Goal: Task Accomplishment & Management: Use online tool/utility

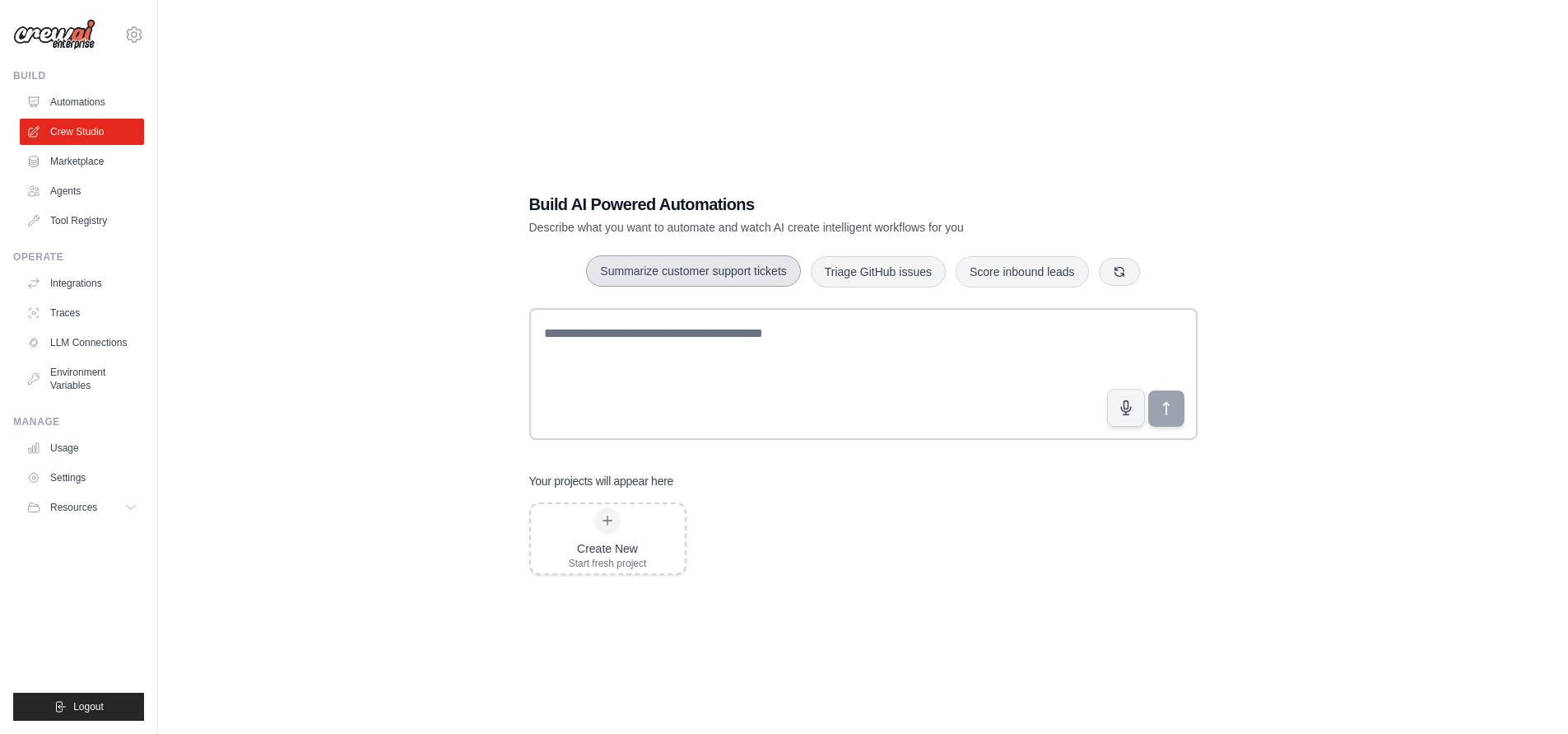
click at [771, 264] on button "Summarize customer support tickets" at bounding box center [693, 271] width 214 height 31
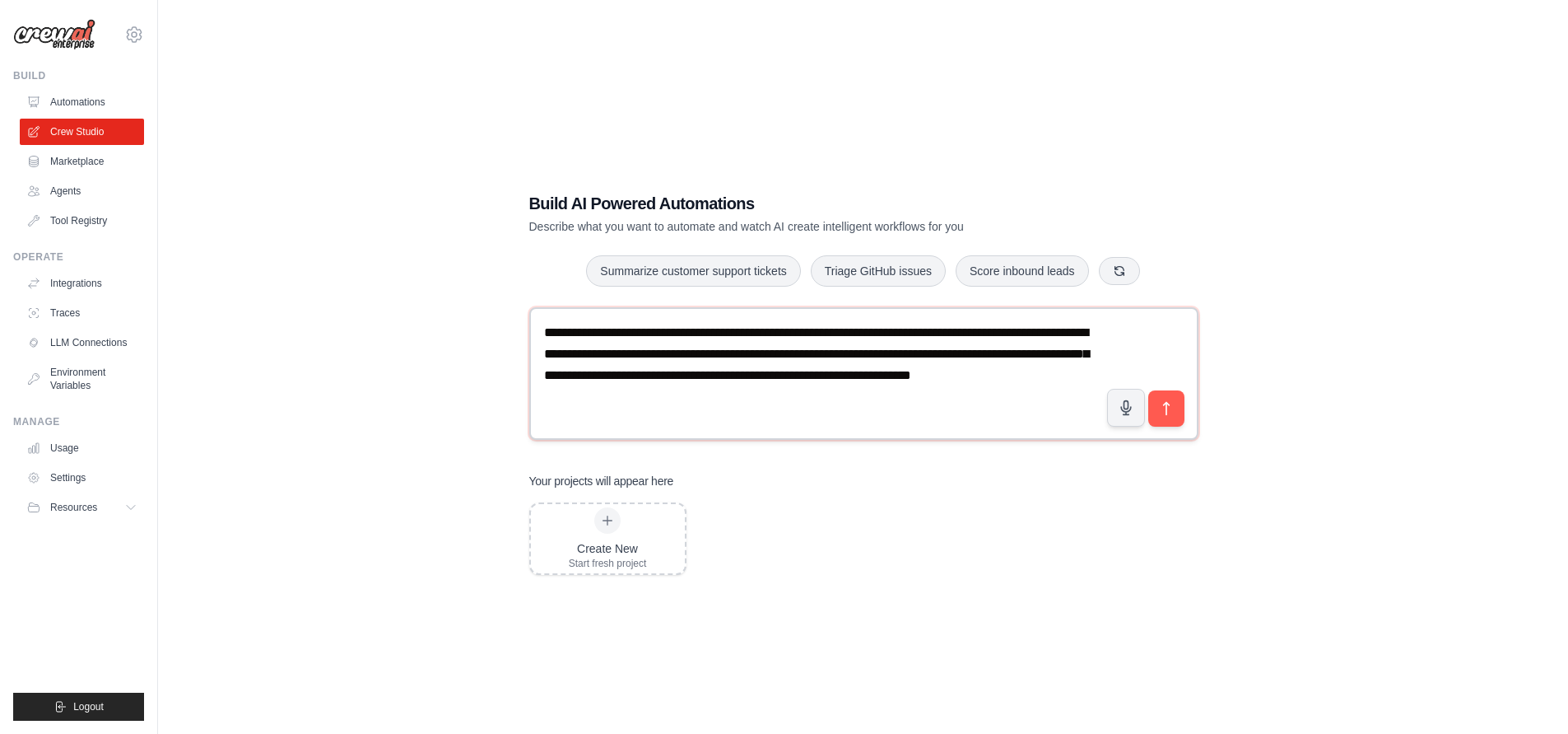
click at [866, 367] on textarea "**********" at bounding box center [864, 373] width 670 height 132
type textarea "**********"
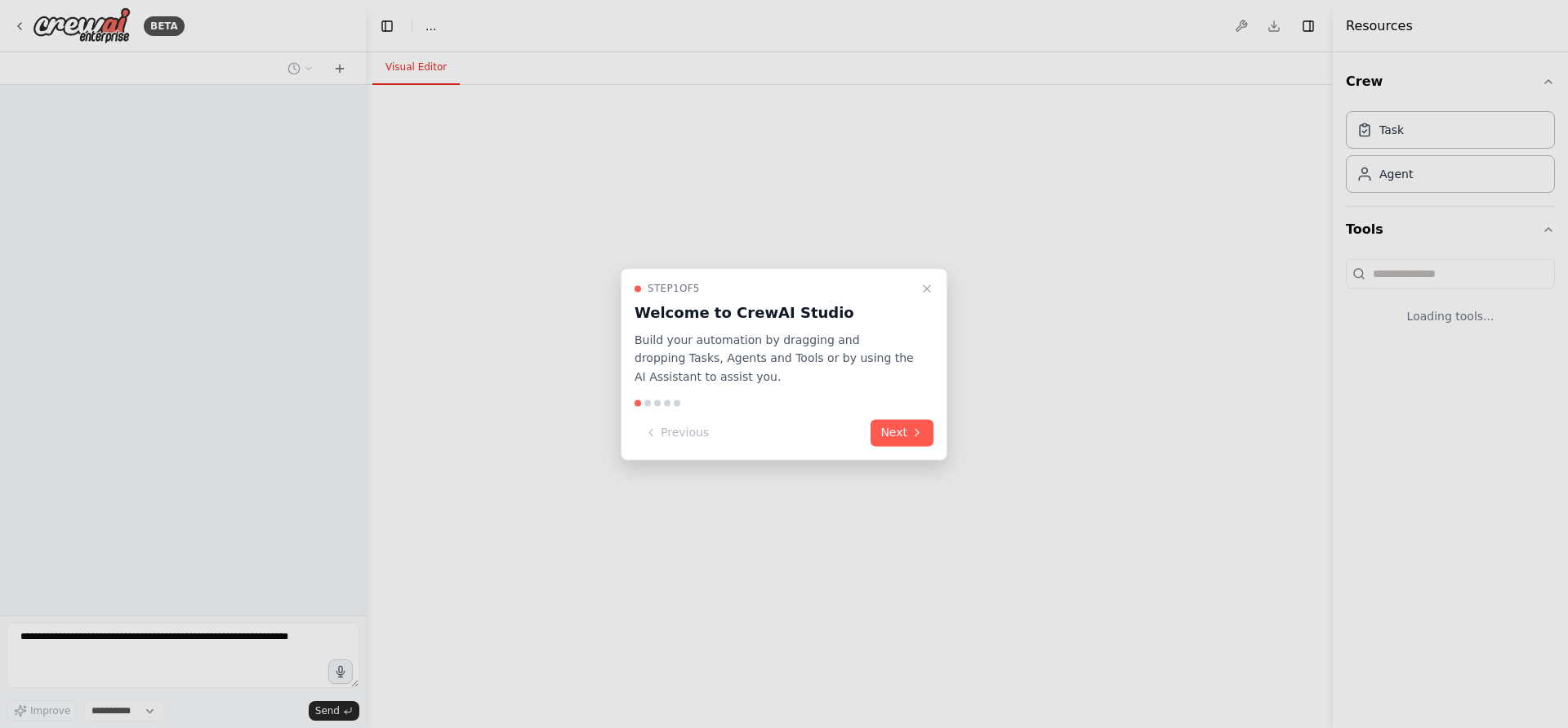
select select "****"
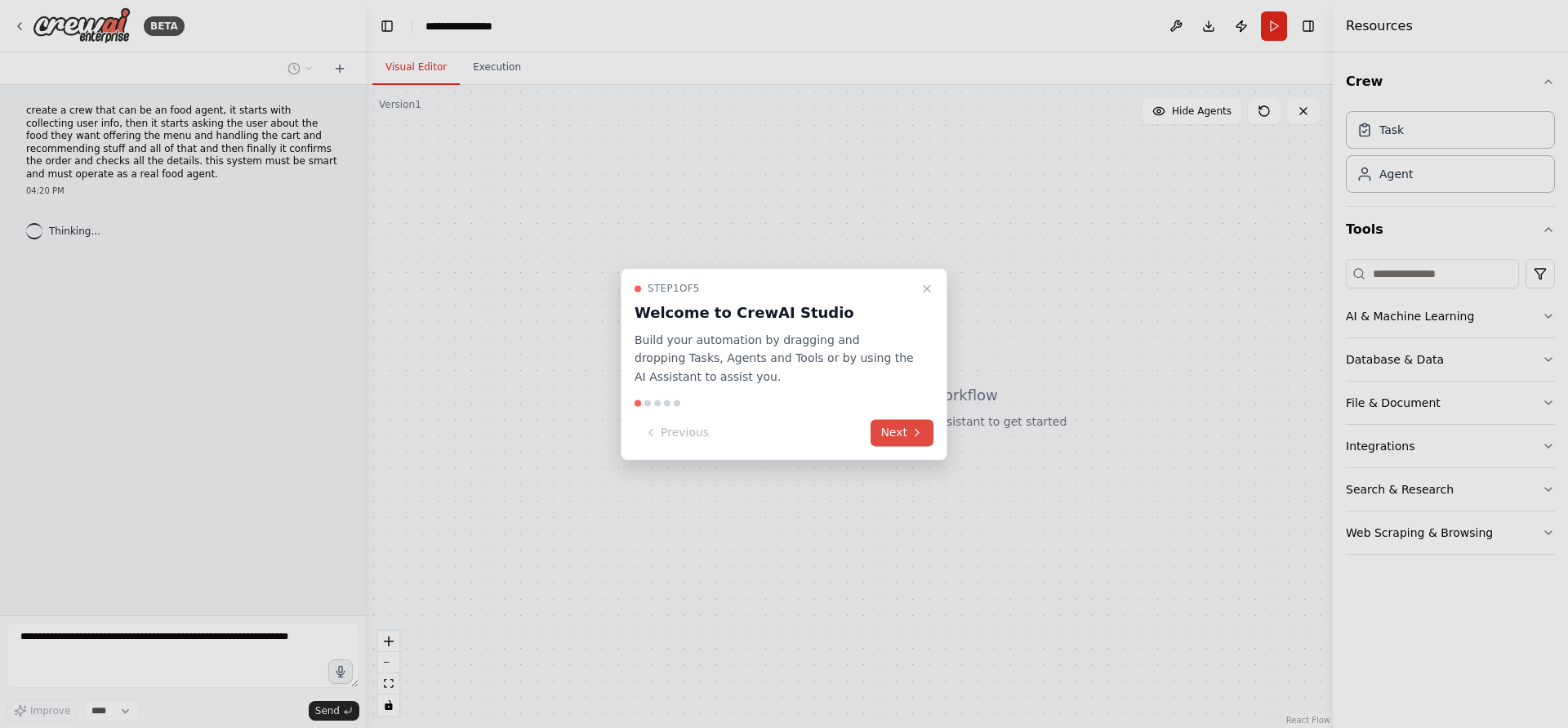
click at [886, 428] on button "Next" at bounding box center [902, 433] width 63 height 27
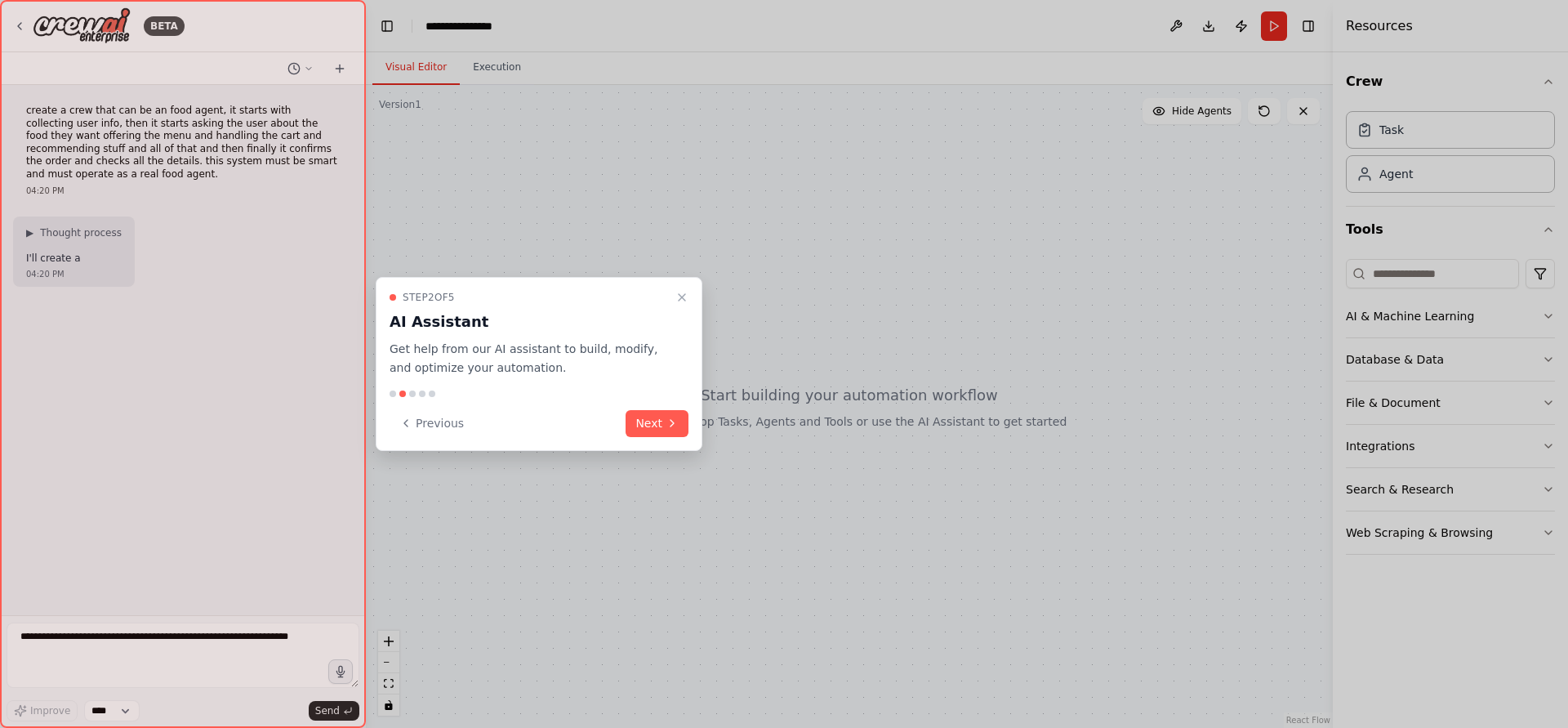
click at [670, 402] on div "Step 2 of 5 AI Assistant Get help from our AI assistant to build, modify, and o…" at bounding box center [538, 364] width 326 height 174
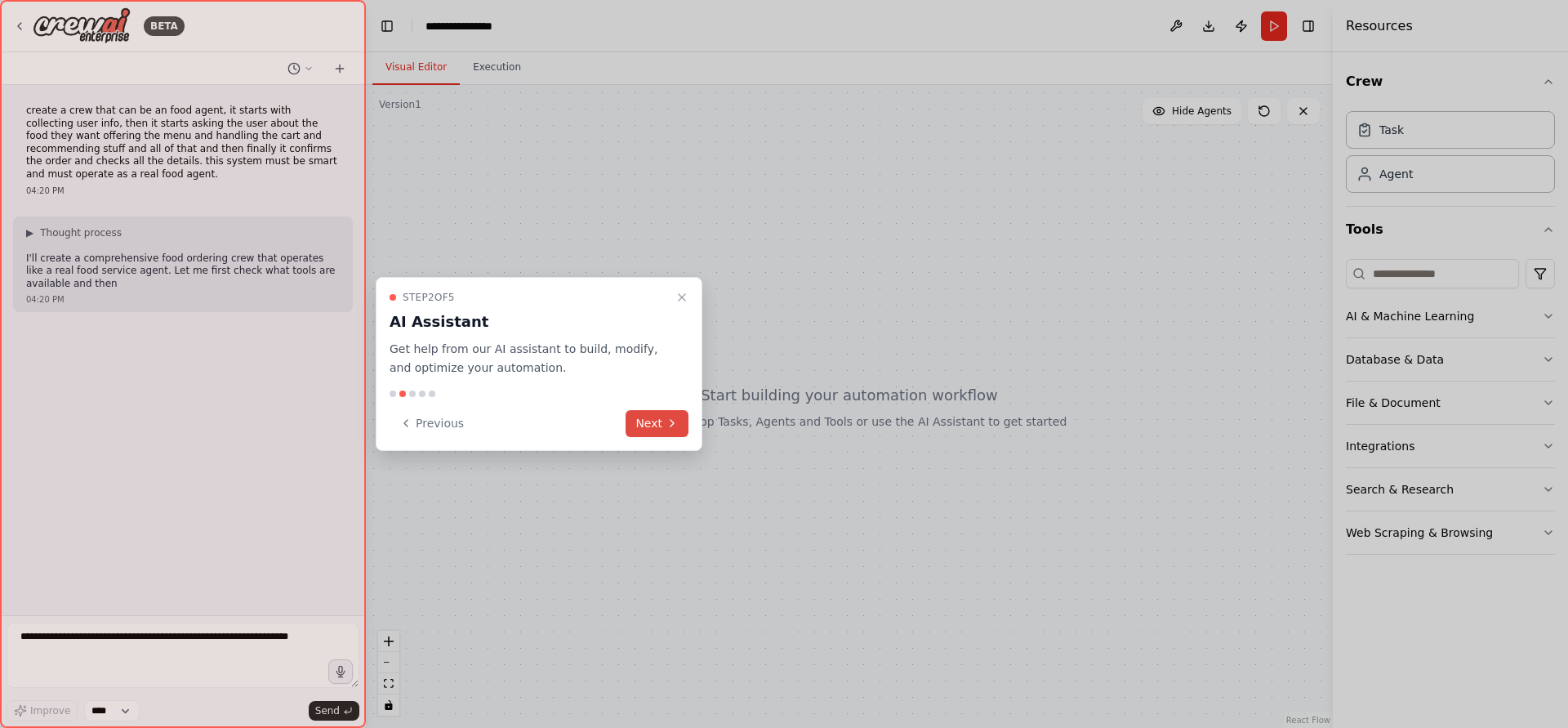
click at [673, 416] on icon at bounding box center [672, 423] width 13 height 13
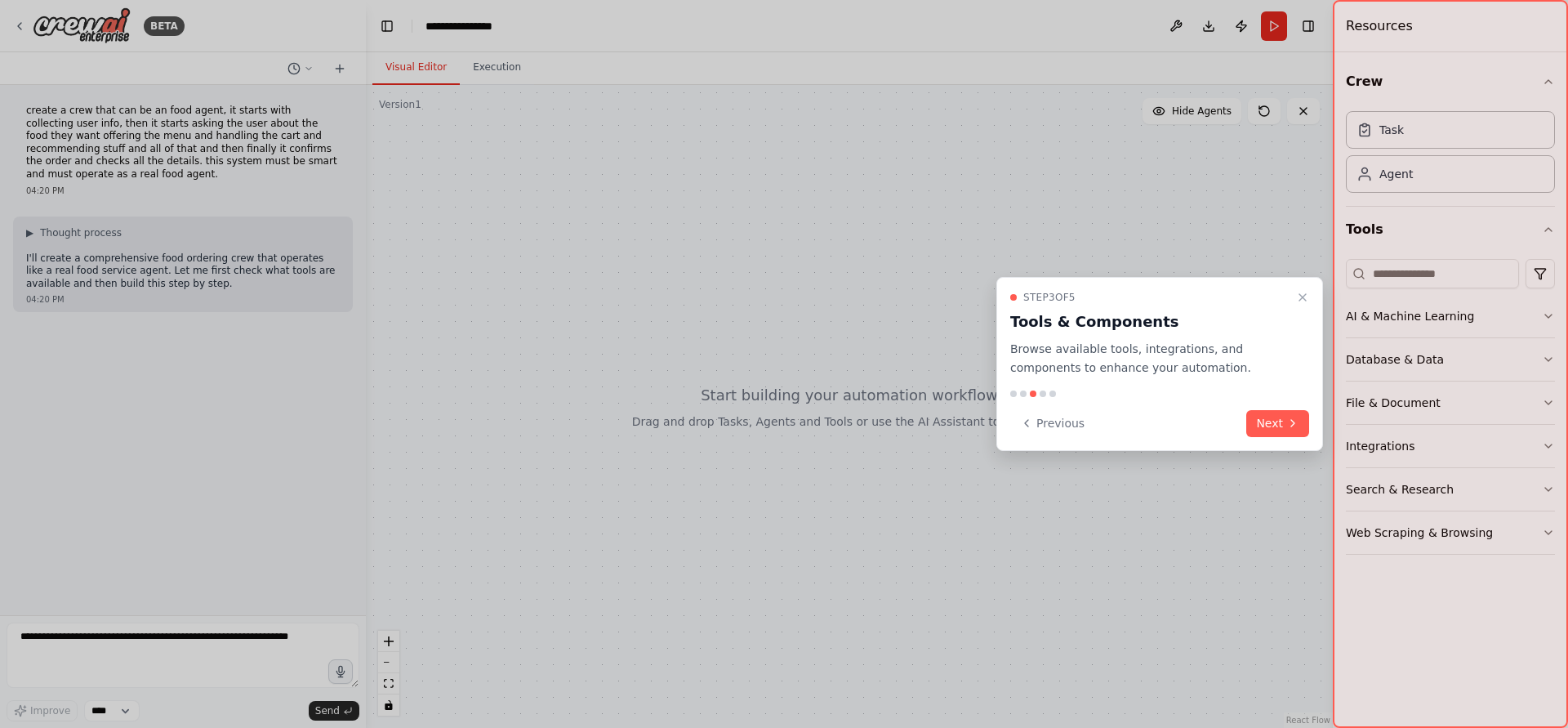
click at [1304, 403] on div "Step 3 of 5 Tools & Components Browse available tools, integrations, and compon…" at bounding box center [1159, 364] width 326 height 174
click at [1289, 414] on button "Next" at bounding box center [1277, 424] width 63 height 27
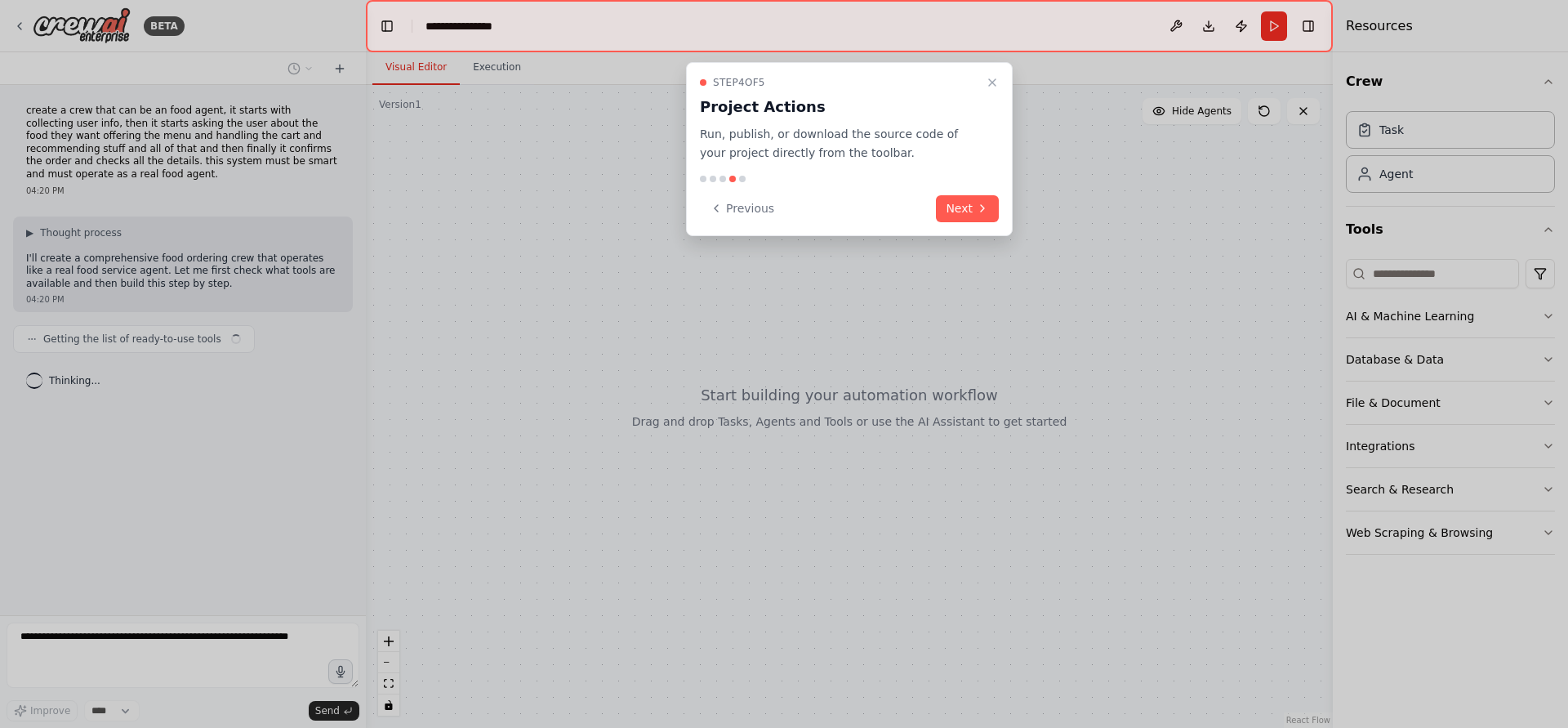
click at [971, 226] on div "Step 4 of 5 Project Actions Run, publish, or download the source code of your p…" at bounding box center [849, 148] width 326 height 174
click at [958, 237] on div at bounding box center [784, 364] width 1568 height 728
click at [968, 213] on button "Next" at bounding box center [967, 209] width 63 height 27
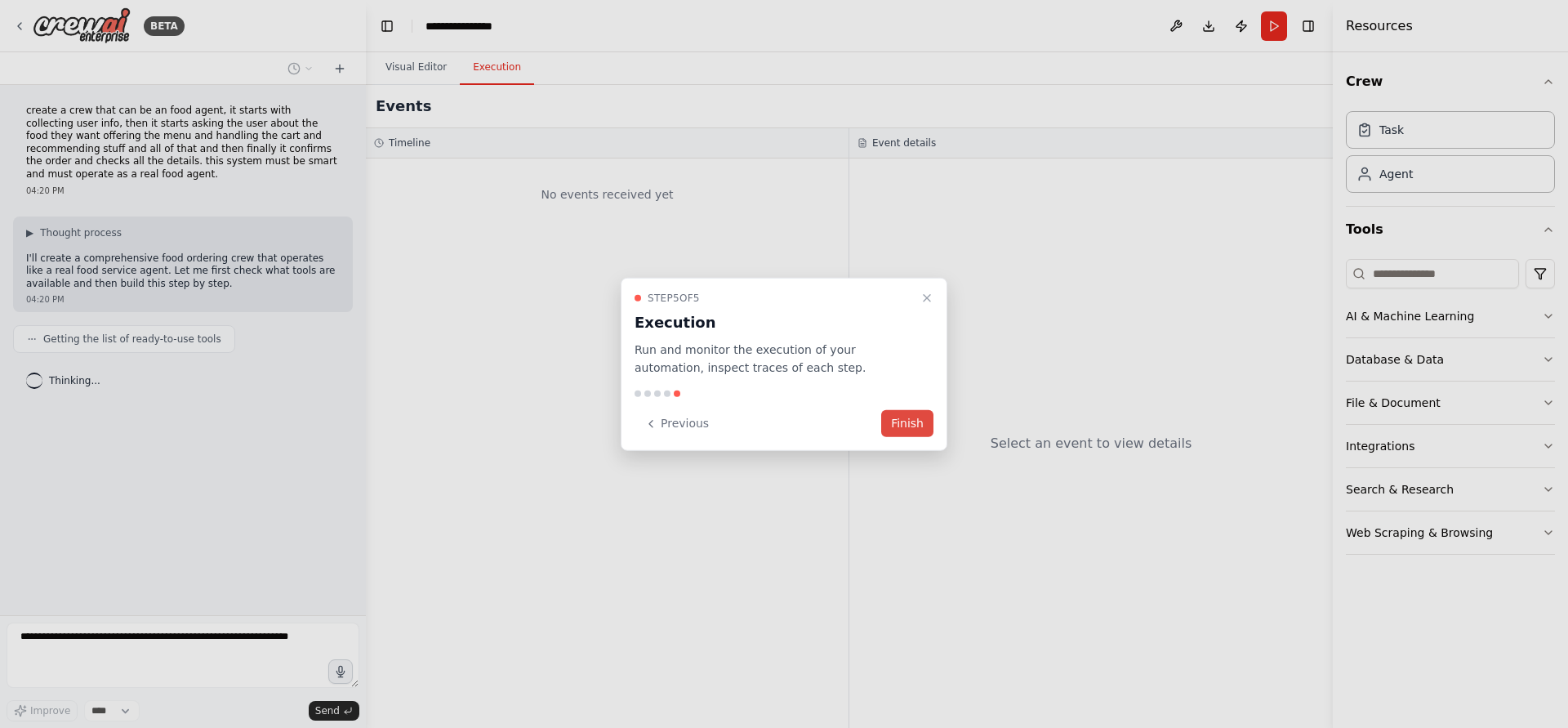
click at [915, 414] on button "Finish" at bounding box center [908, 424] width 53 height 27
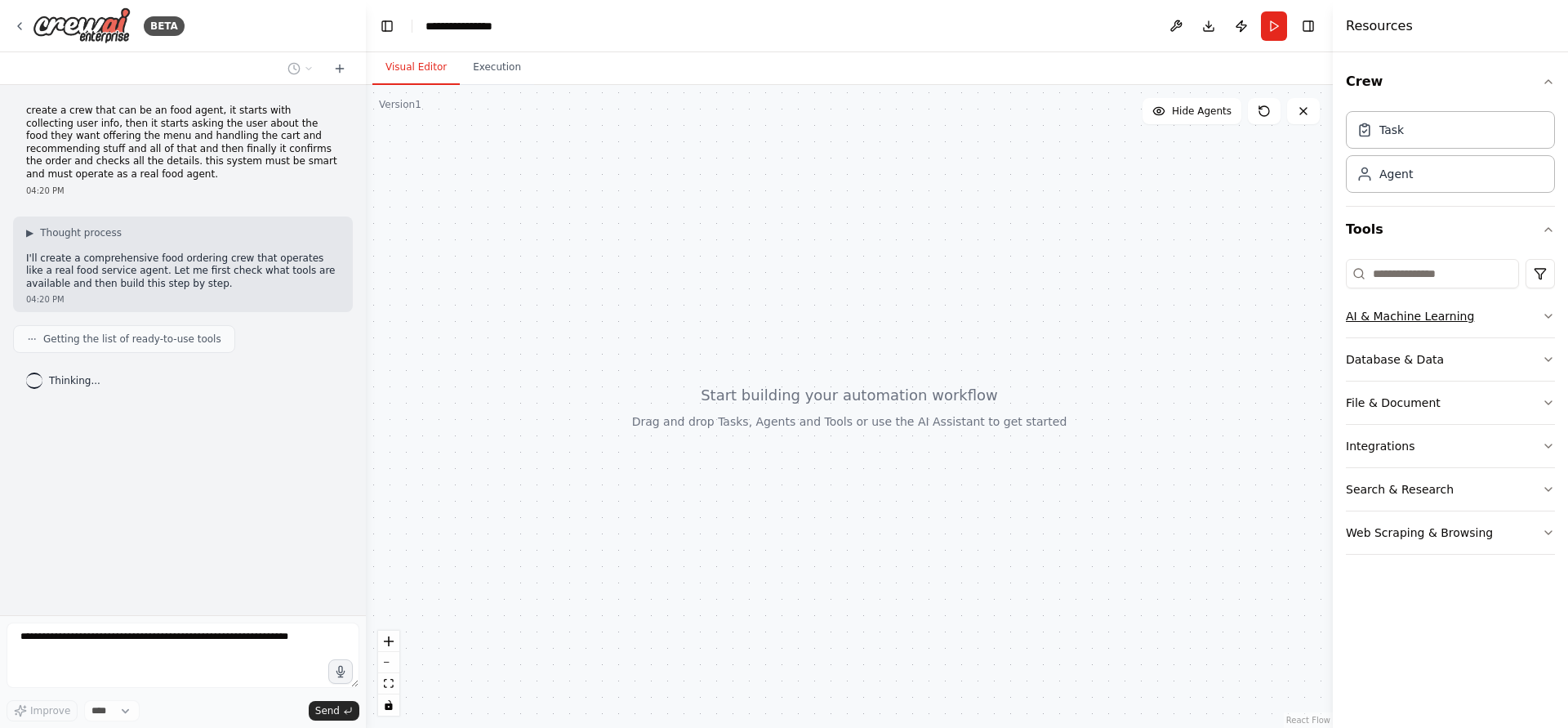
click at [1508, 324] on button "AI & Machine Learning" at bounding box center [1451, 315] width 209 height 43
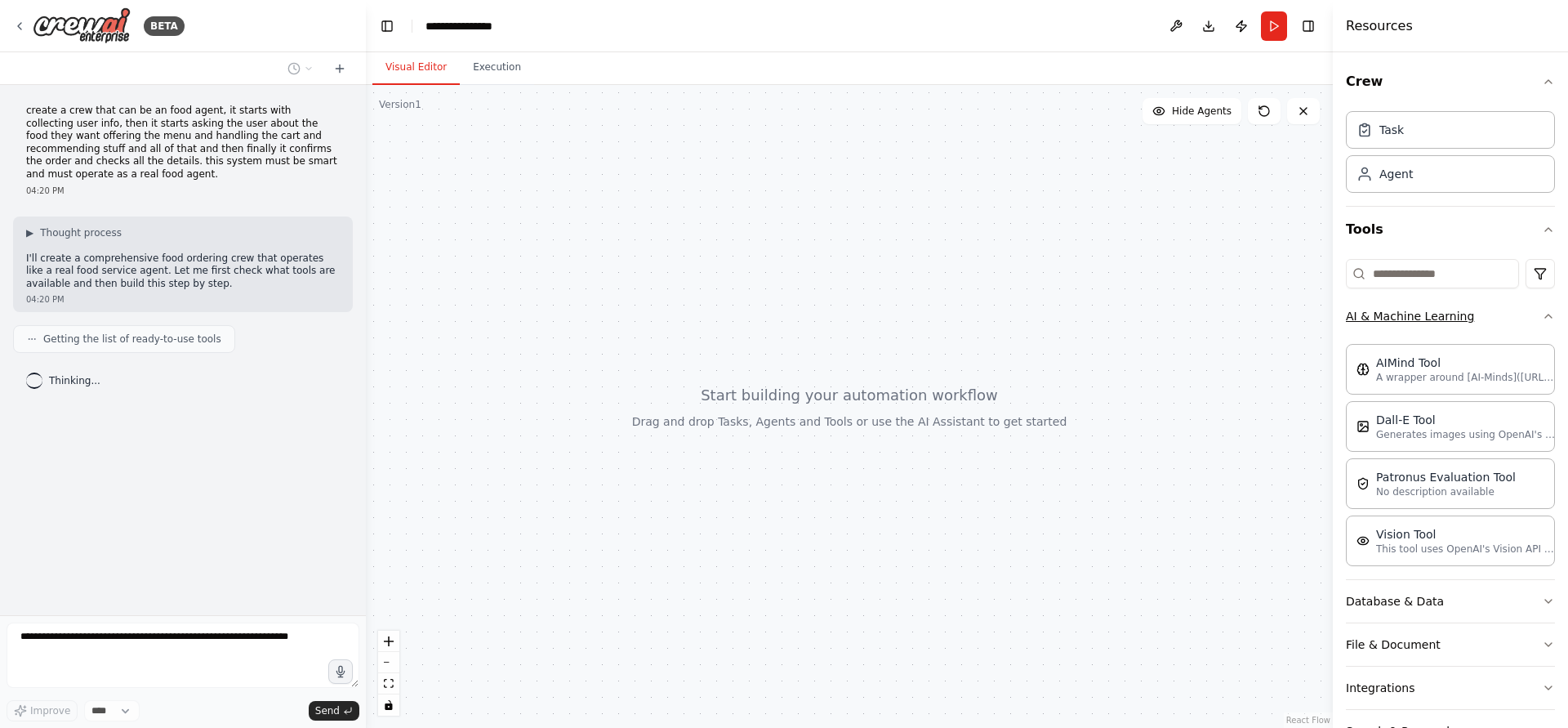
click at [1508, 324] on button "AI & Machine Learning" at bounding box center [1451, 315] width 209 height 43
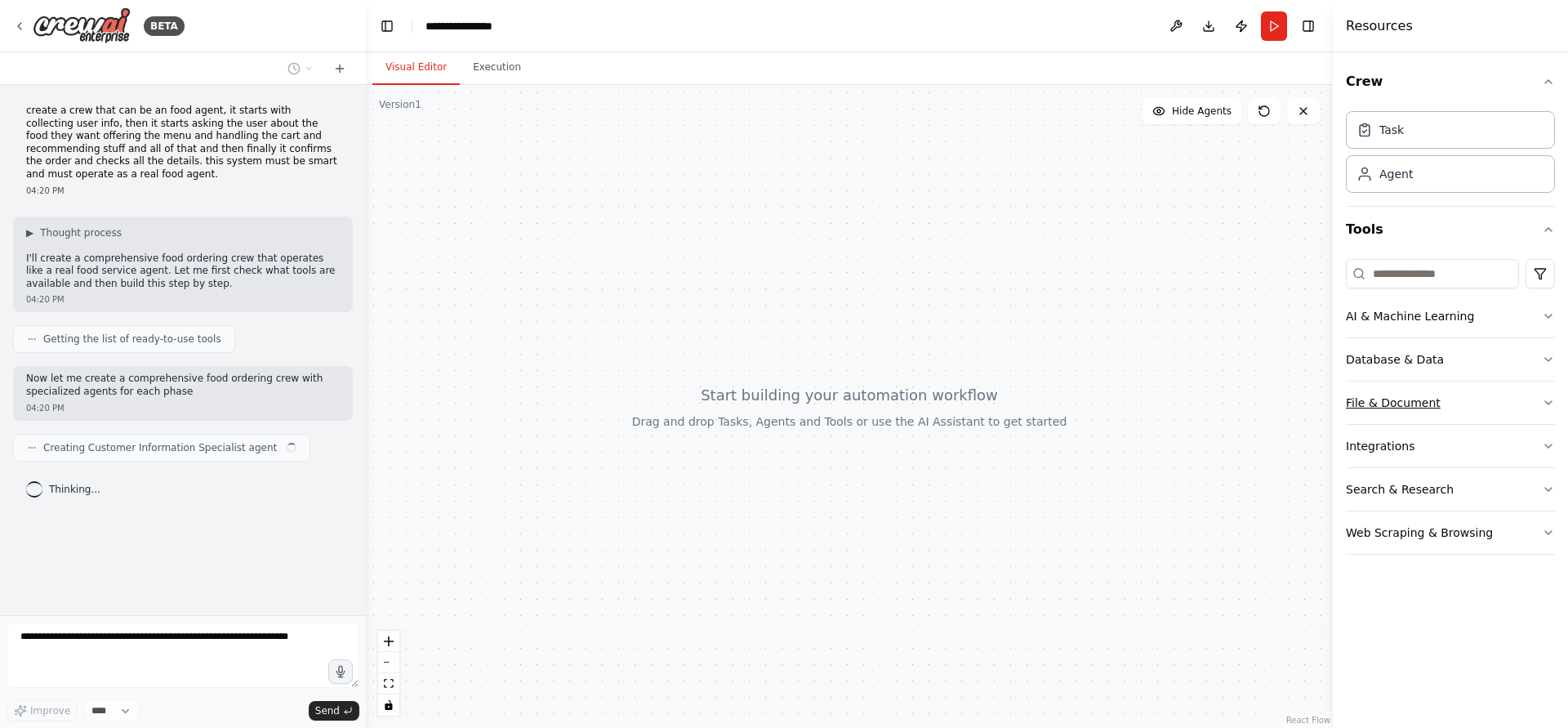
click at [1507, 405] on button "File & Document" at bounding box center [1451, 403] width 209 height 43
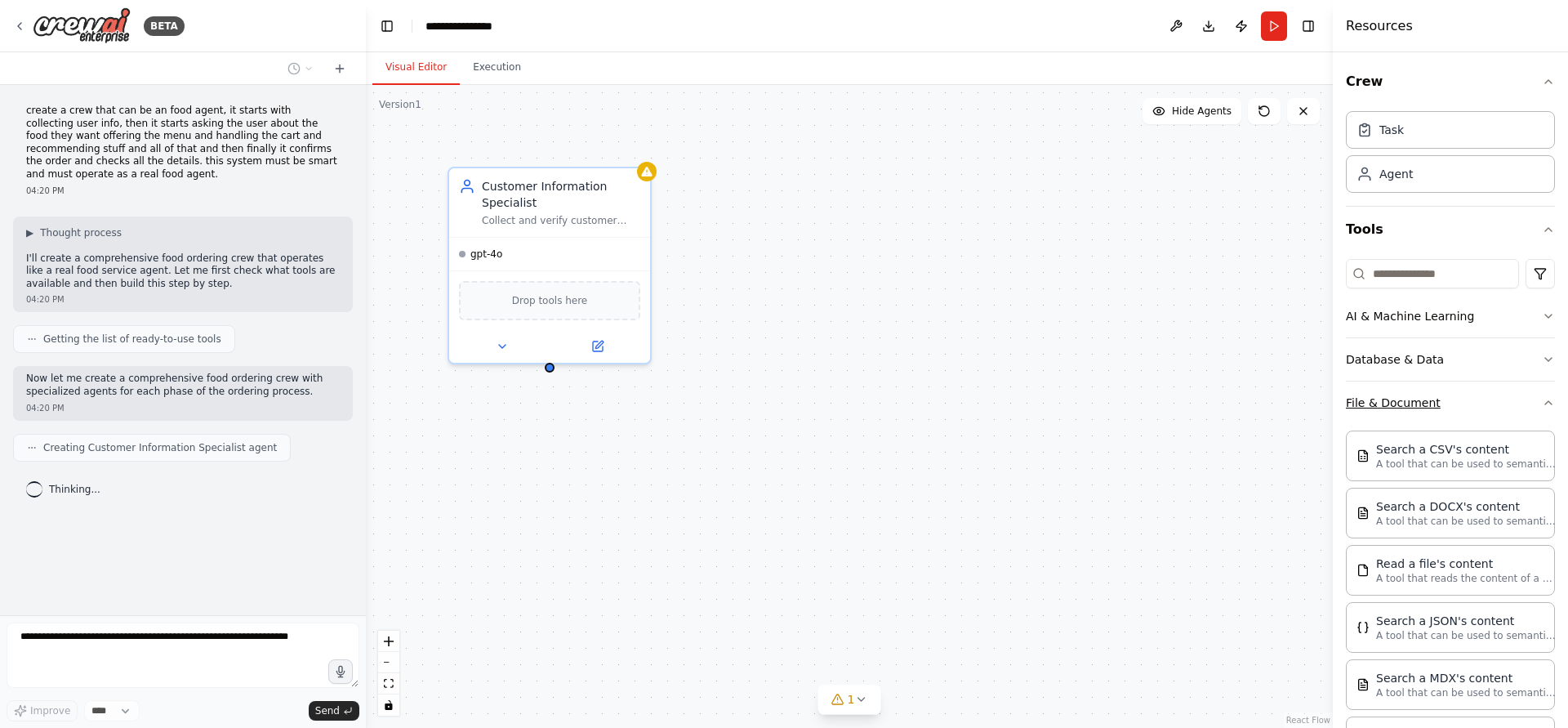
click at [1507, 405] on button "File & Document" at bounding box center [1451, 403] width 209 height 43
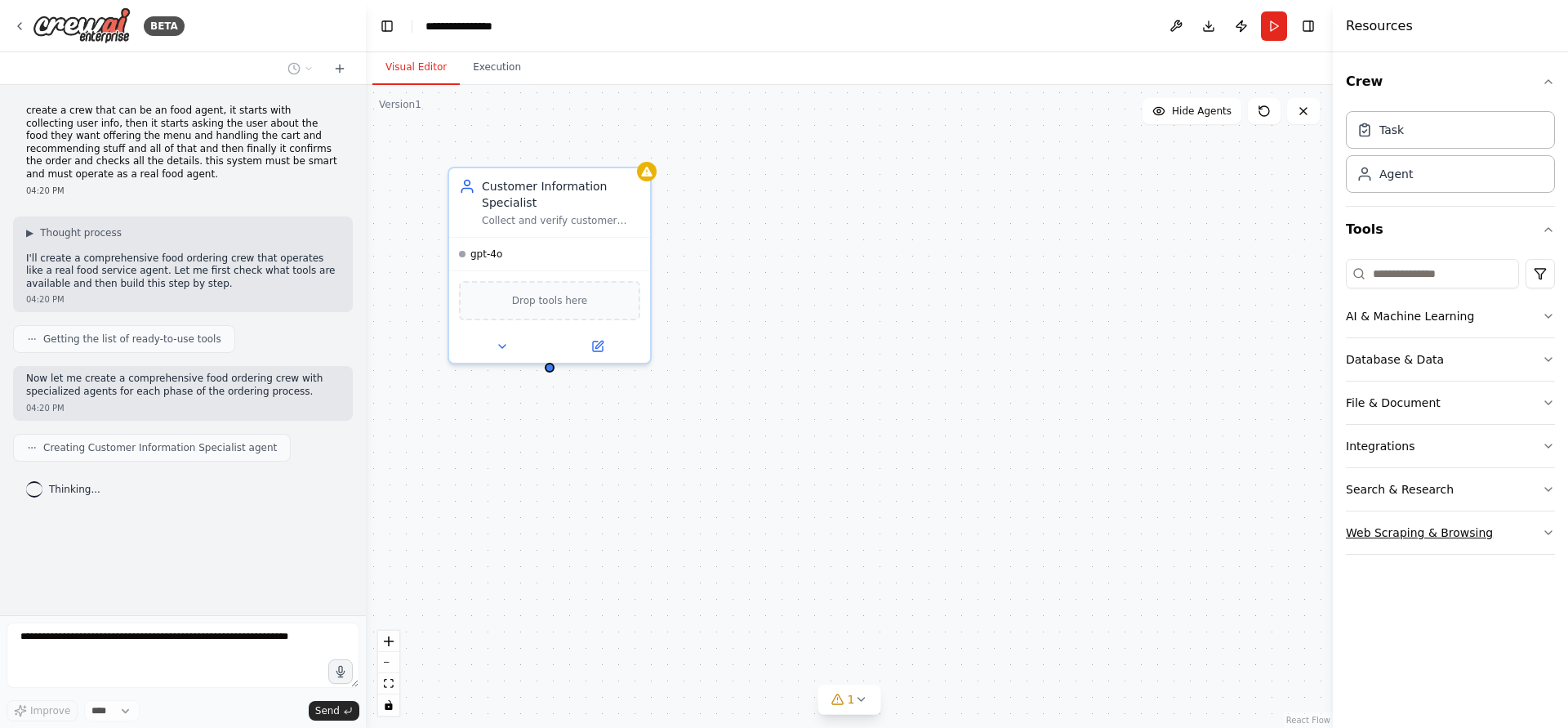
click at [1533, 538] on button "Web Scraping & Browsing" at bounding box center [1451, 533] width 209 height 43
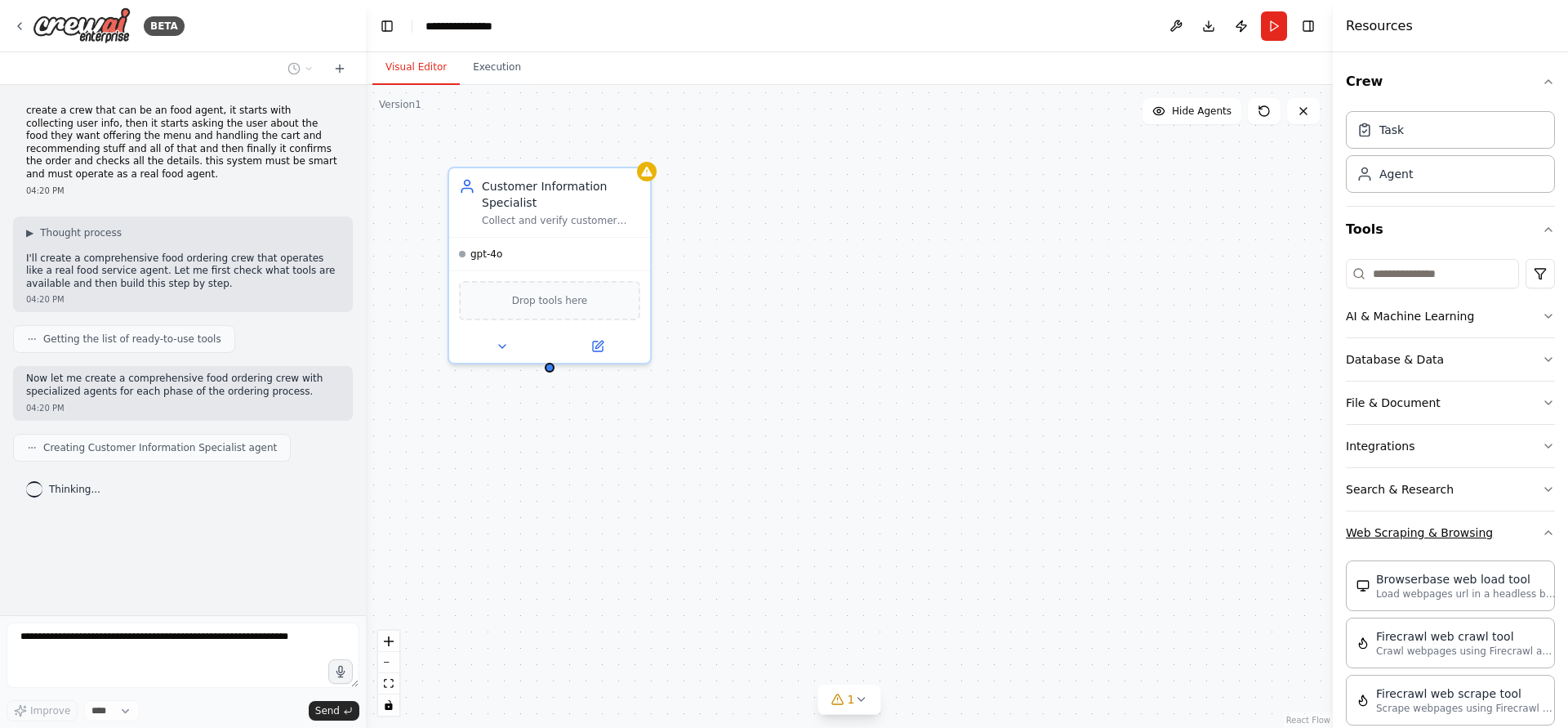
click at [1543, 538] on icon "button" at bounding box center [1549, 533] width 13 height 13
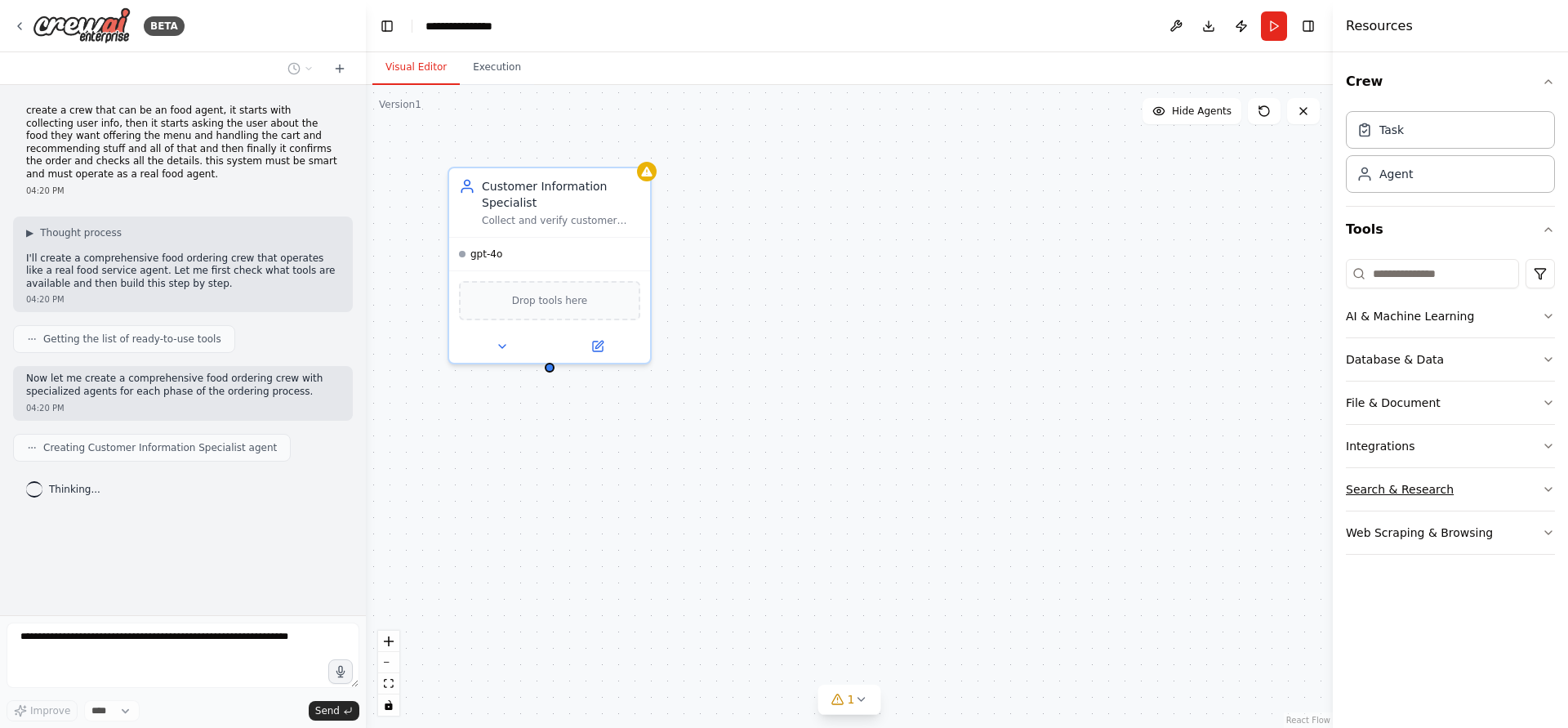
click at [1539, 488] on button "Search & Research" at bounding box center [1451, 489] width 209 height 43
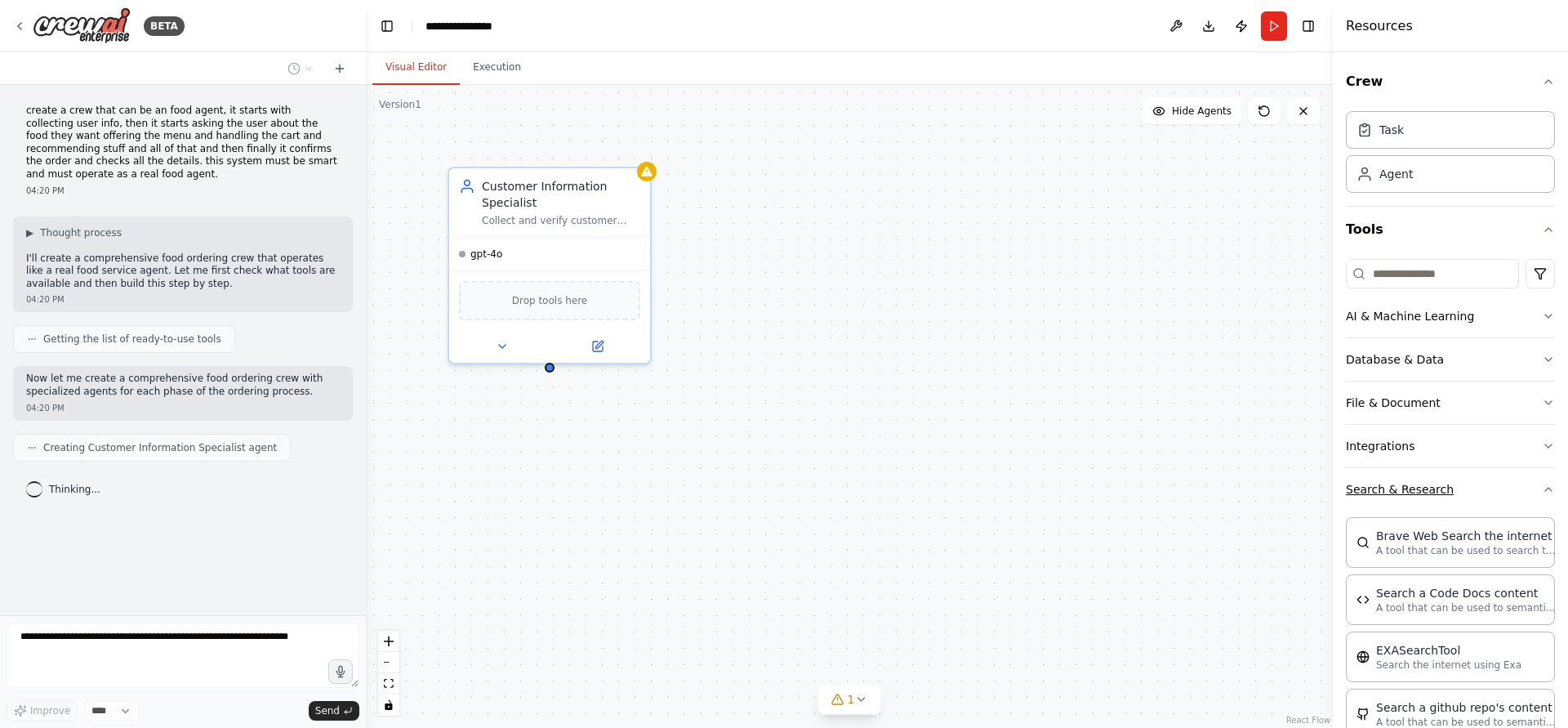
click at [1543, 487] on icon "button" at bounding box center [1549, 489] width 13 height 13
click at [1519, 454] on button "Integrations" at bounding box center [1451, 445] width 209 height 43
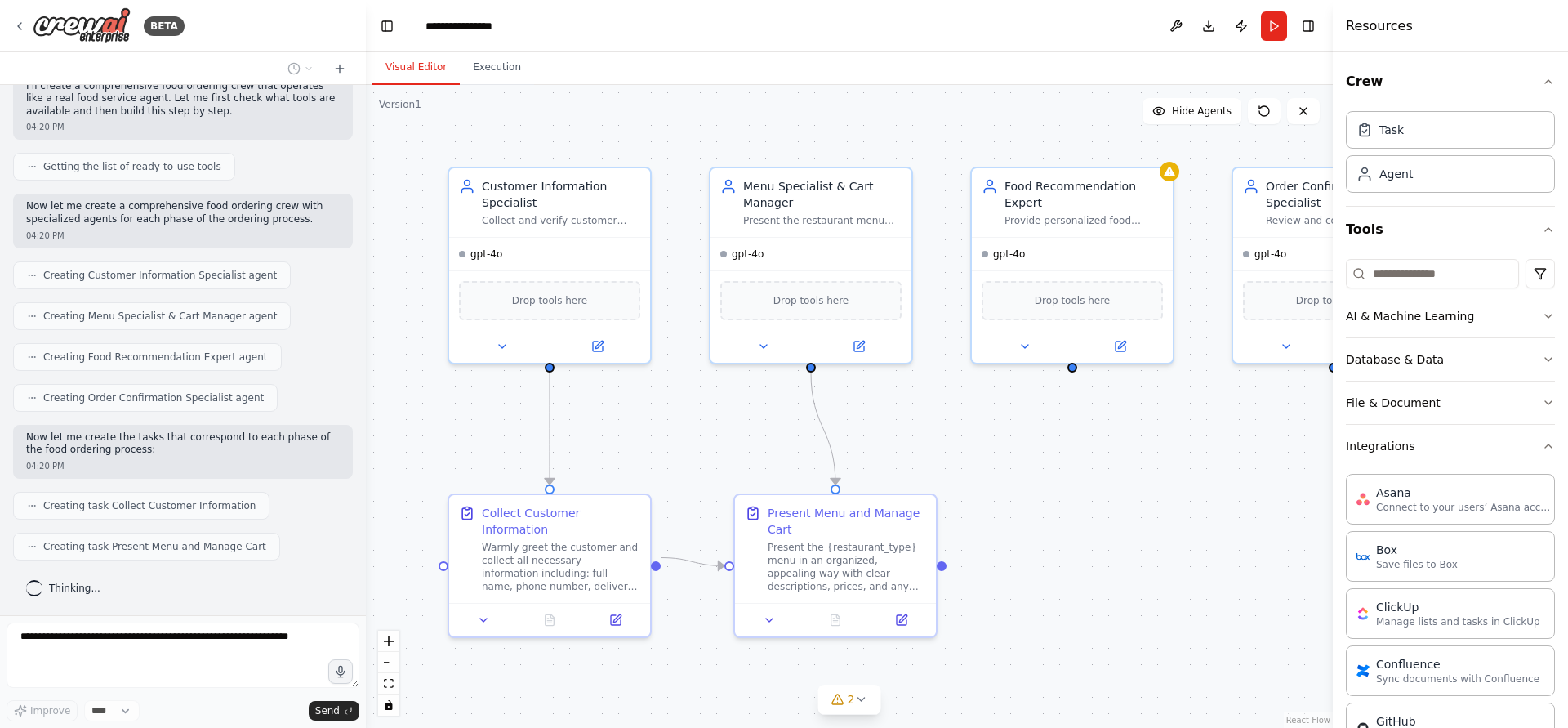
scroll to position [214, 0]
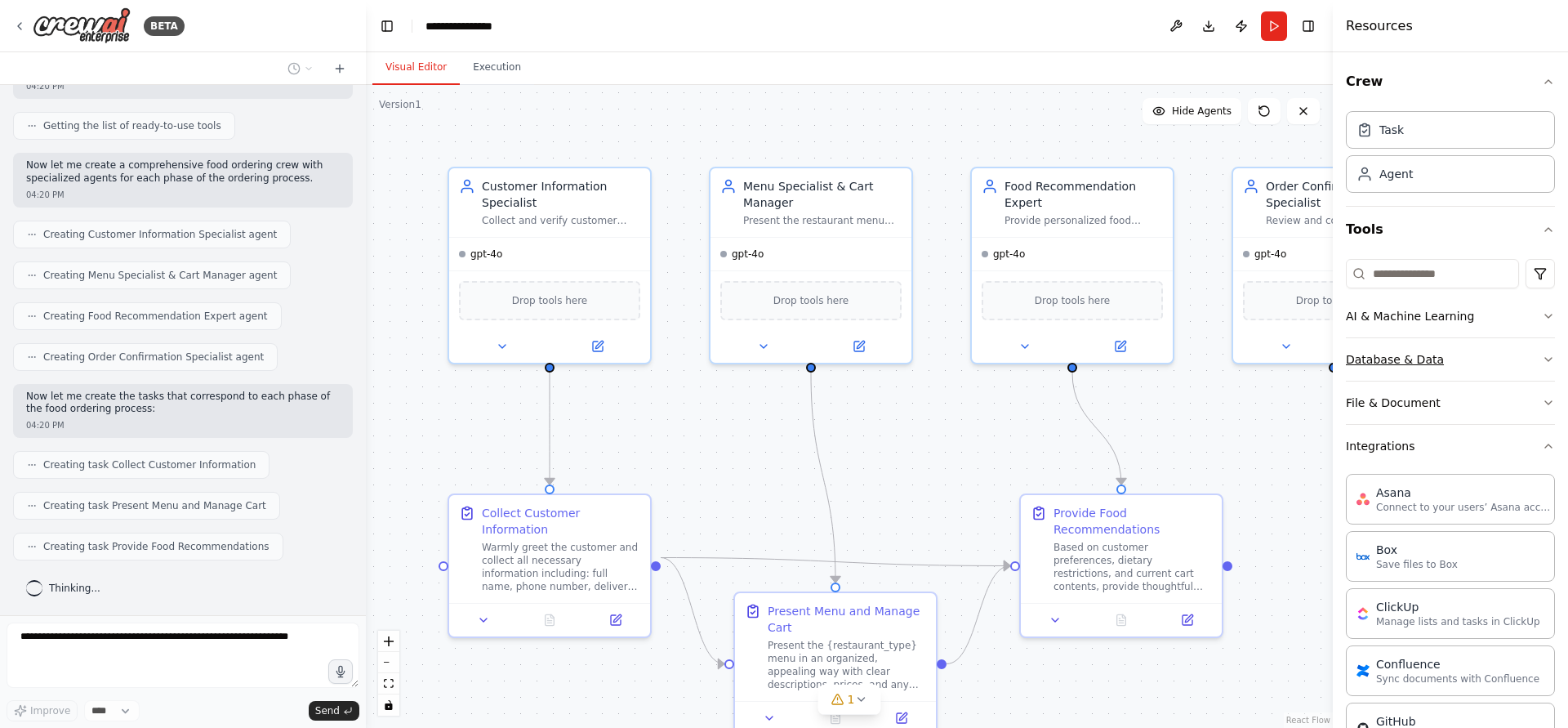
click at [1433, 364] on button "Database & Data" at bounding box center [1451, 359] width 209 height 43
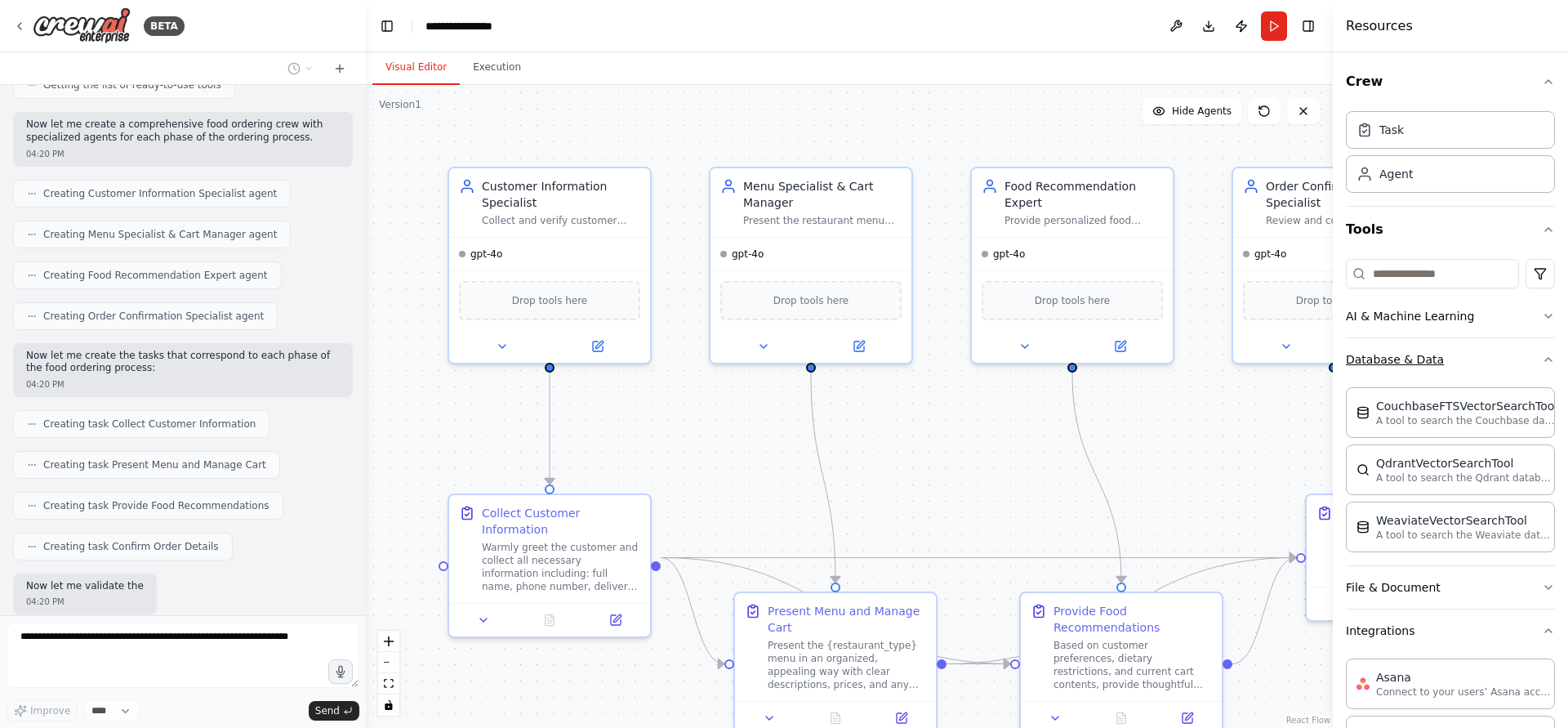
scroll to position [349, 0]
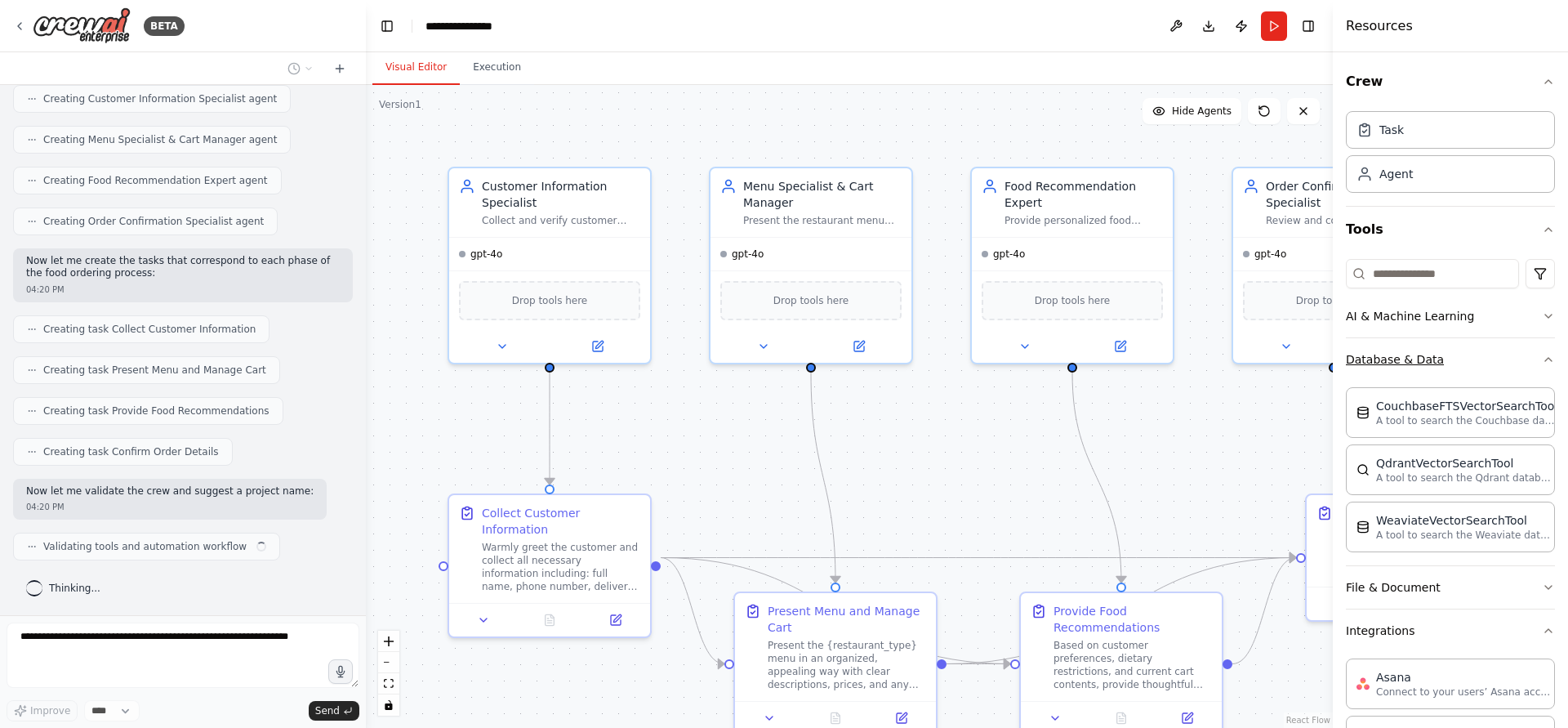
click at [1477, 374] on button "Database & Data" at bounding box center [1451, 359] width 209 height 43
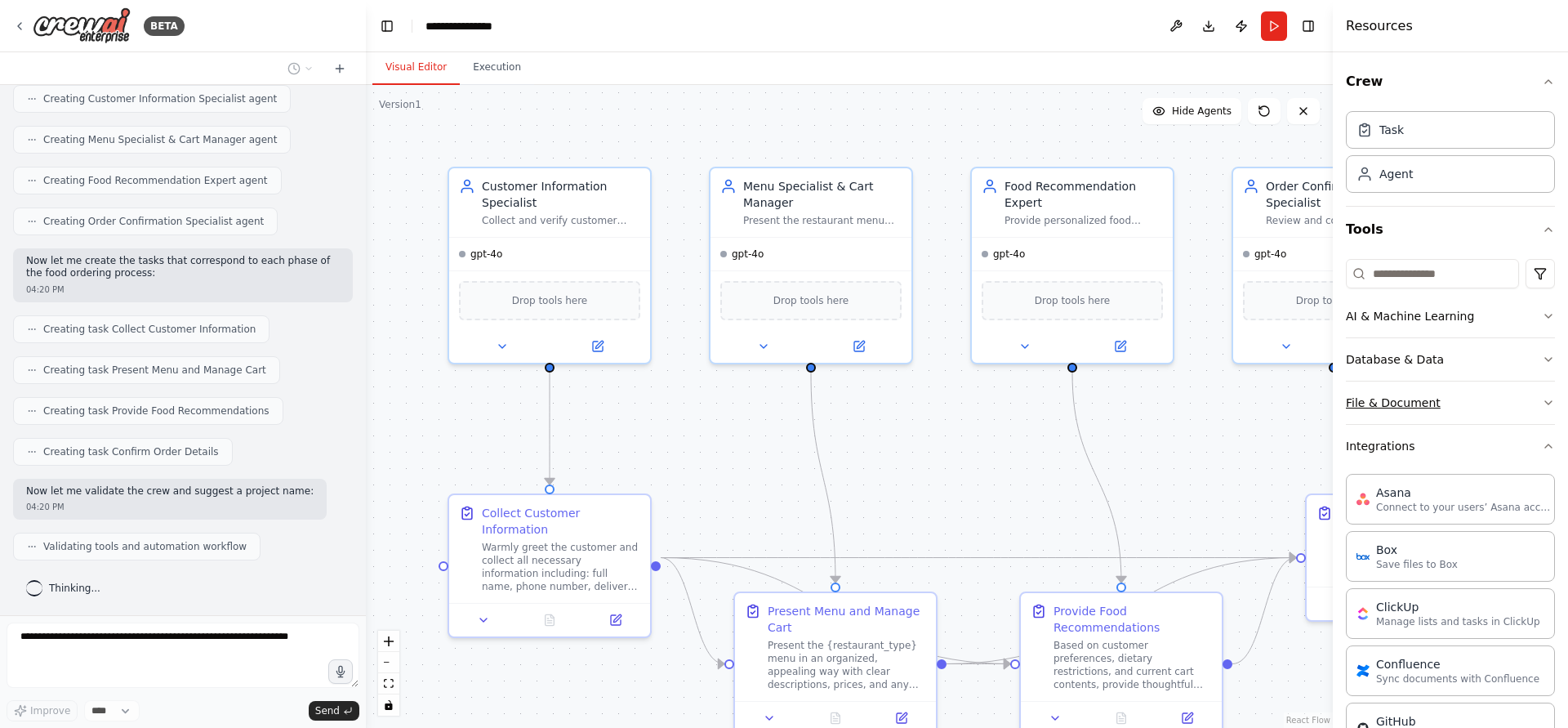
click at [1459, 387] on button "File & Document" at bounding box center [1451, 403] width 209 height 43
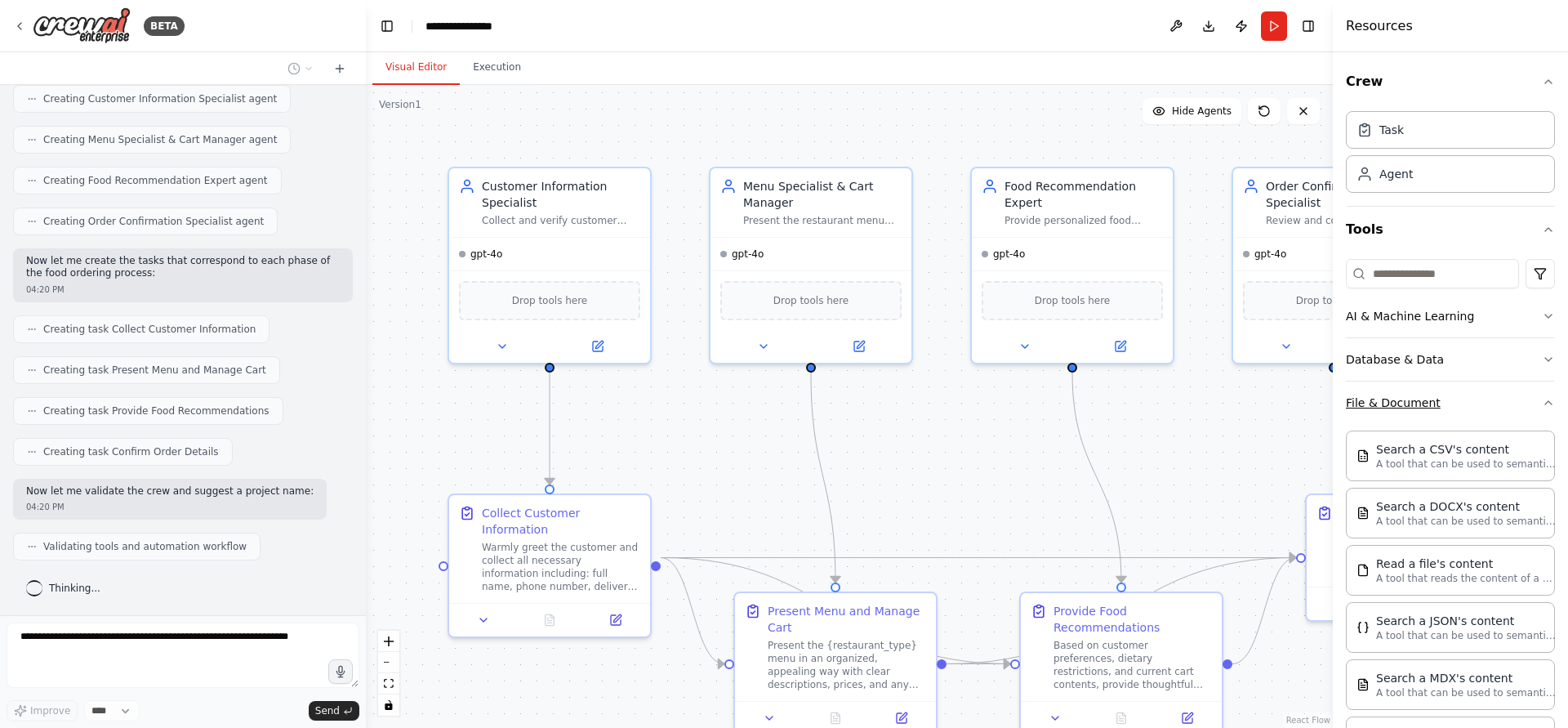
click at [1459, 387] on button "File & Document" at bounding box center [1451, 403] width 209 height 43
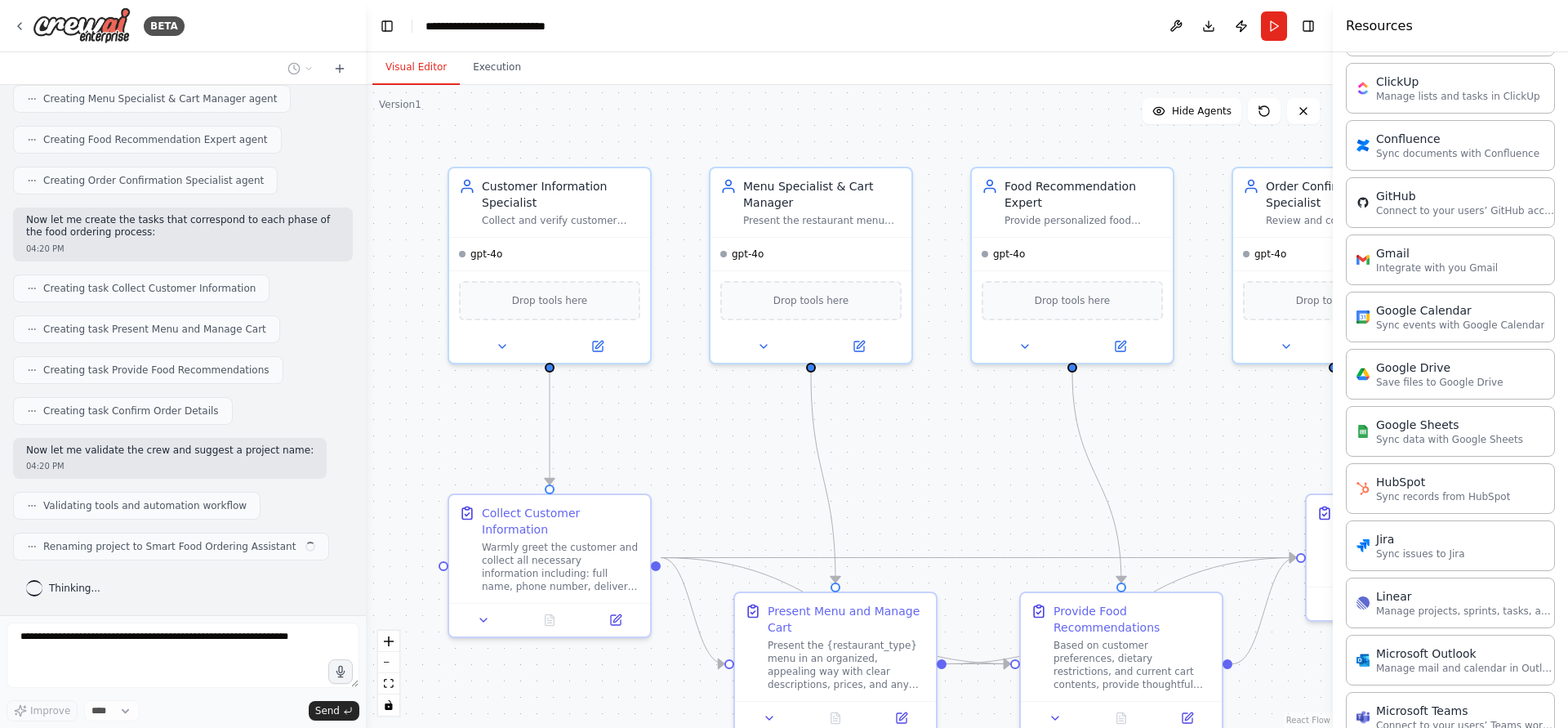
scroll to position [686, 0]
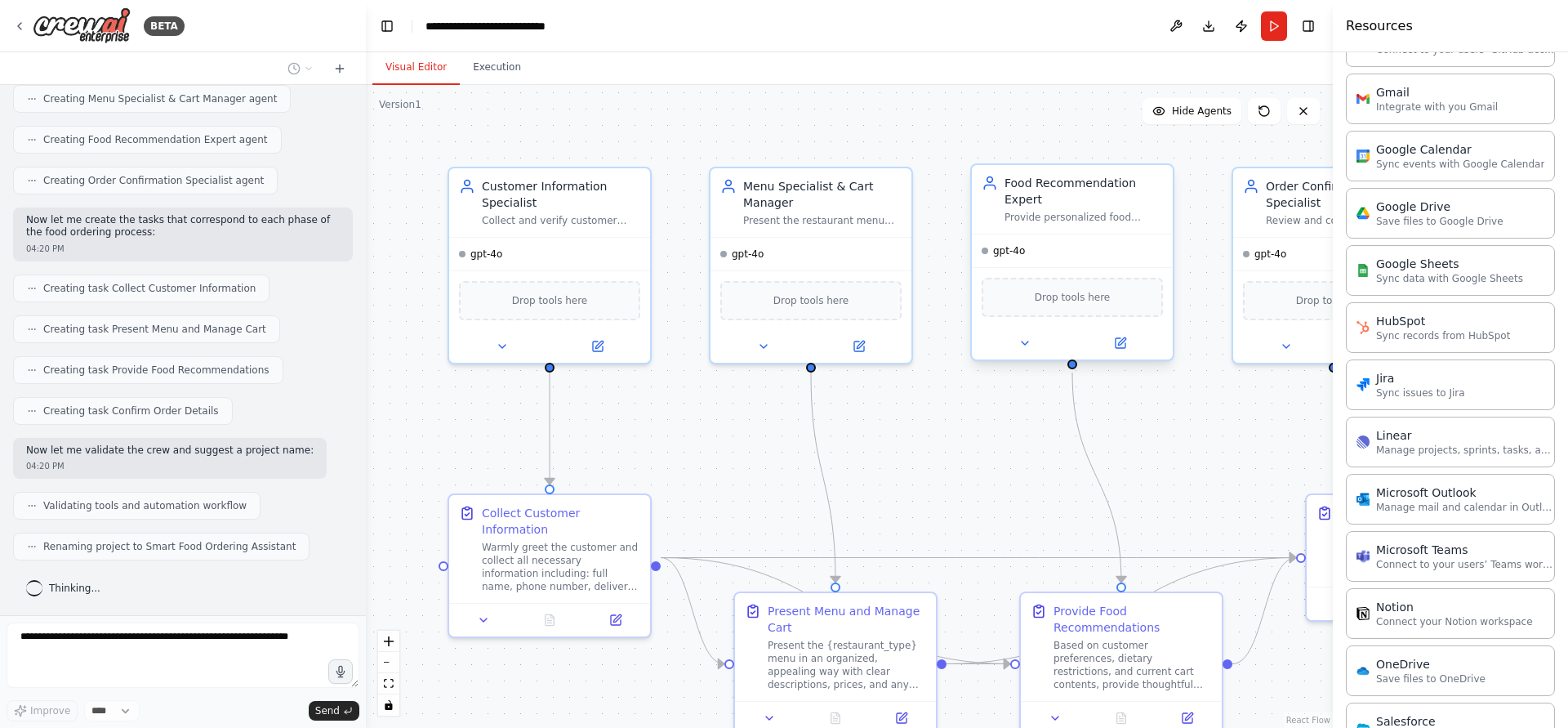
click at [1088, 294] on span "Drop tools here" at bounding box center [1074, 297] width 76 height 16
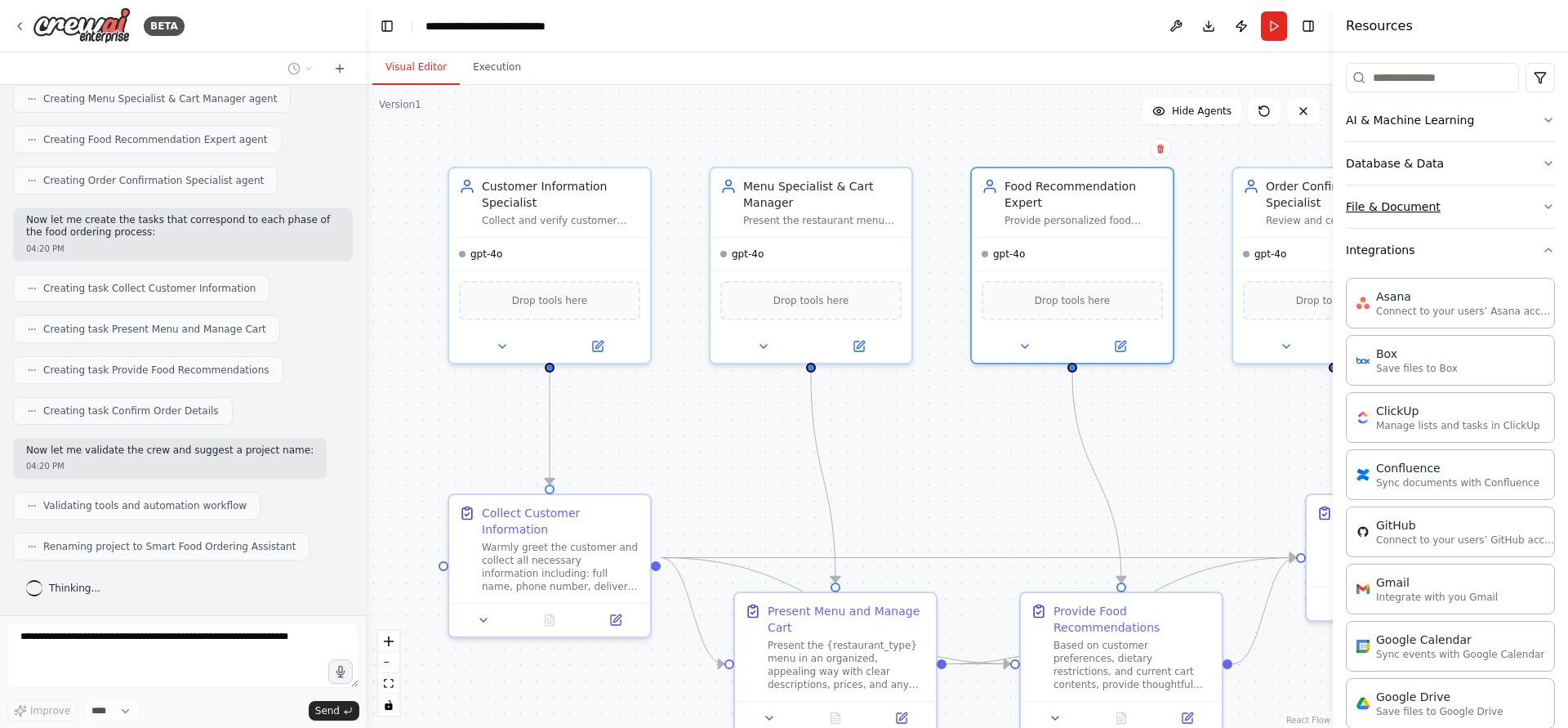
scroll to position [0, 0]
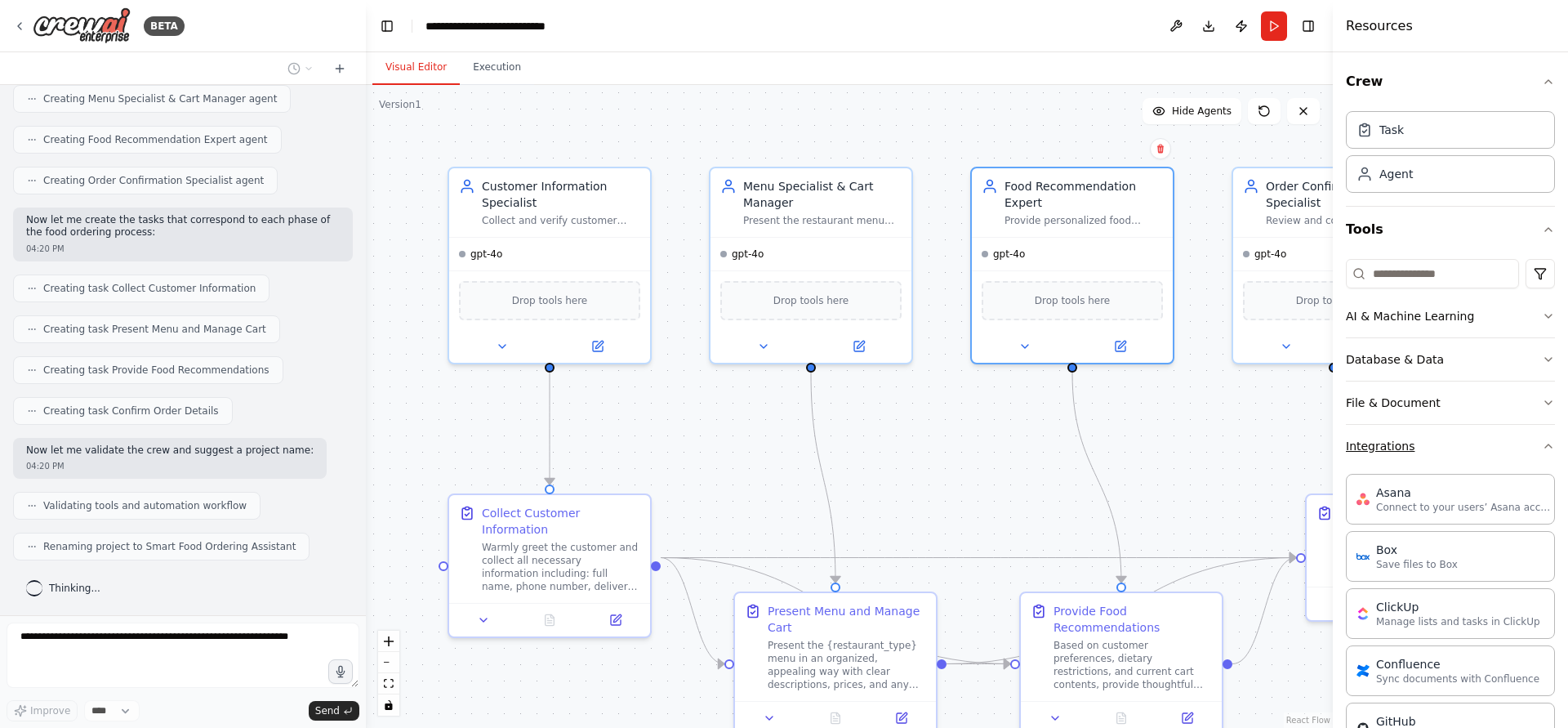
click at [1398, 445] on button "Integrations" at bounding box center [1451, 445] width 209 height 43
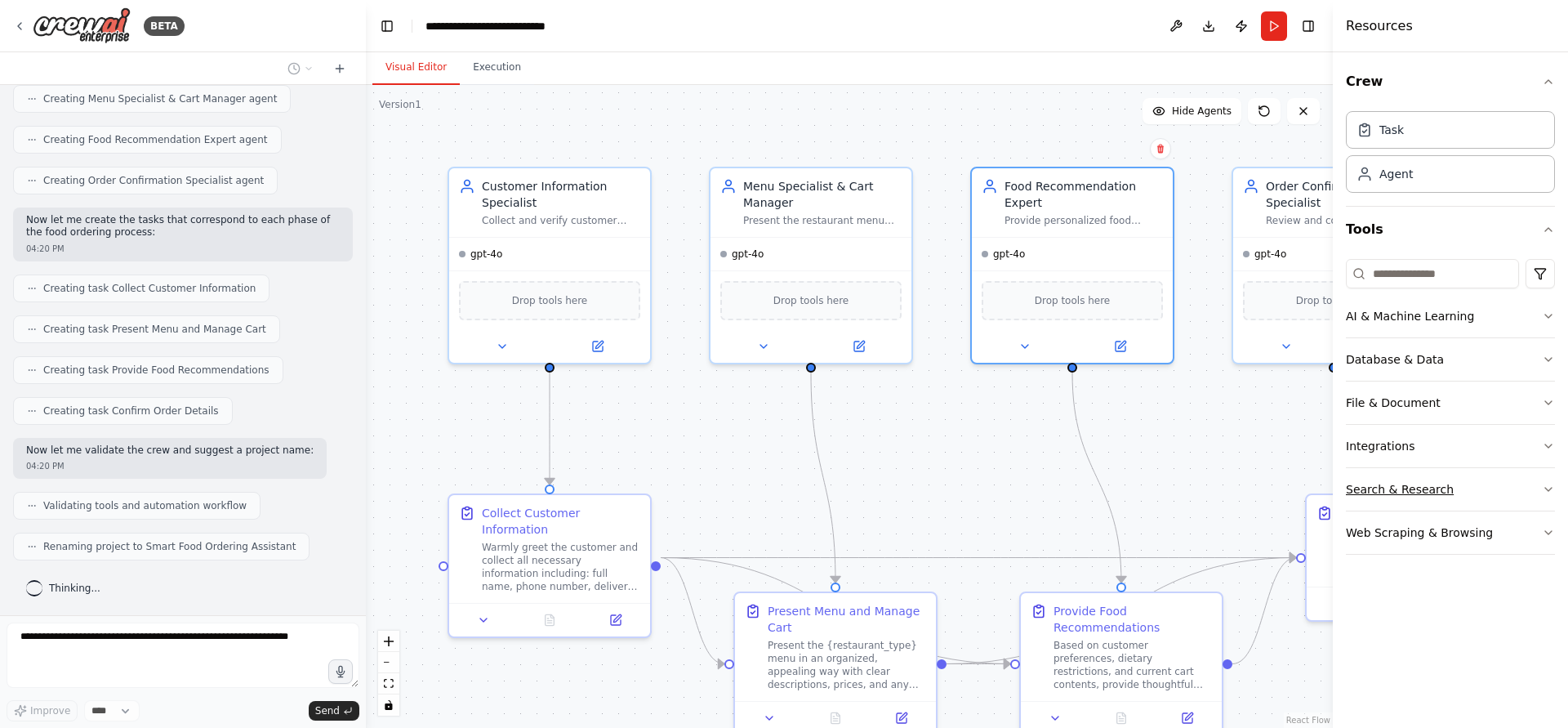
click at [1441, 493] on button "Search & Research" at bounding box center [1451, 489] width 209 height 43
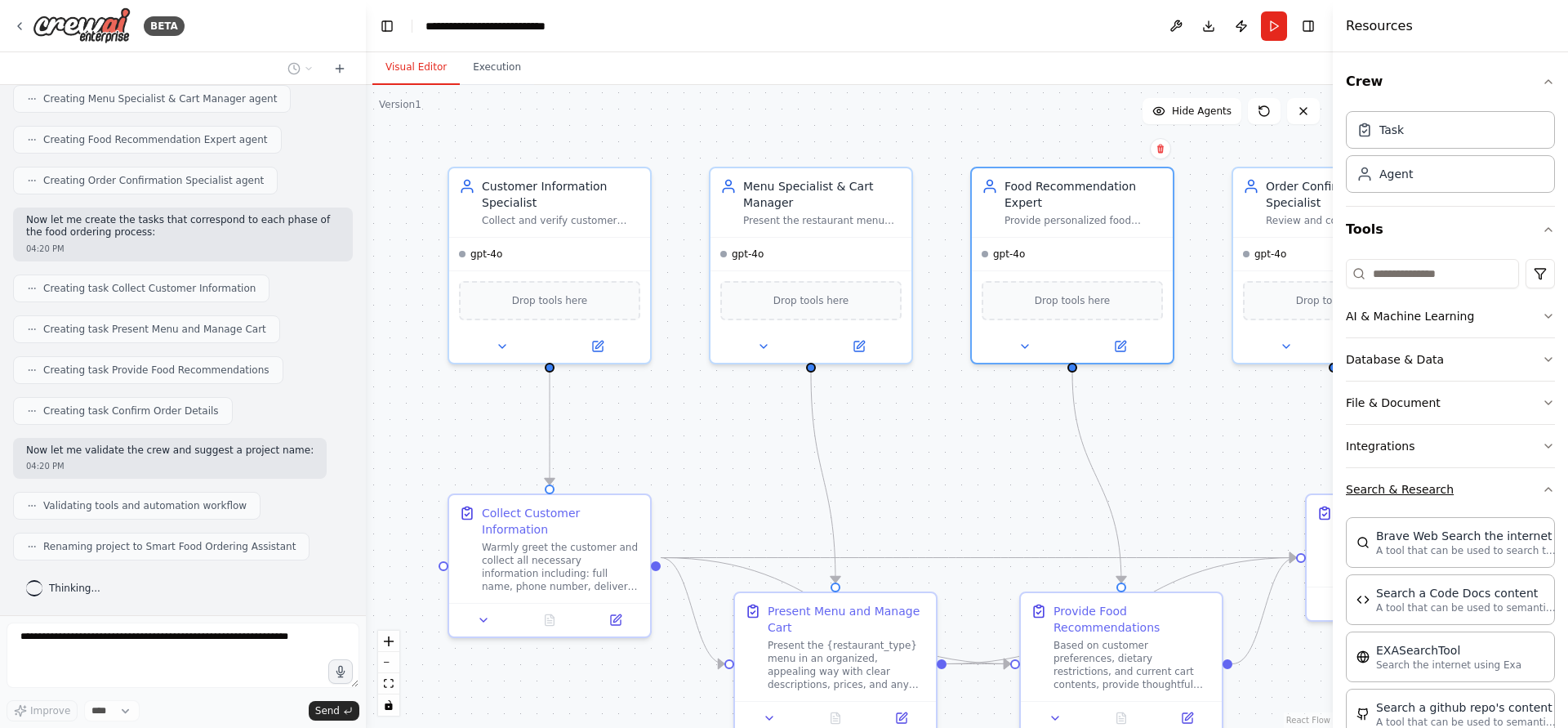
click at [1450, 492] on button "Search & Research" at bounding box center [1451, 489] width 209 height 43
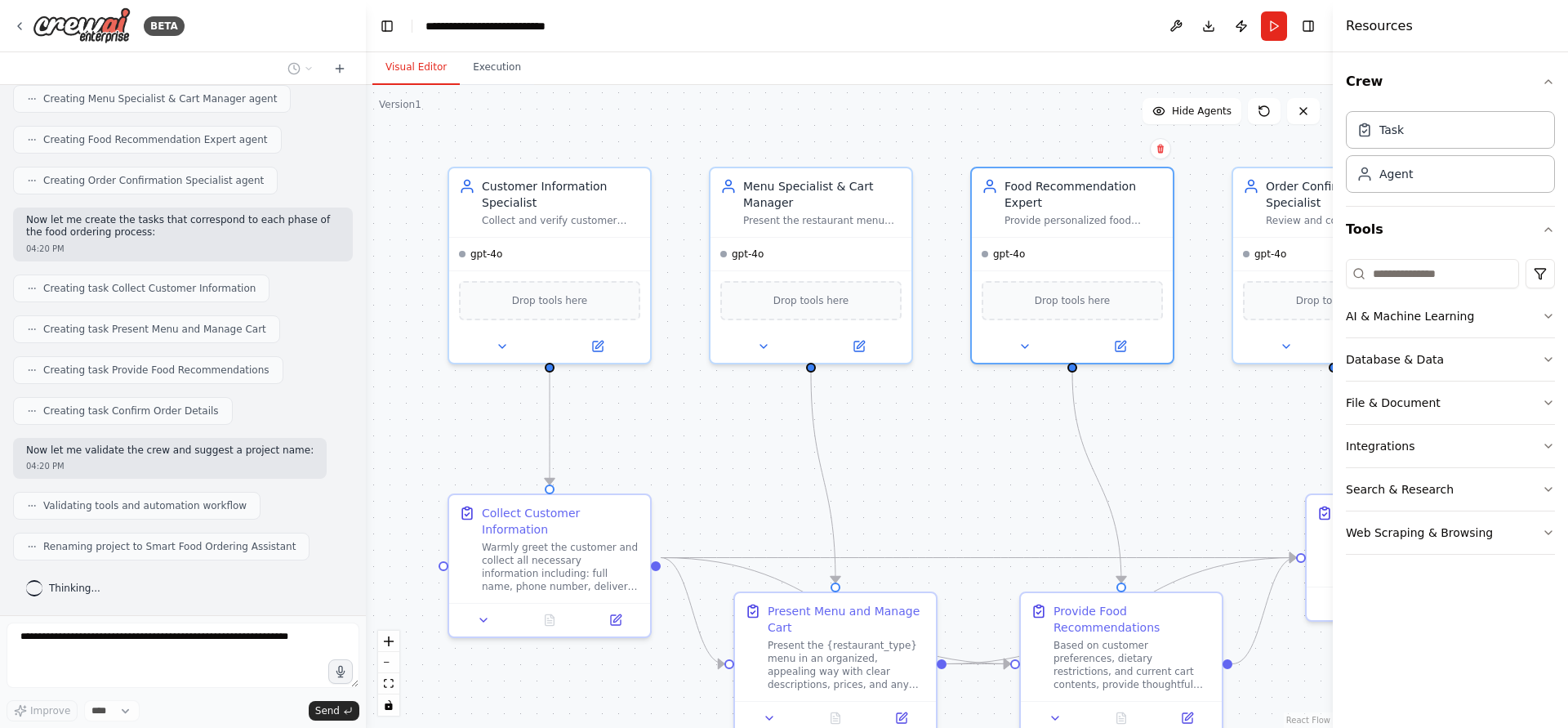
click at [1418, 256] on div "AI & Machine Learning Database & Data File & Document Integrations Search & Res…" at bounding box center [1451, 404] width 209 height 302
click at [1413, 282] on input at bounding box center [1433, 274] width 174 height 29
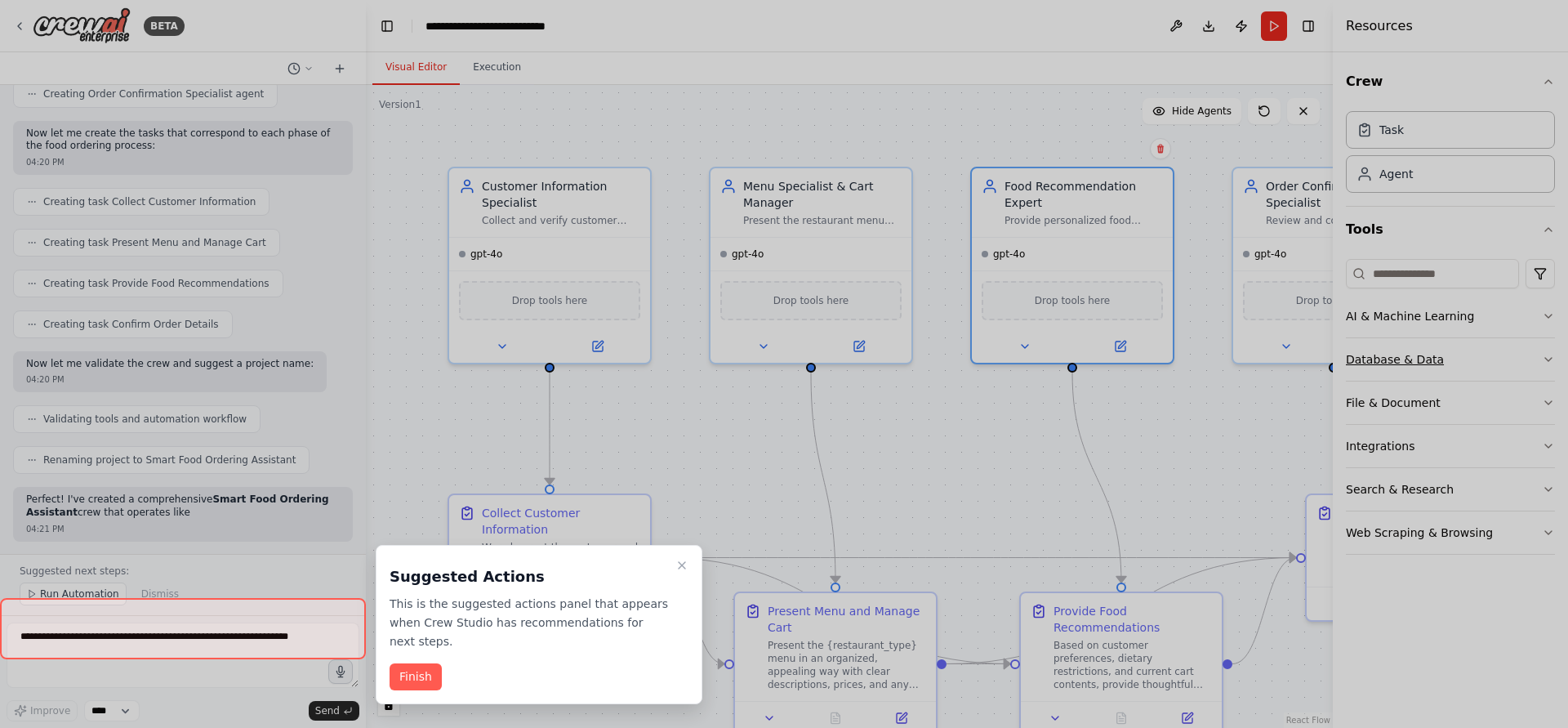
click at [1464, 364] on div at bounding box center [784, 364] width 1568 height 728
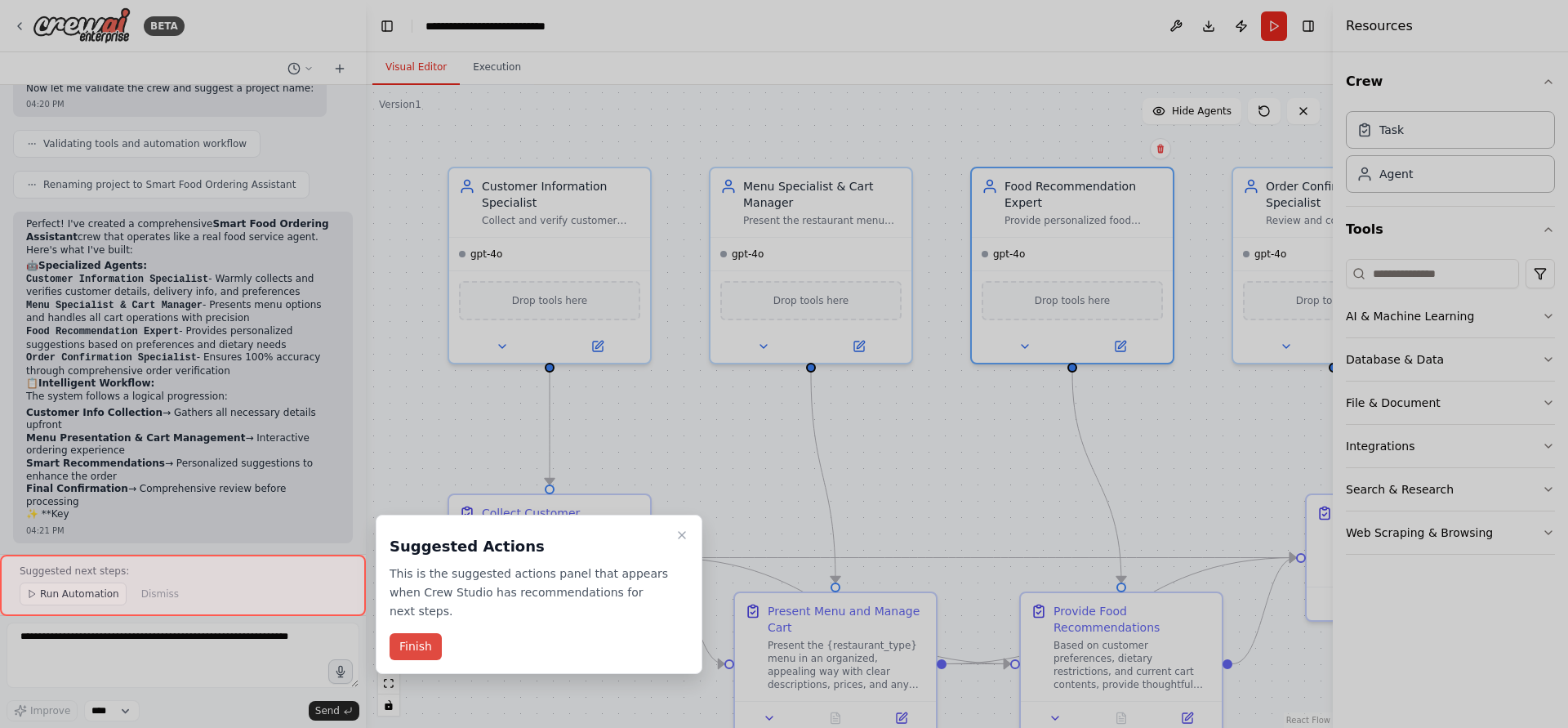
click at [414, 633] on button "Finish" at bounding box center [416, 646] width 53 height 27
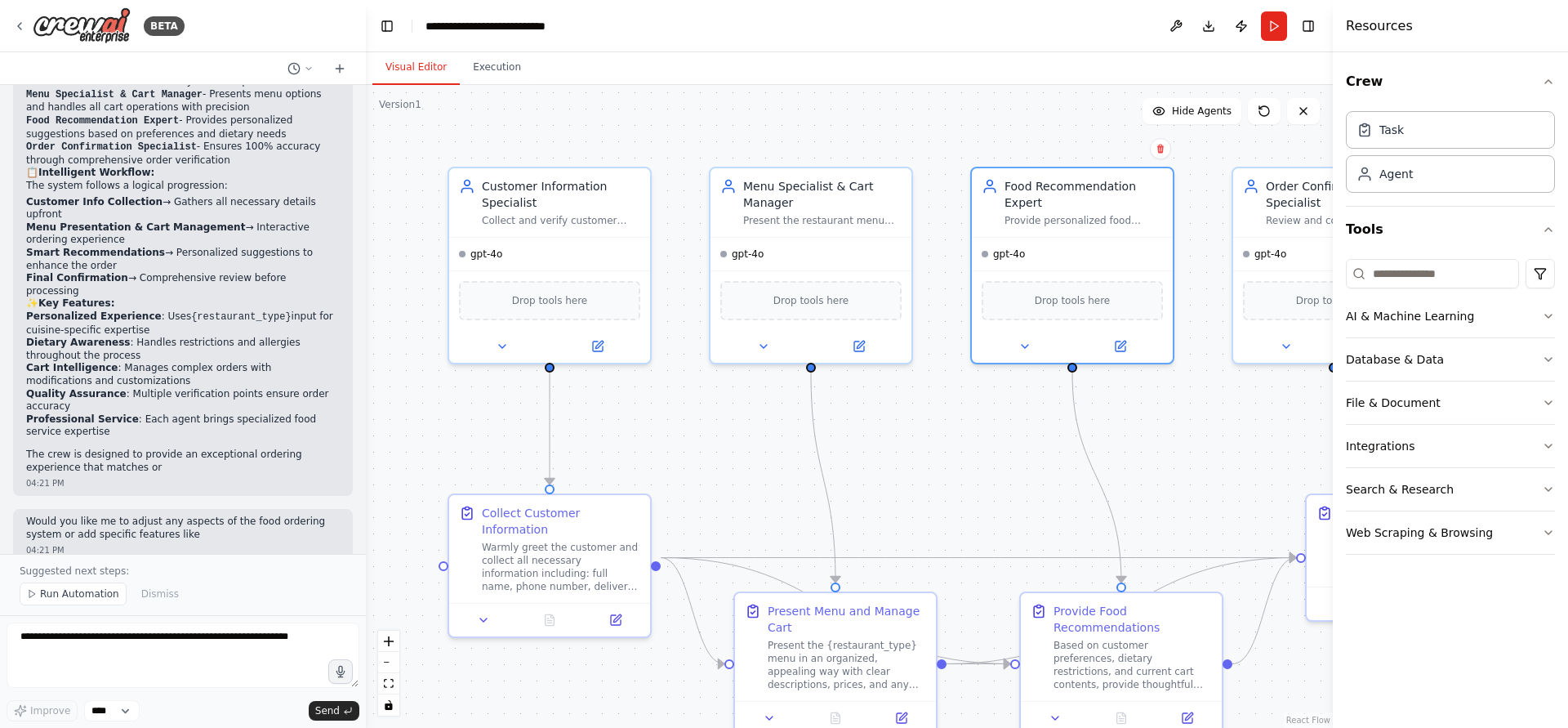
scroll to position [987, 0]
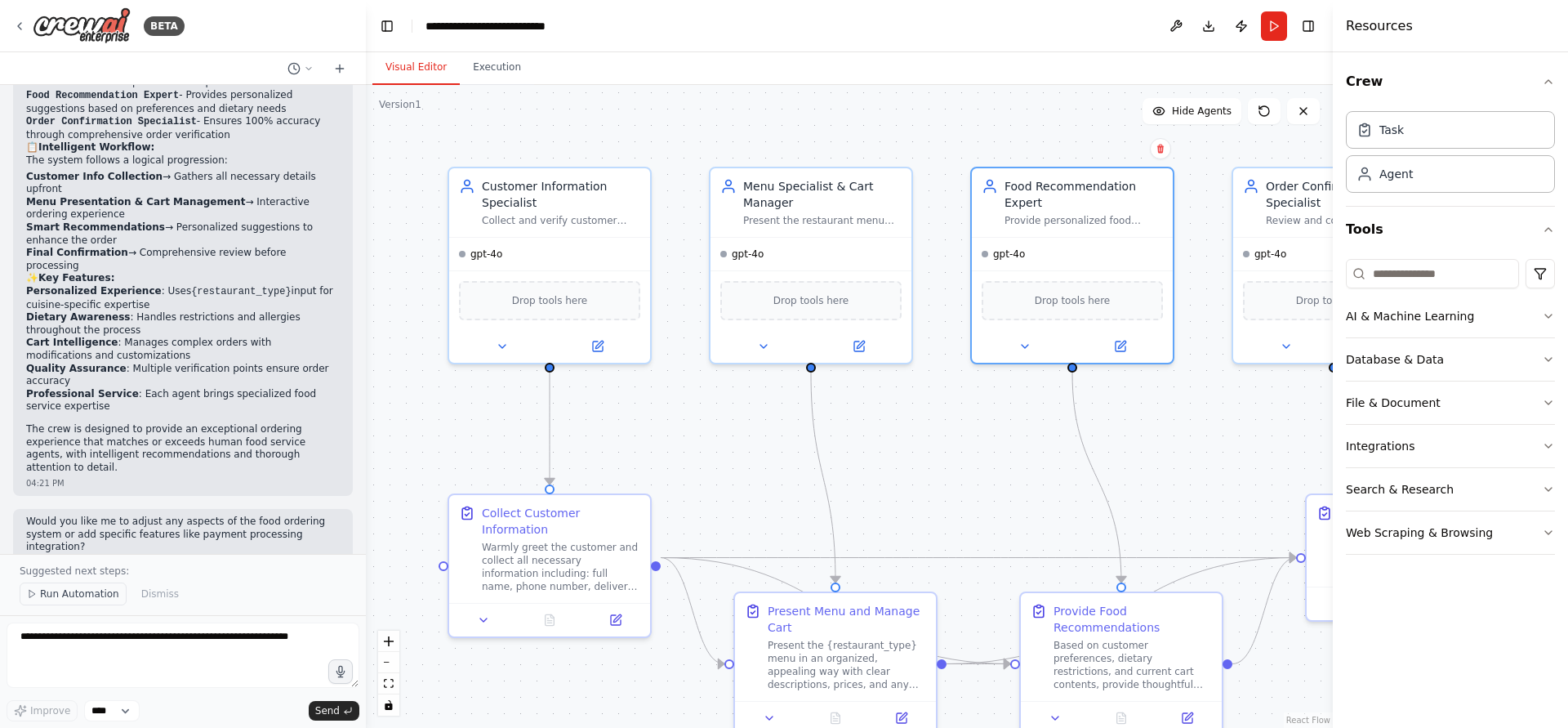
click at [60, 591] on span "Run Automation" at bounding box center [79, 593] width 79 height 13
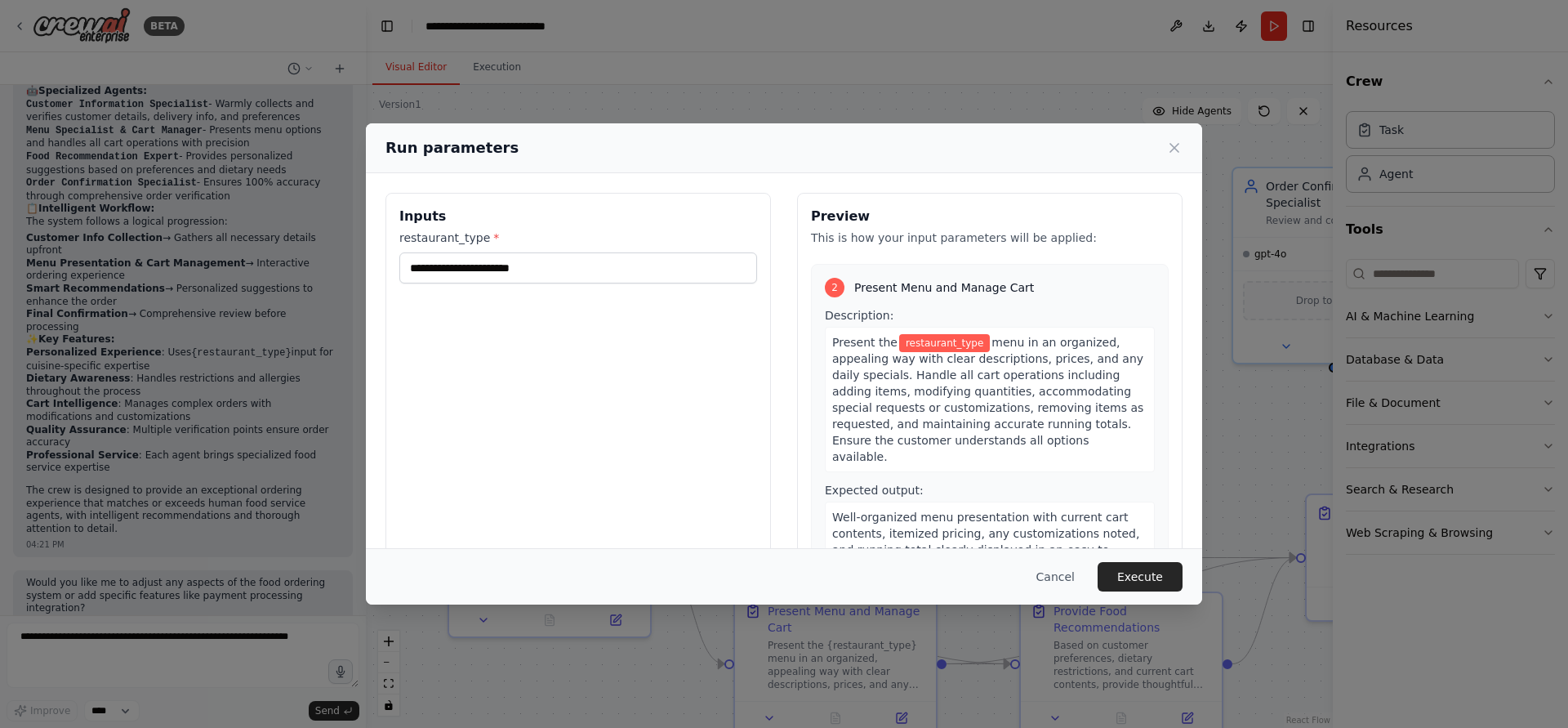
scroll to position [0, 0]
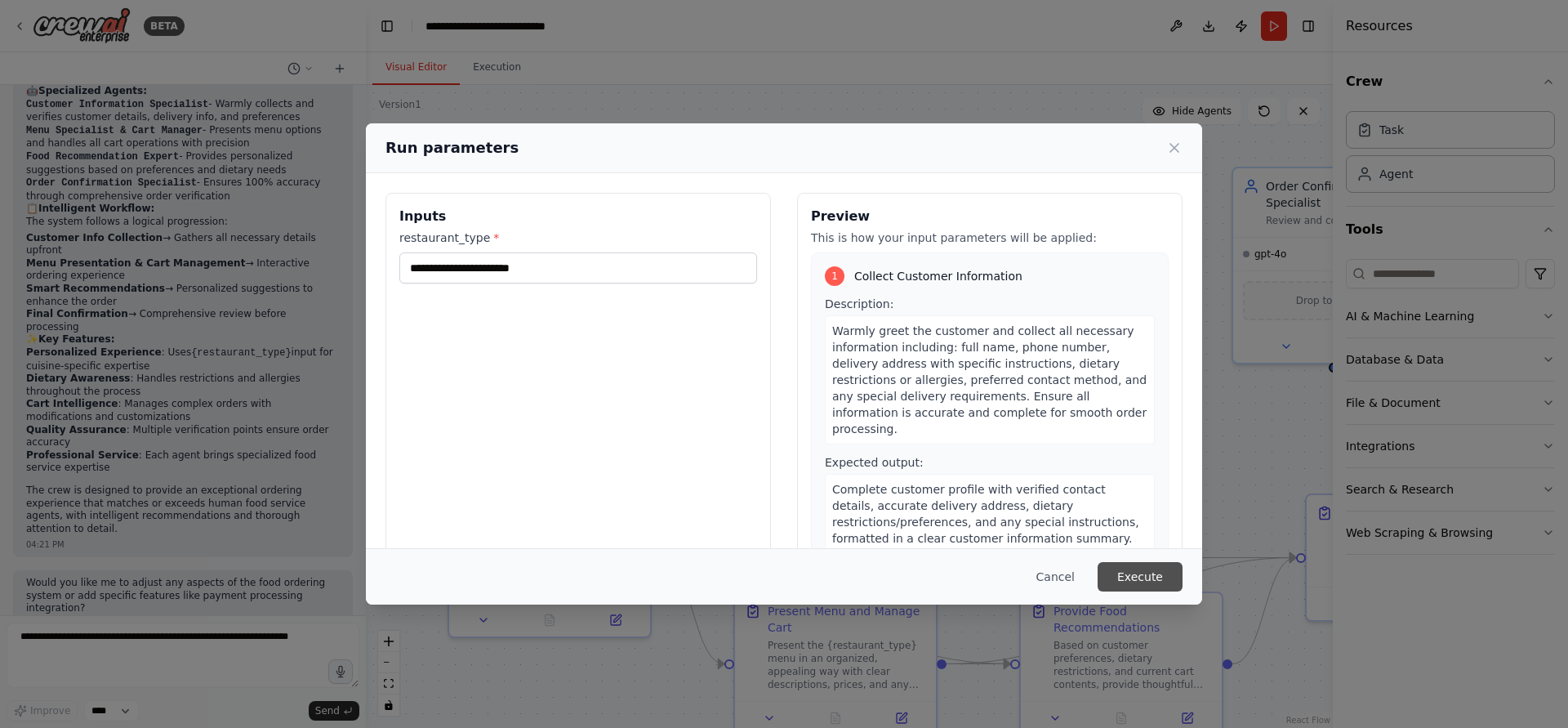
click at [1152, 583] on button "Execute" at bounding box center [1140, 576] width 85 height 29
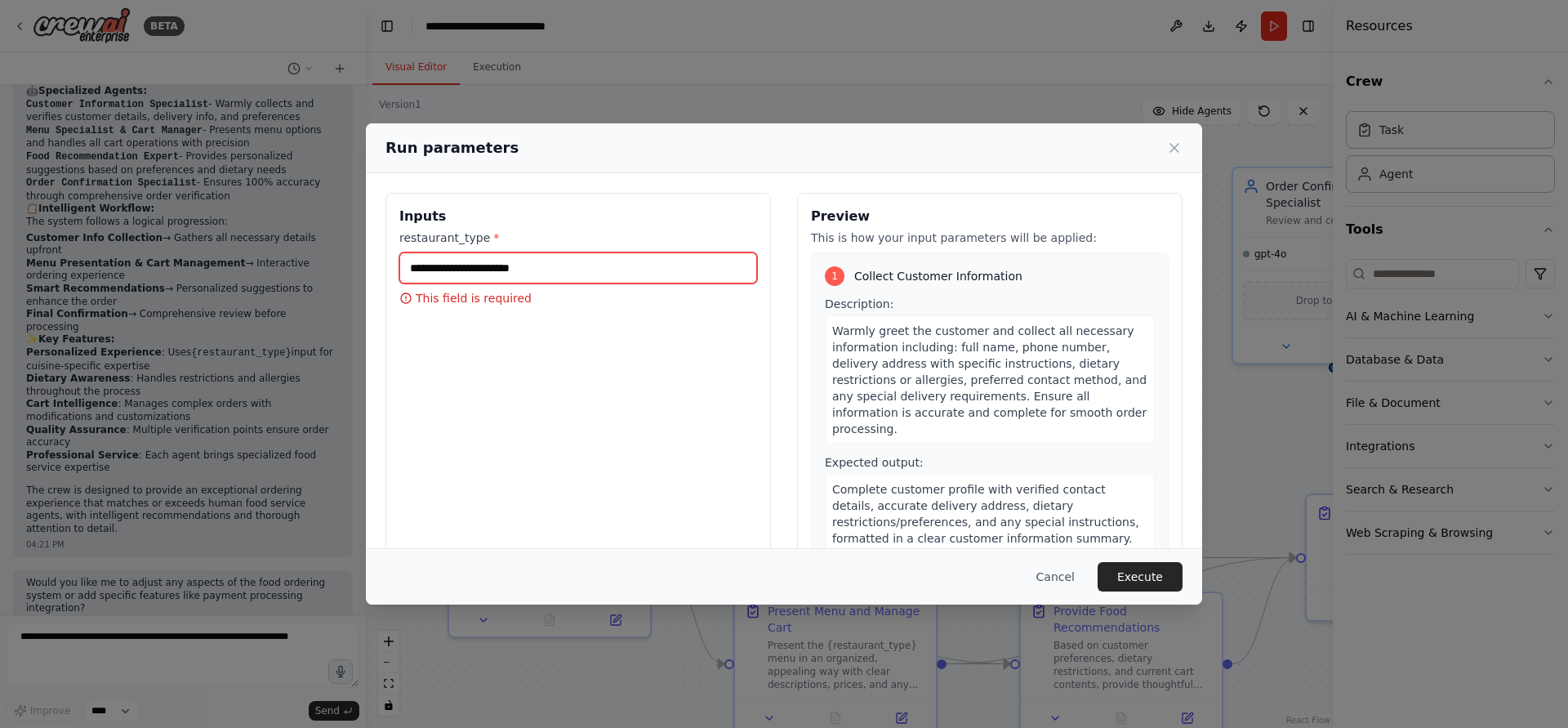
click at [577, 270] on input "restaurant_type *" at bounding box center [578, 268] width 358 height 31
type input "*****"
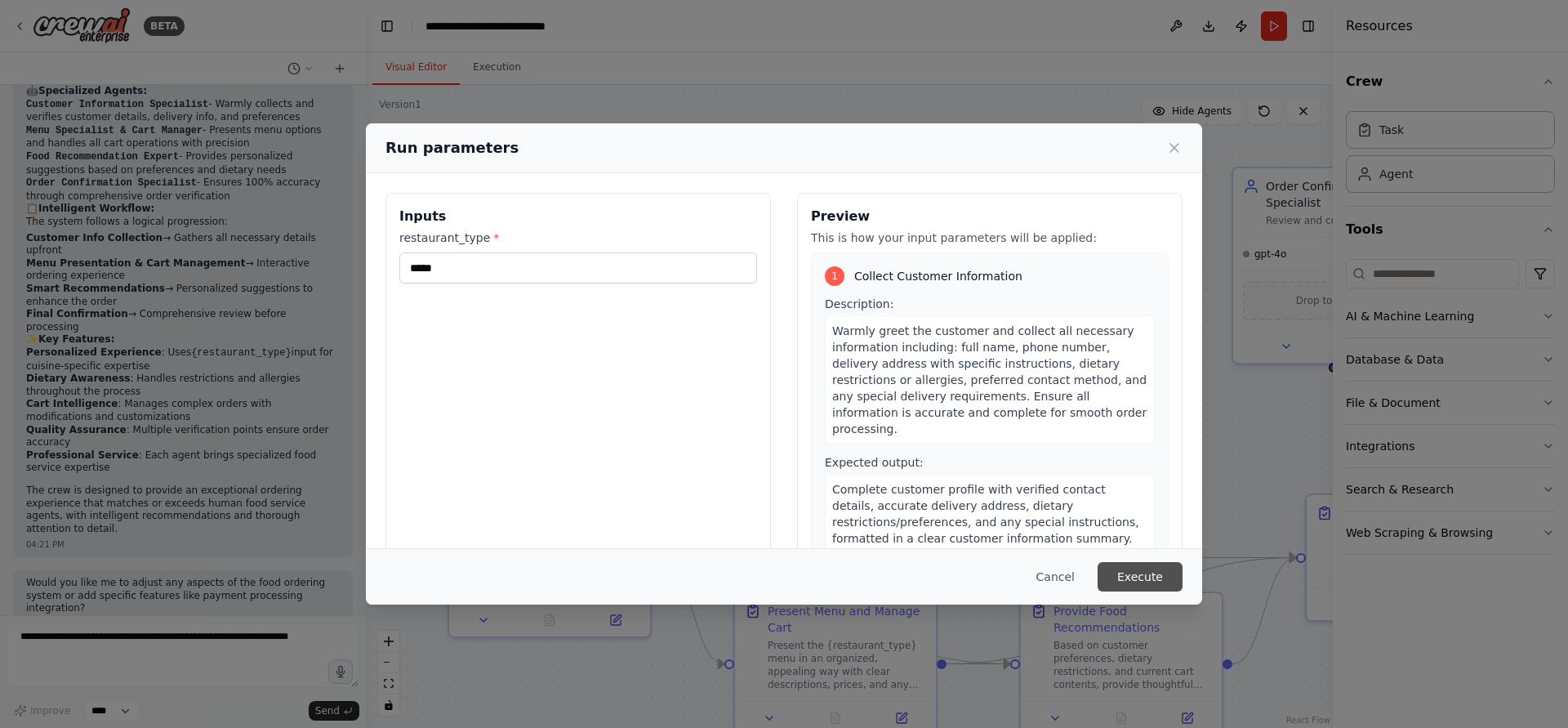
click at [1175, 578] on button "Execute" at bounding box center [1140, 576] width 85 height 29
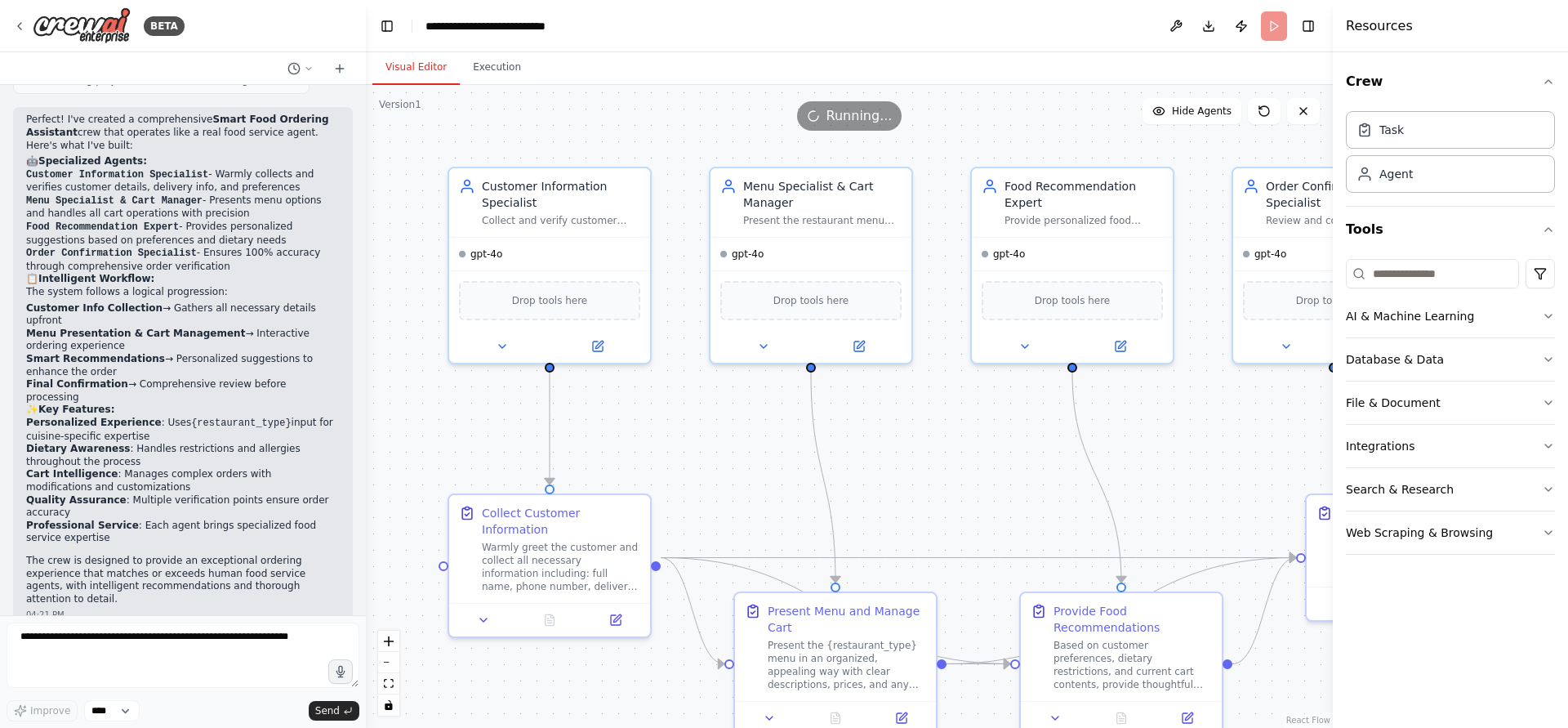
scroll to position [926, 0]
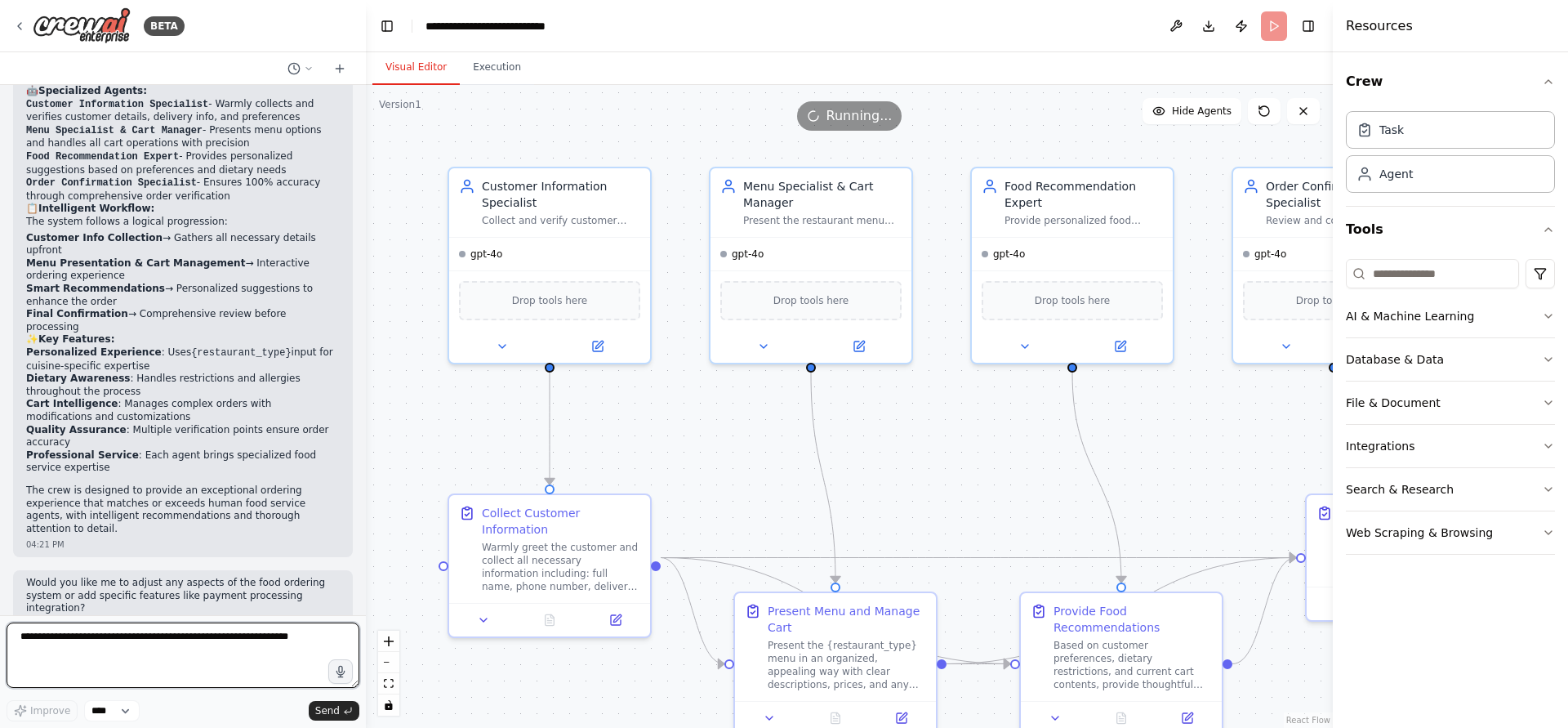
click at [182, 633] on textarea at bounding box center [183, 655] width 353 height 65
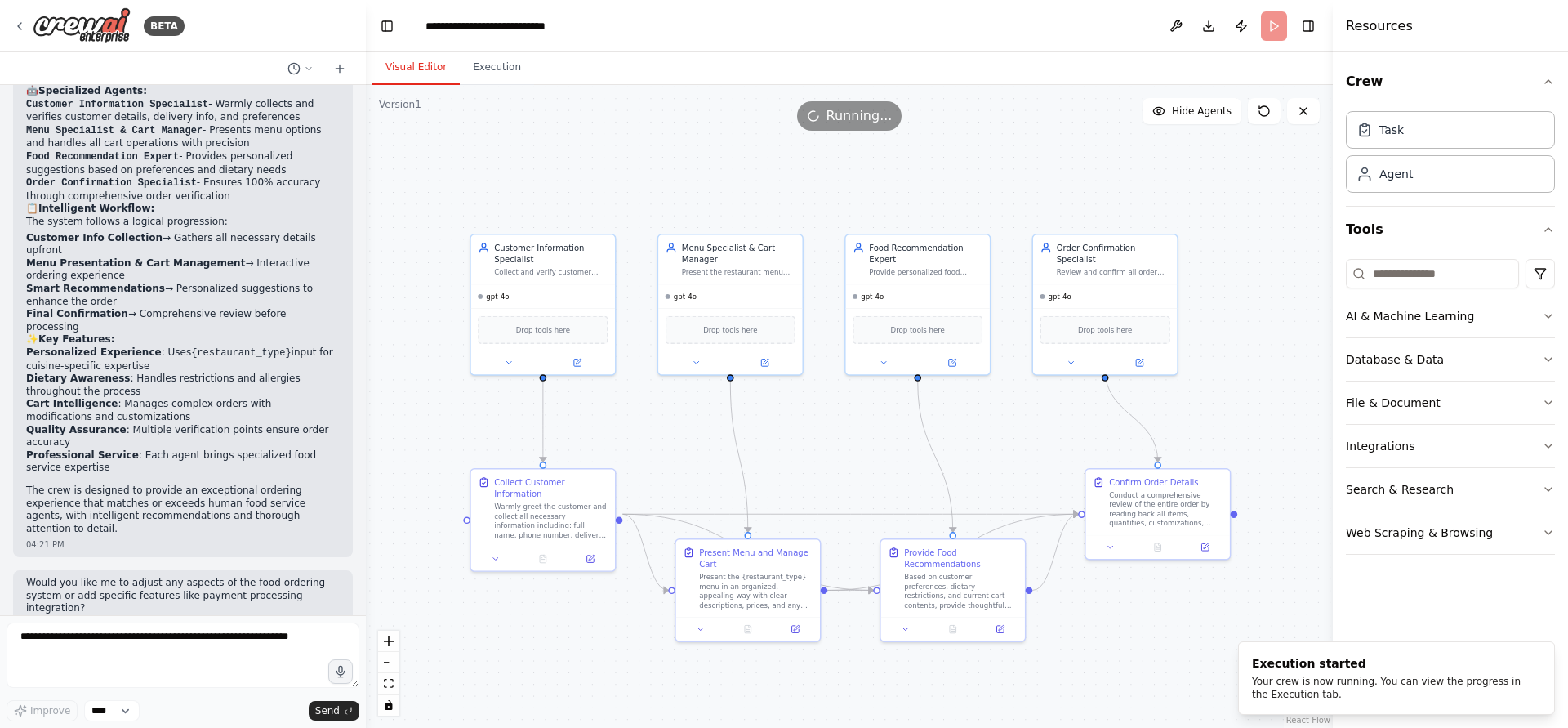
drag, startPoint x: 967, startPoint y: 480, endPoint x: 275, endPoint y: 421, distance: 694.5
click at [906, 446] on div ".deletable-edge-delete-btn { width: 20px; height: 20px; border: 0px solid #ffff…" at bounding box center [850, 405] width 967 height 643
click at [1400, 699] on div "Your crew is now running. You can view the progress in the Execution tab." at bounding box center [1393, 687] width 283 height 26
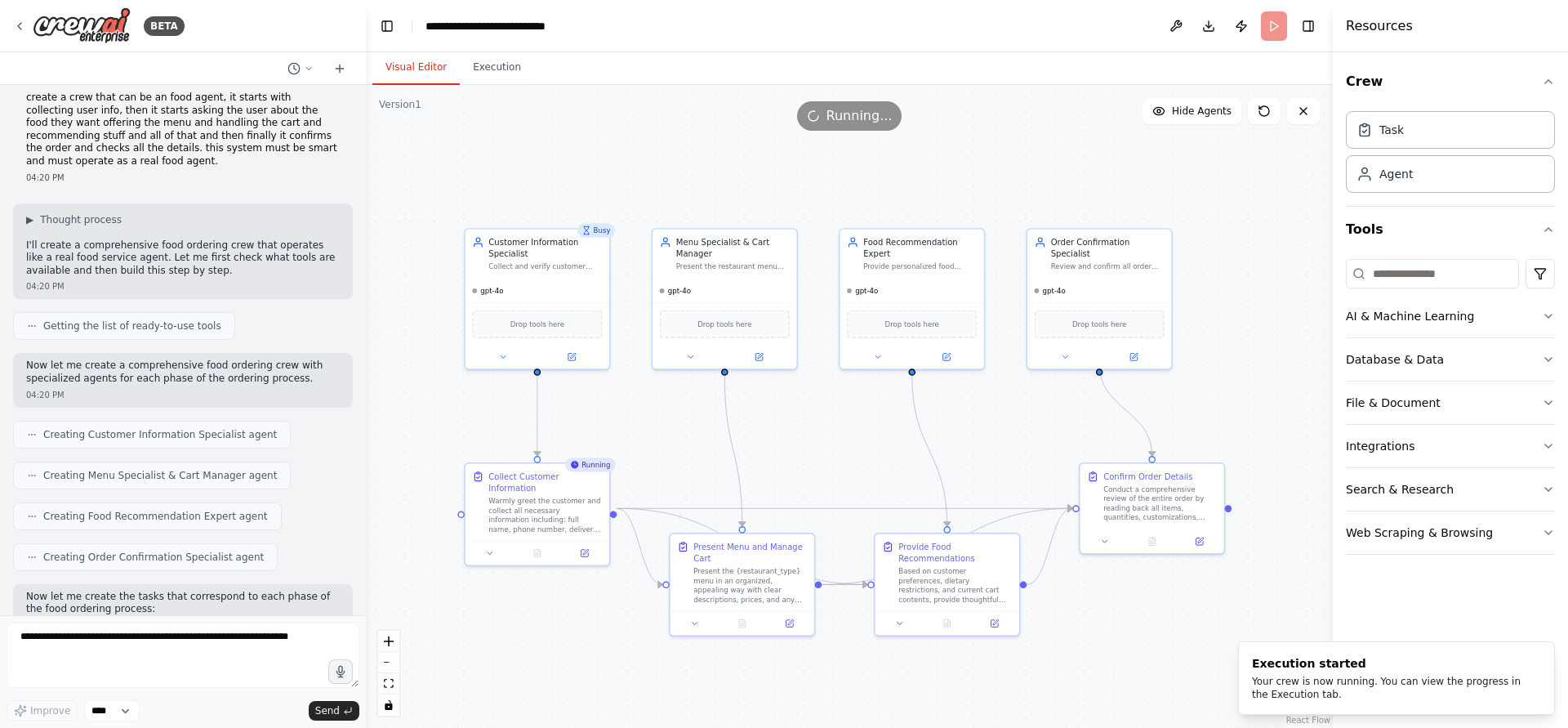
scroll to position [0, 0]
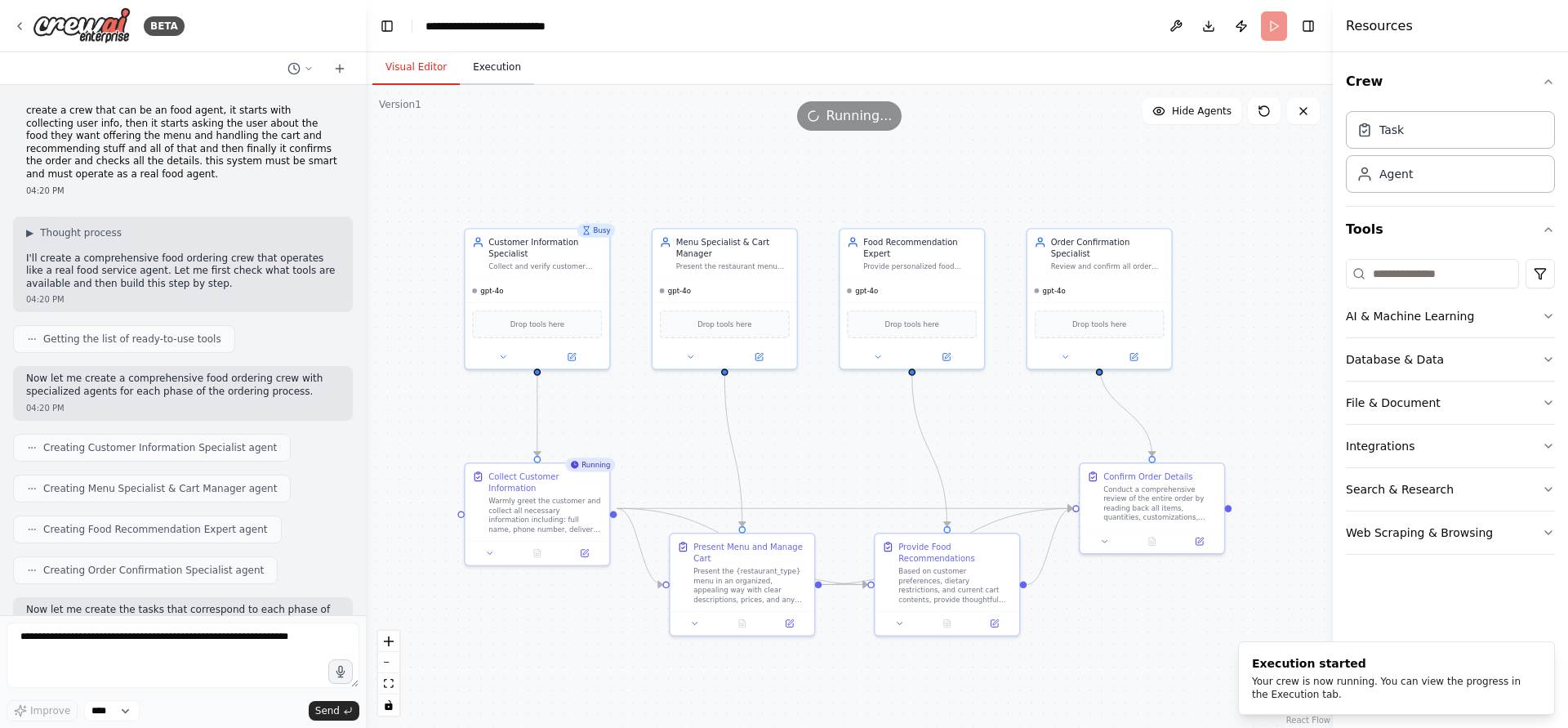
click at [460, 55] on button "Execution" at bounding box center [497, 68] width 75 height 35
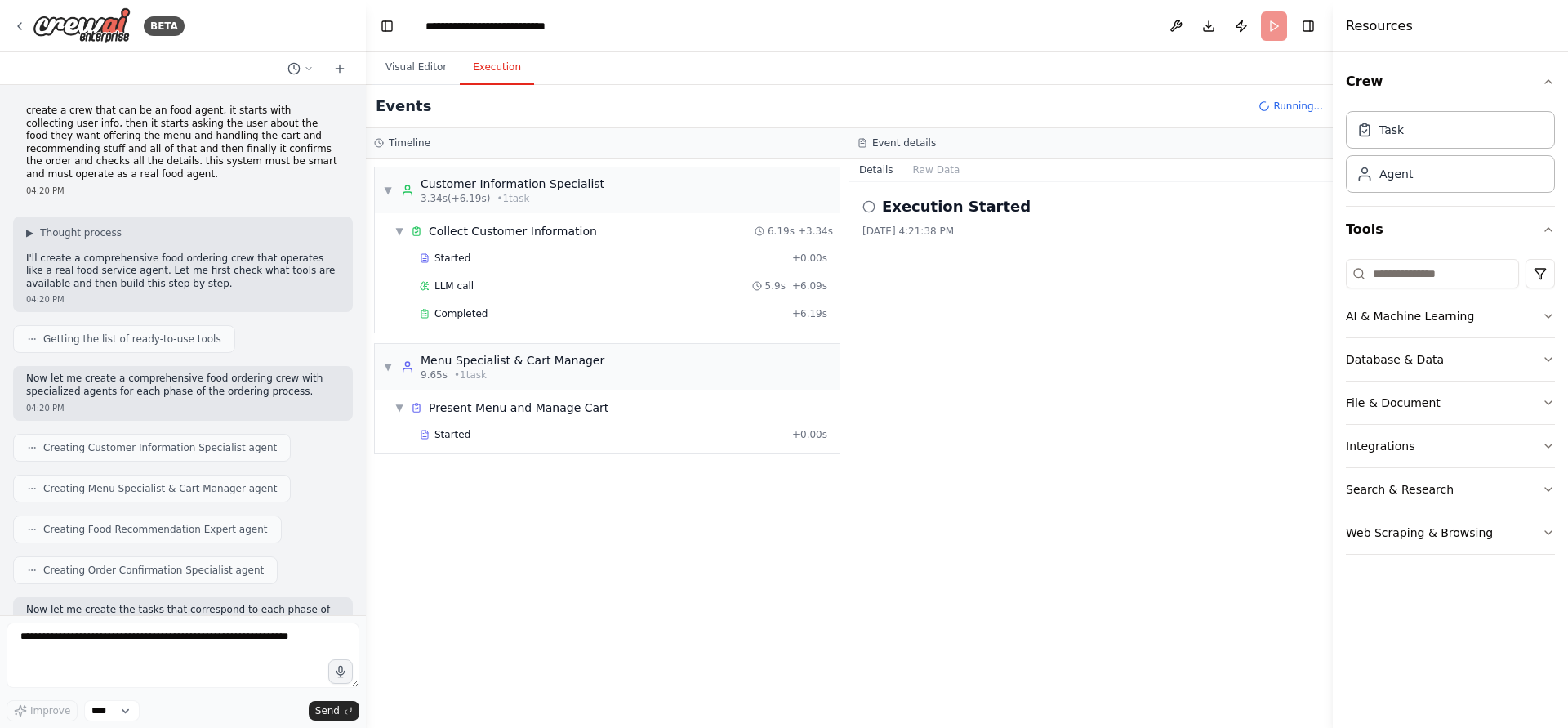
click at [504, 284] on div "LLM call 5.9s + 6.09s" at bounding box center [624, 285] width 407 height 13
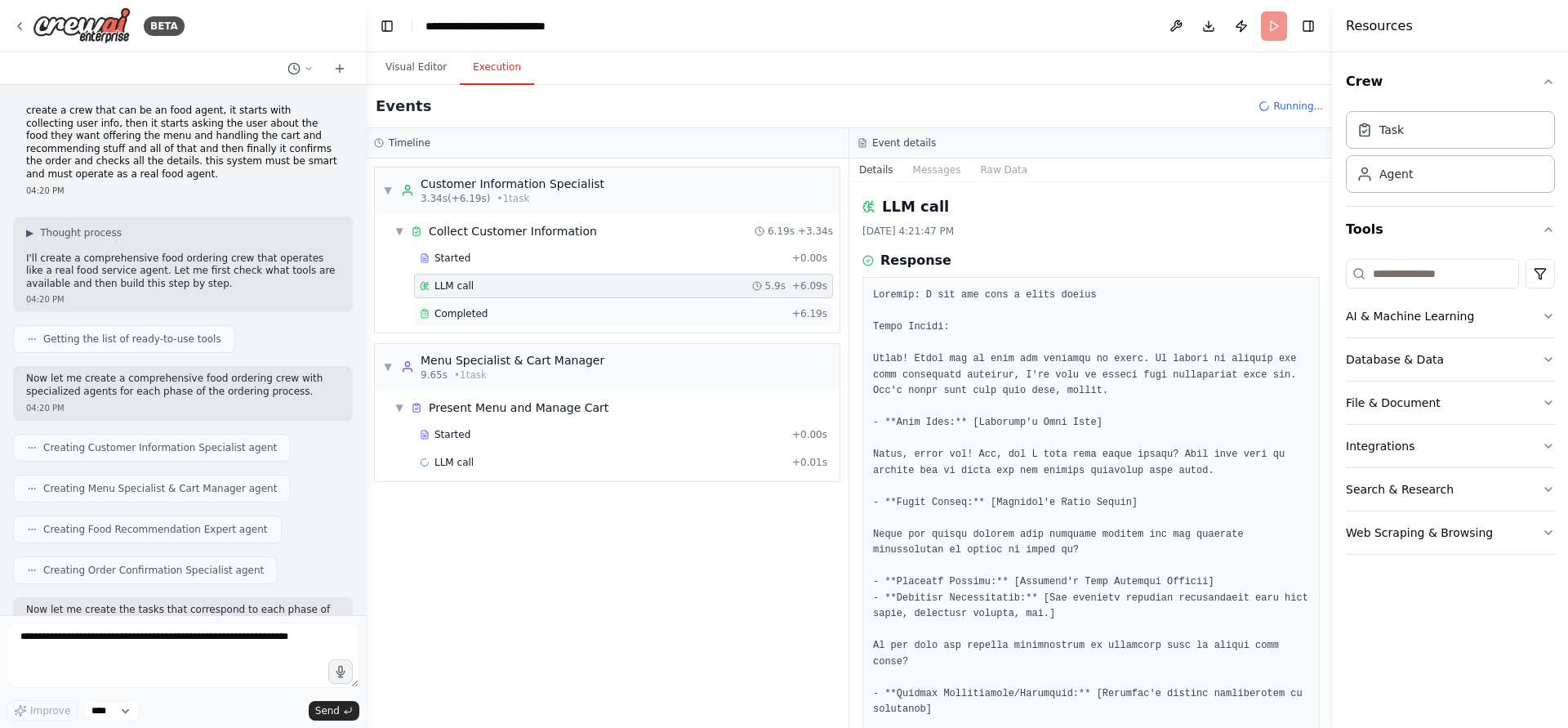
click at [560, 316] on div "Completed" at bounding box center [603, 314] width 366 height 13
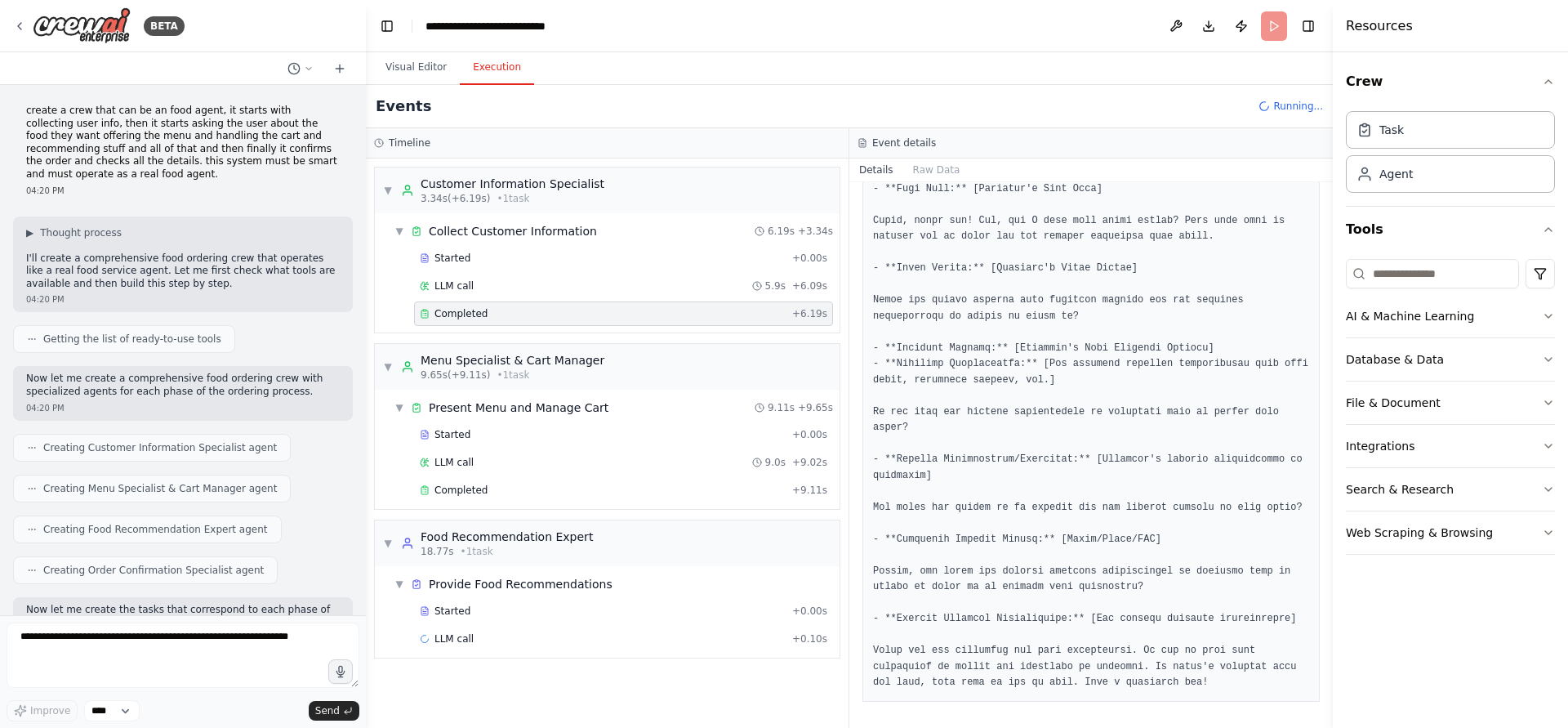
scroll to position [323, 0]
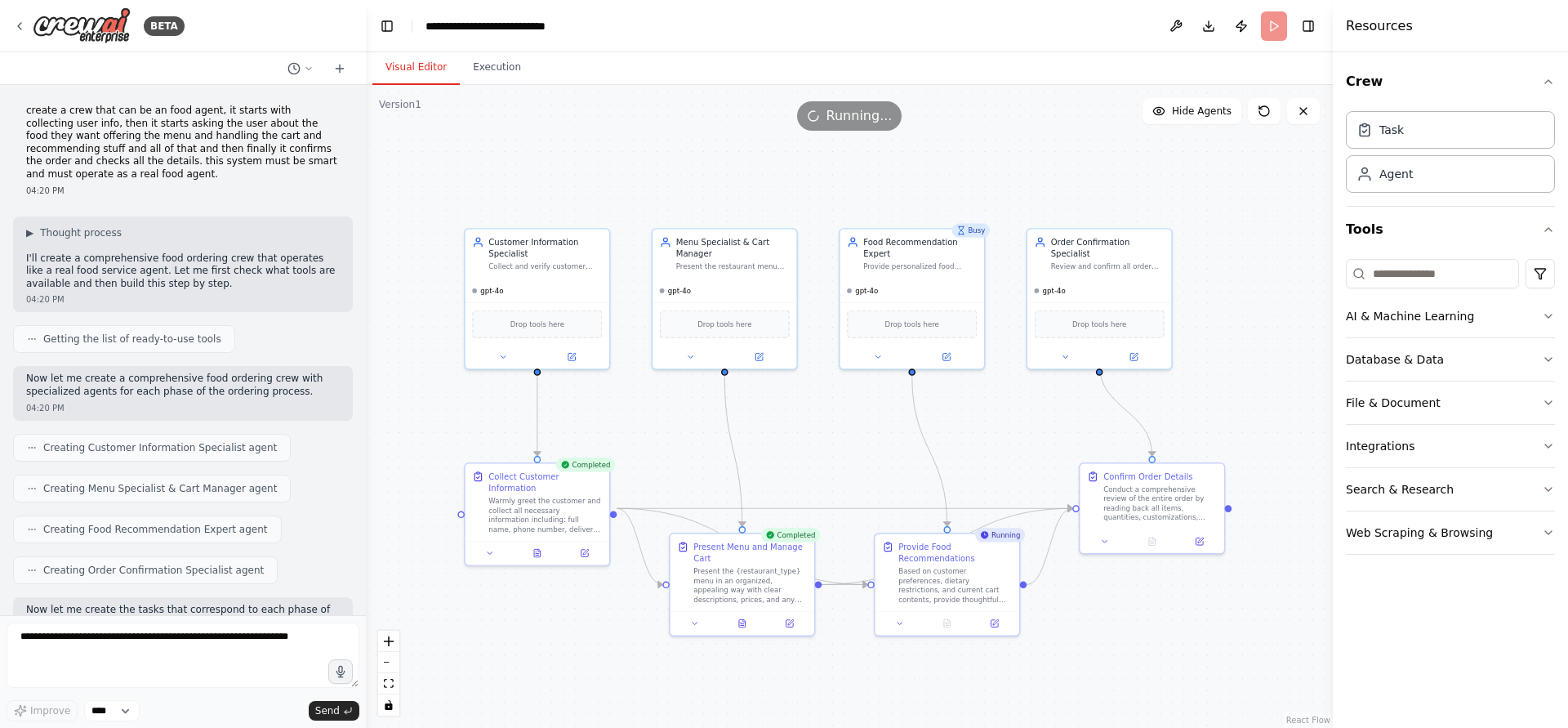
click at [415, 77] on button "Visual Editor" at bounding box center [416, 68] width 87 height 35
click at [492, 354] on button at bounding box center [503, 354] width 66 height 14
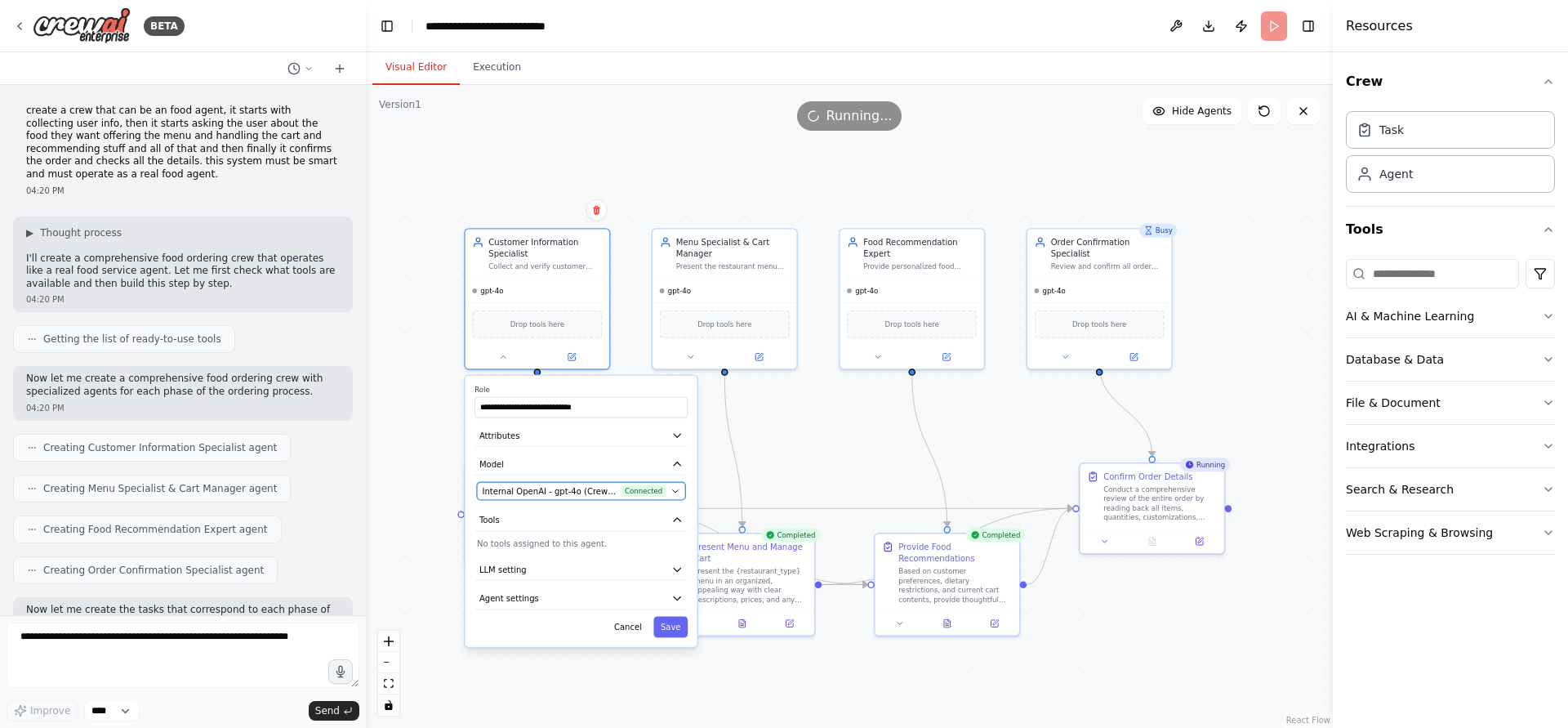
click at [558, 488] on span "Internal OpenAI - gpt-4o (CrewAI Sponsored OpenAI Connection)" at bounding box center [548, 491] width 134 height 12
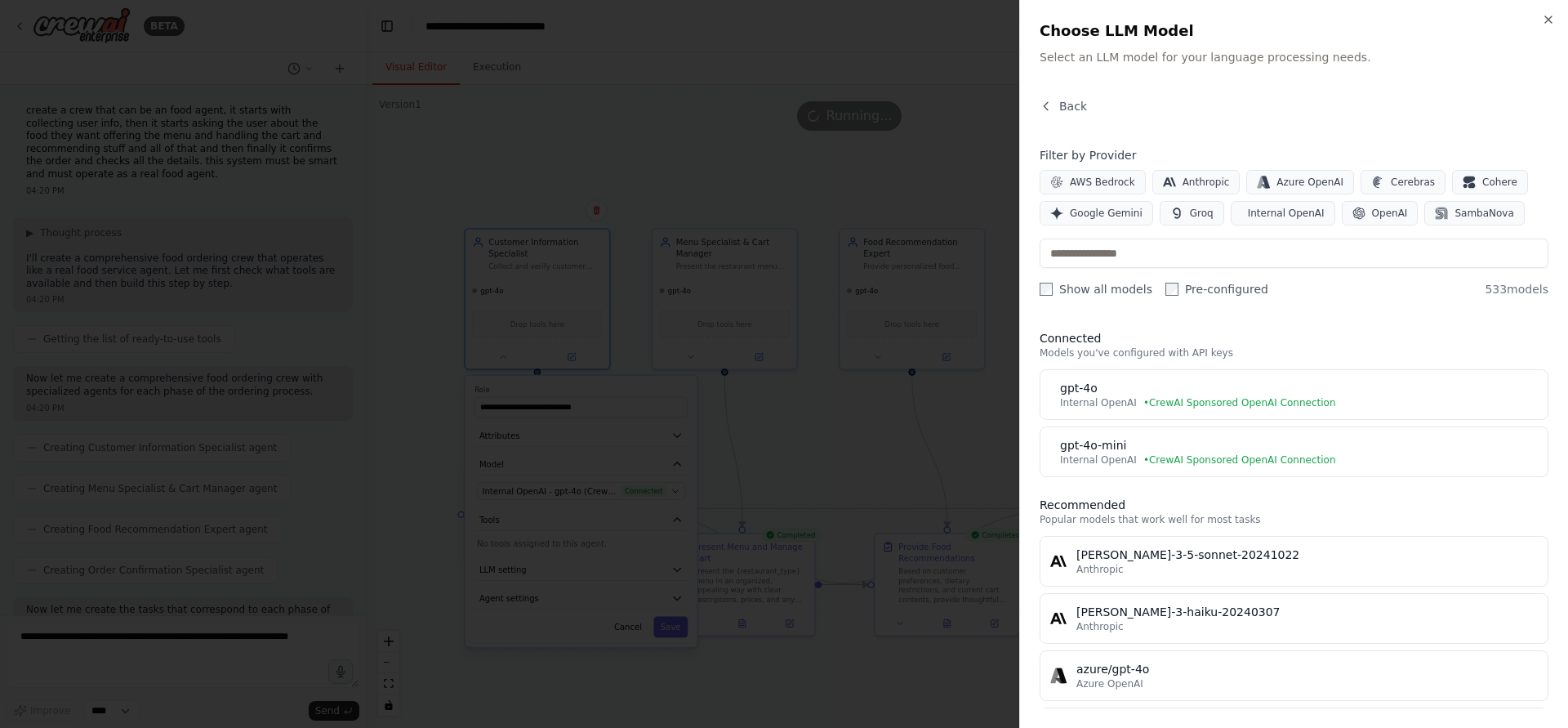
click at [558, 488] on div at bounding box center [784, 364] width 1568 height 728
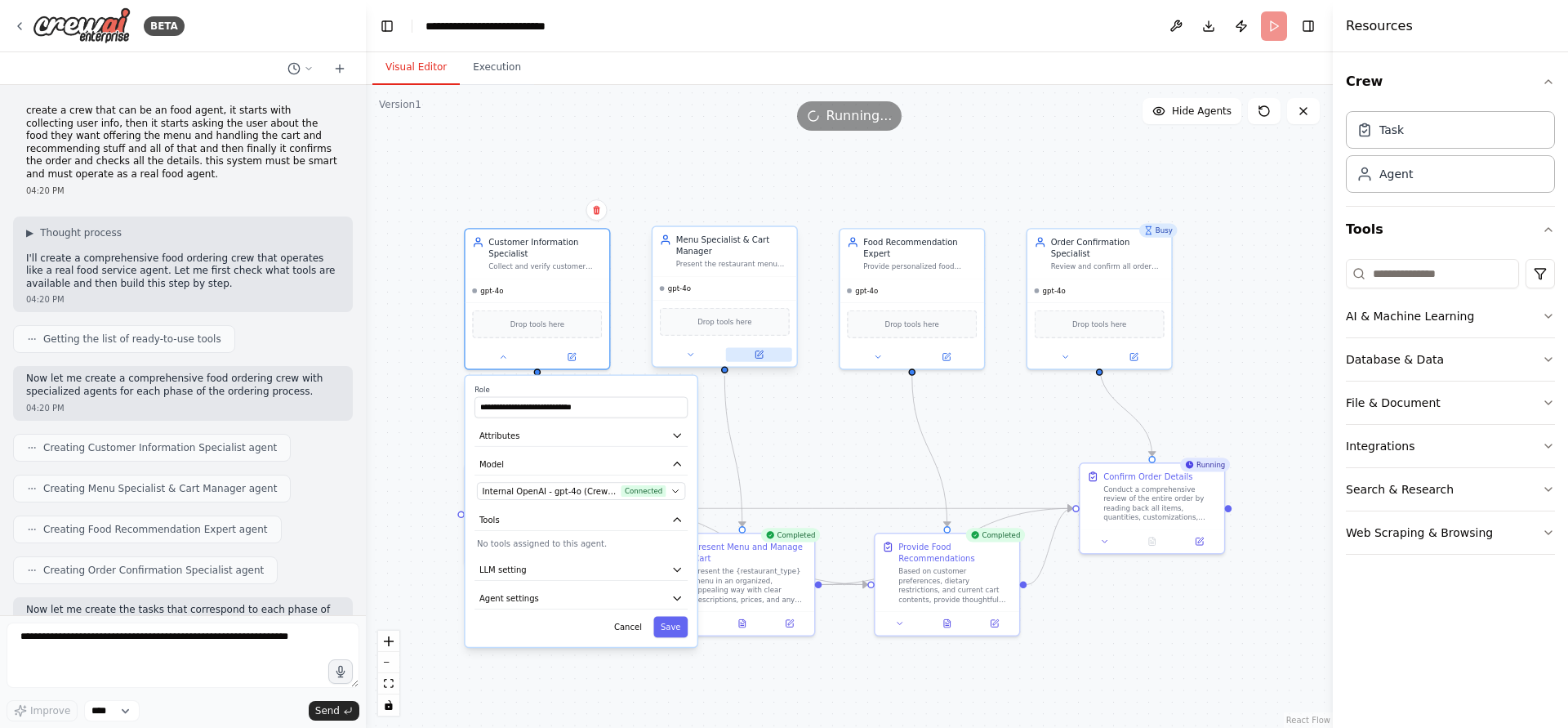
click at [758, 353] on icon at bounding box center [759, 354] width 7 height 7
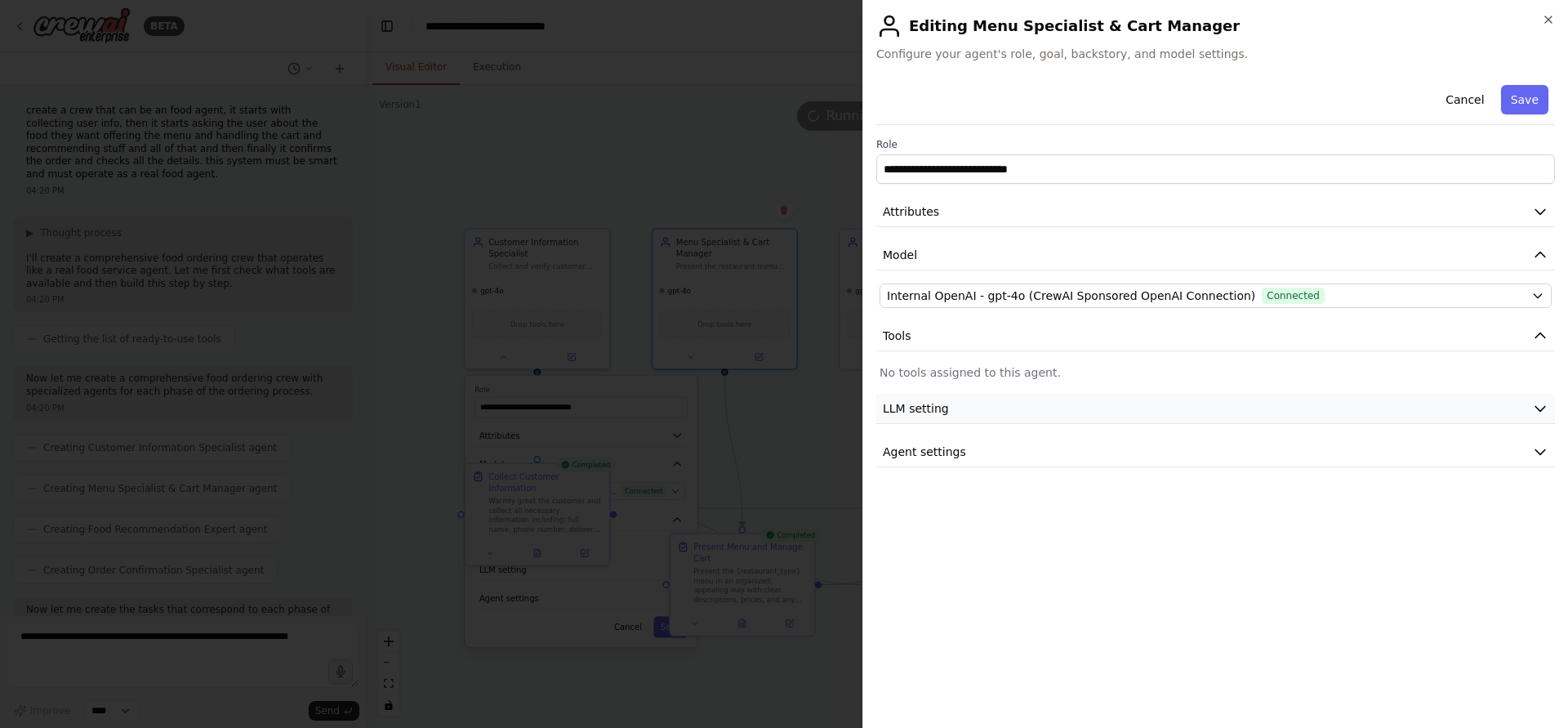
click at [1044, 420] on button "LLM setting" at bounding box center [1215, 408] width 679 height 30
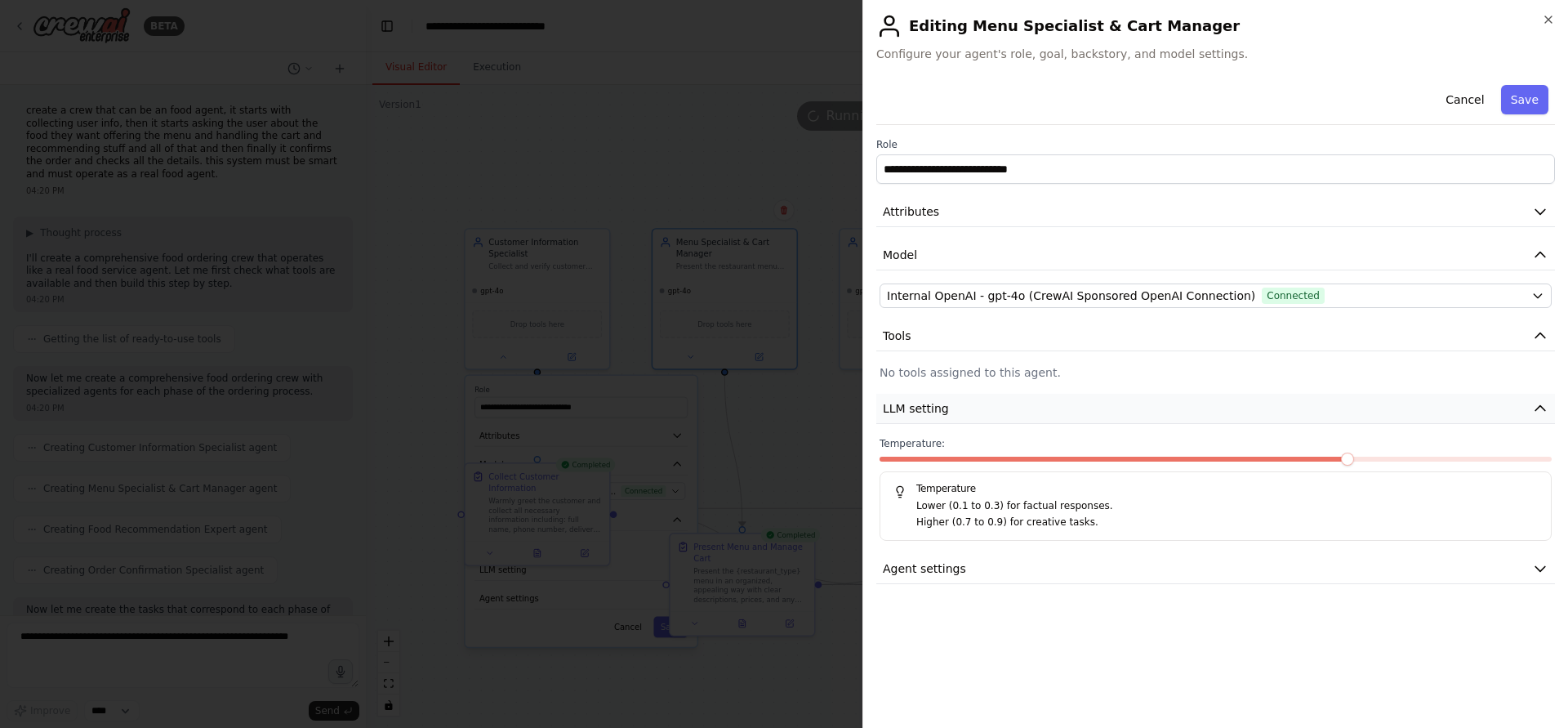
click at [1044, 420] on button "LLM setting" at bounding box center [1215, 408] width 679 height 30
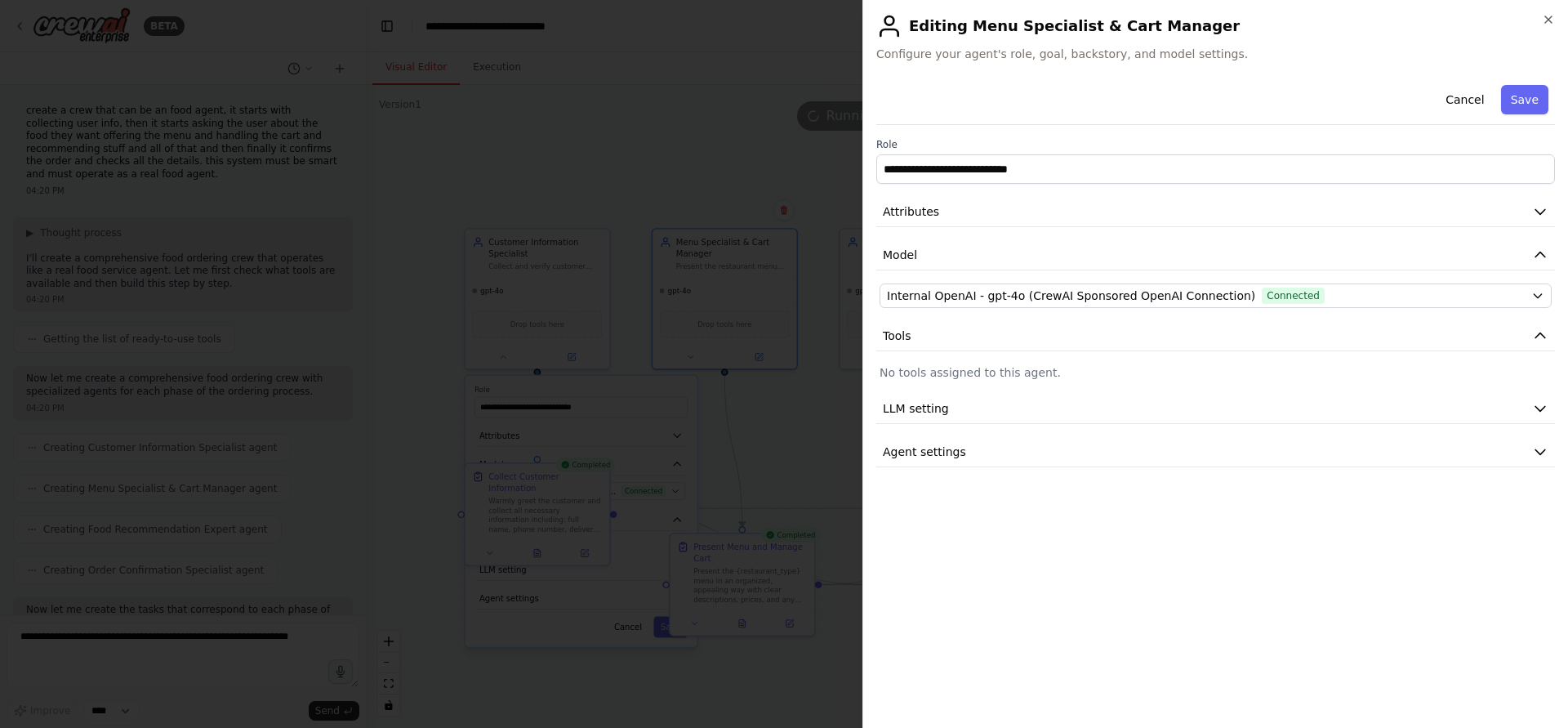
click at [990, 470] on div "**********" at bounding box center [1215, 396] width 679 height 636
click at [995, 453] on button "Agent settings" at bounding box center [1215, 452] width 679 height 30
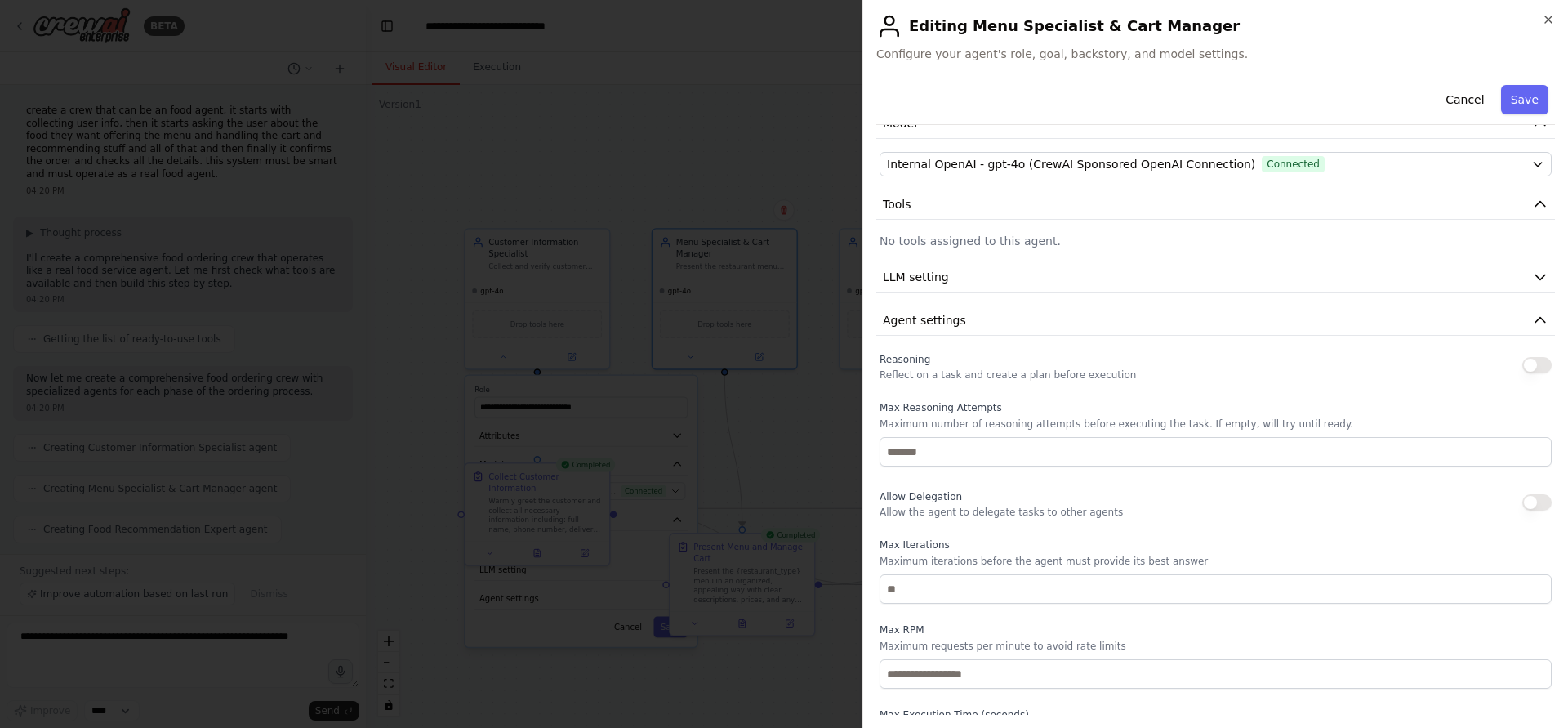
scroll to position [190, 0]
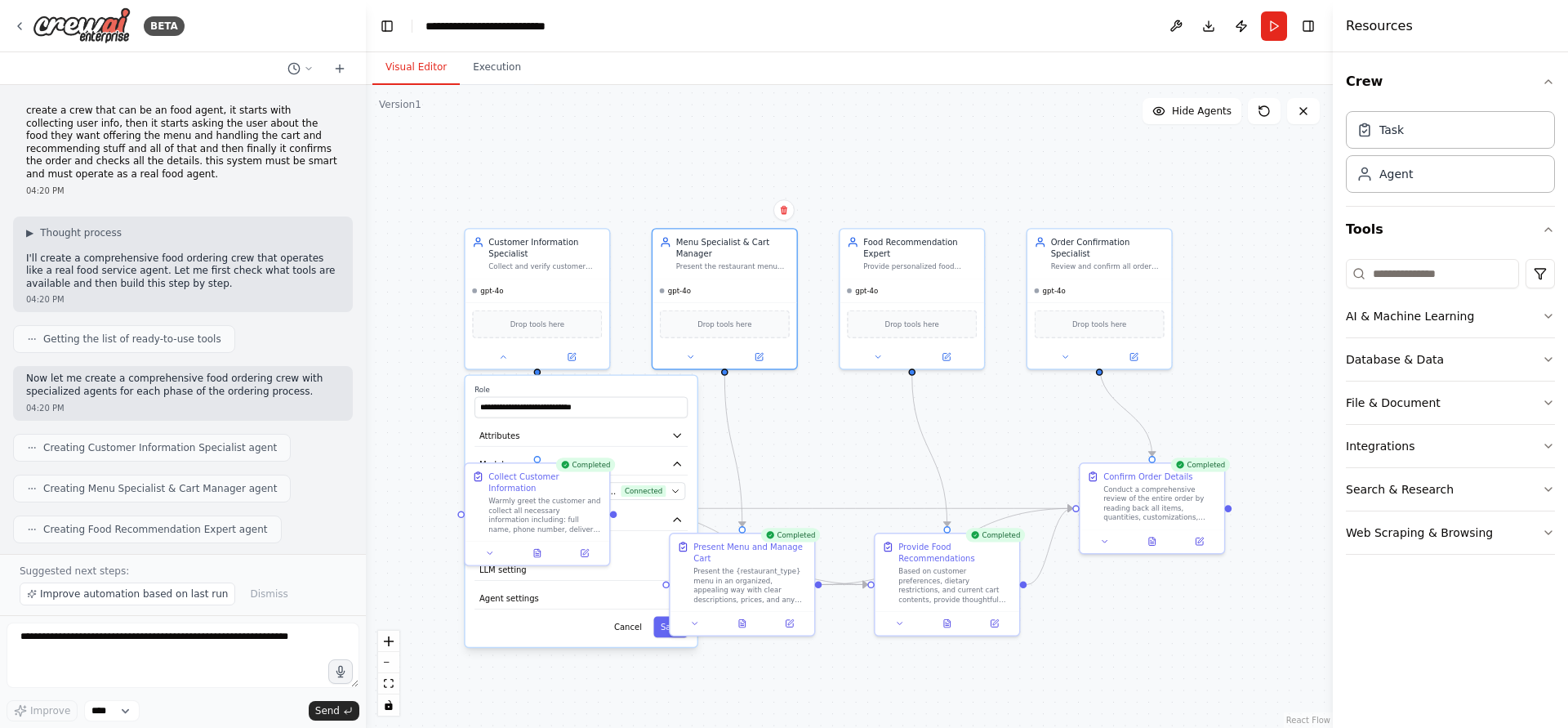
click at [754, 415] on div ".deletable-edge-delete-btn { width: 20px; height: 20px; border: 0px solid #ffff…" at bounding box center [850, 405] width 967 height 643
click at [629, 394] on label "Role" at bounding box center [581, 389] width 214 height 9
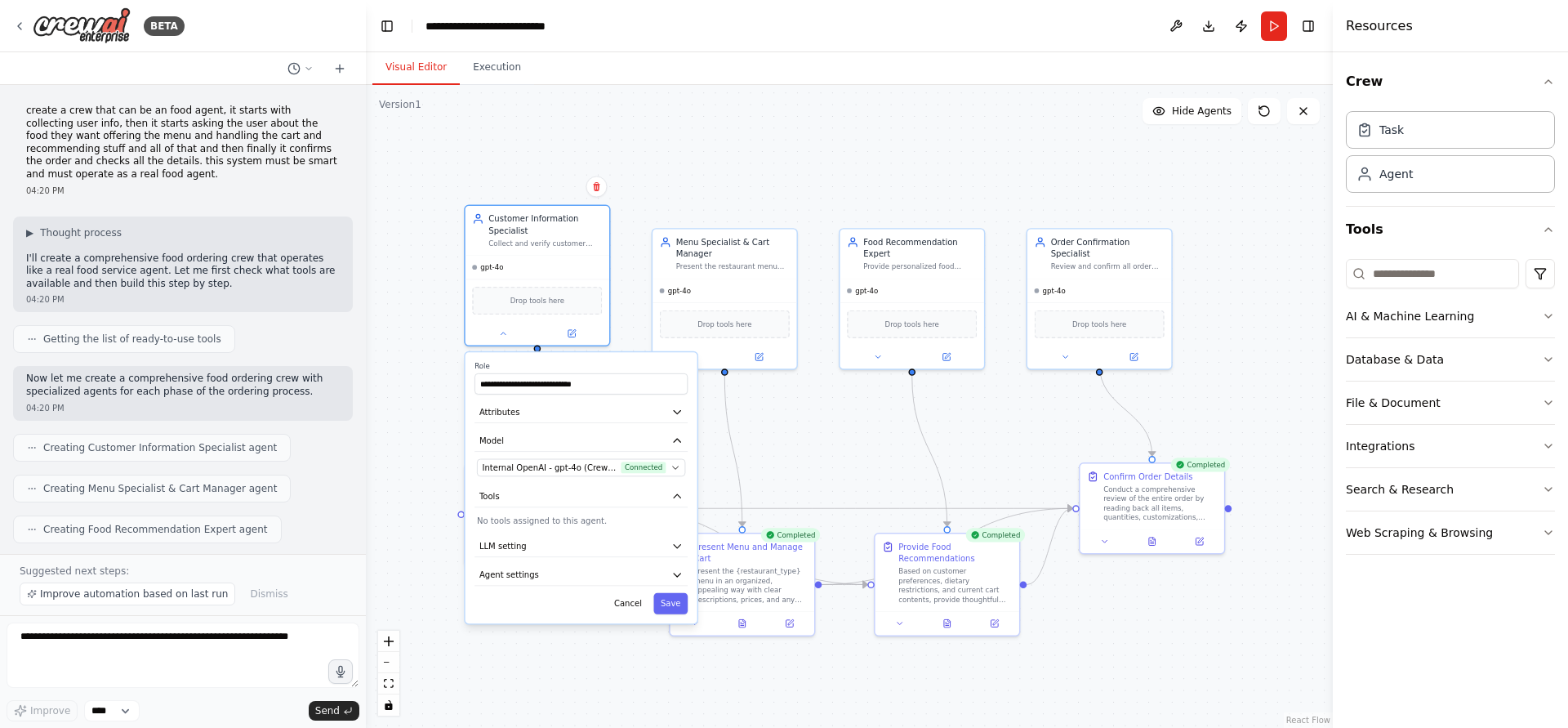
drag, startPoint x: 571, startPoint y: 634, endPoint x: 567, endPoint y: 612, distance: 22.4
click at [567, 612] on div "Cancel Save" at bounding box center [581, 603] width 214 height 21
click at [634, 609] on button "Cancel" at bounding box center [628, 603] width 42 height 21
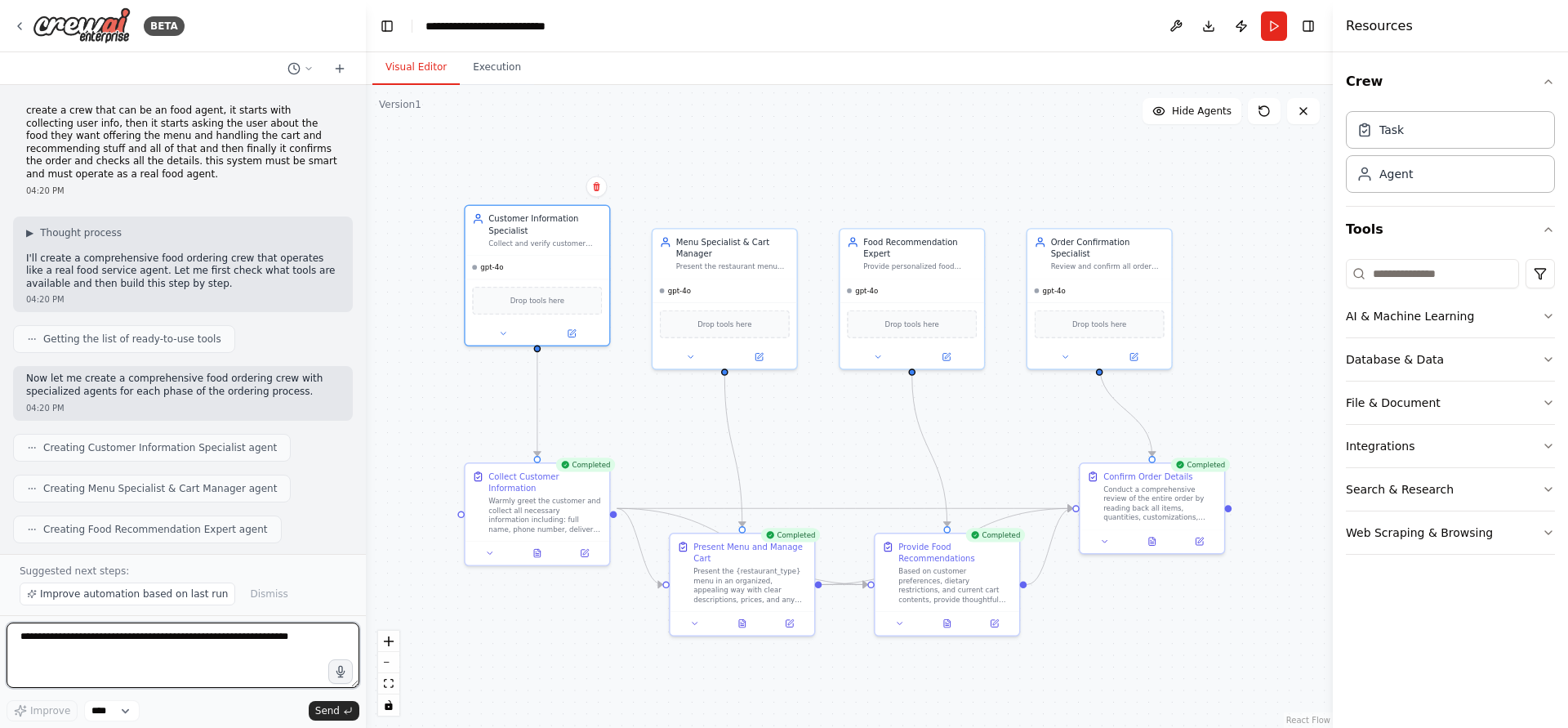
click at [157, 646] on textarea at bounding box center [183, 655] width 353 height 65
click at [1270, 33] on button "Run" at bounding box center [1273, 26] width 26 height 29
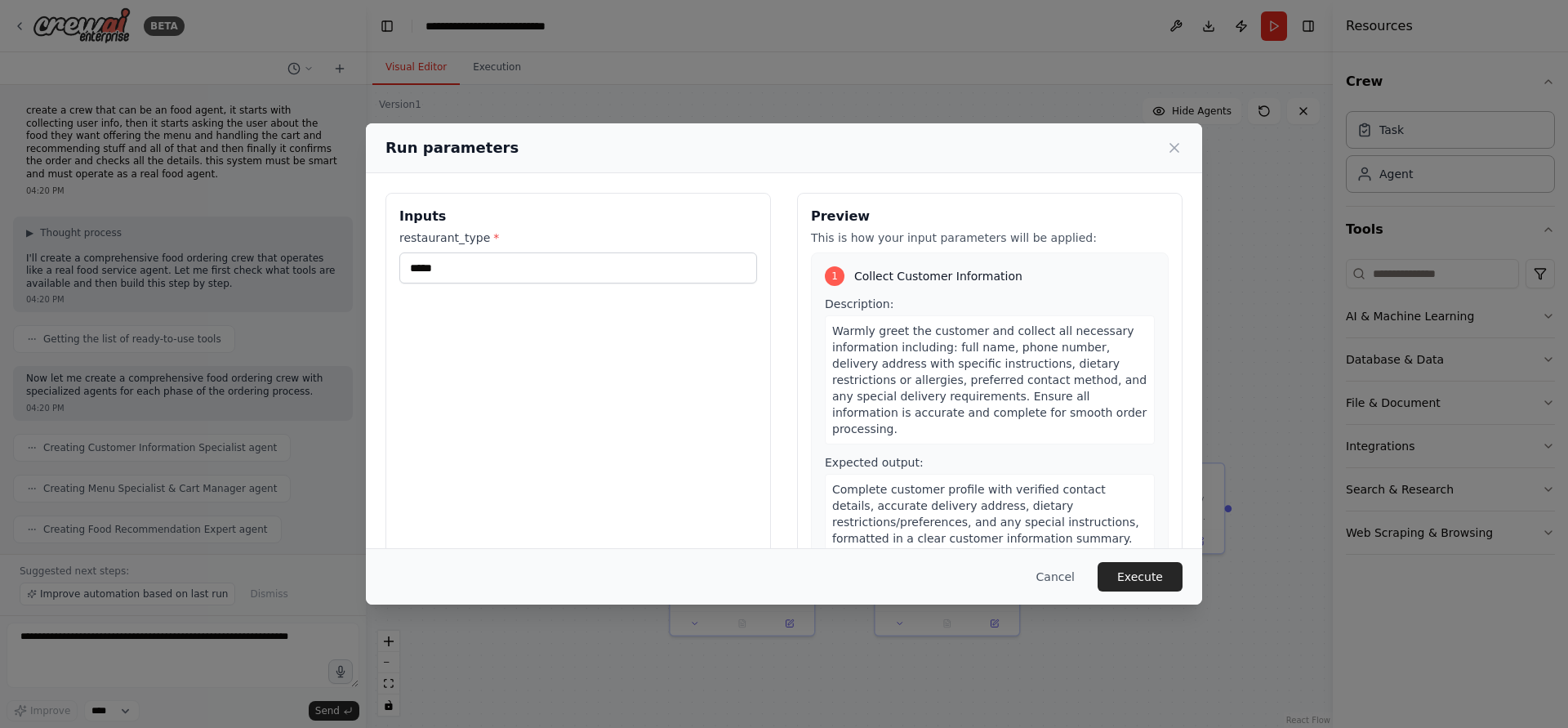
click at [440, 286] on div "Inputs restaurant_type * *****" at bounding box center [578, 386] width 385 height 387
click at [444, 274] on input "*****" at bounding box center [578, 268] width 358 height 31
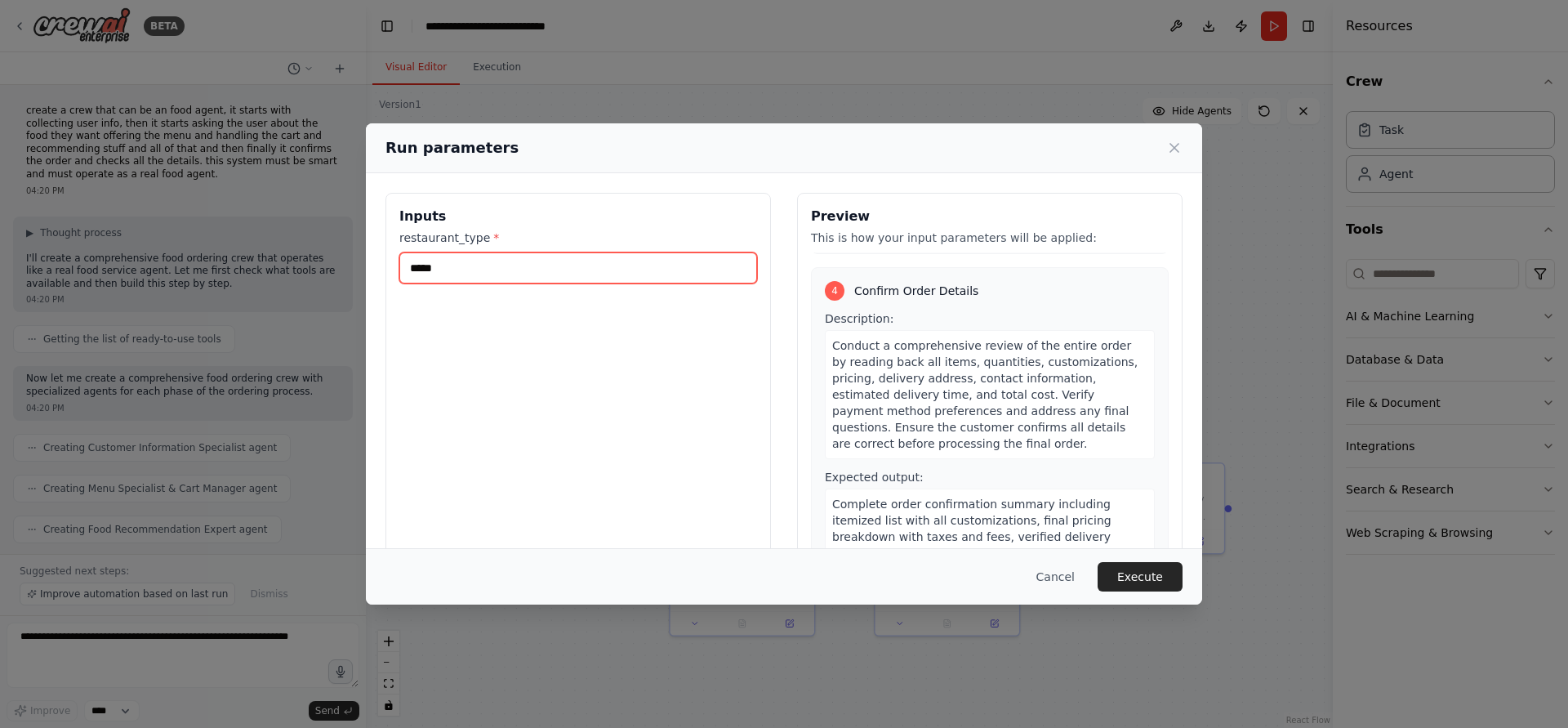
scroll to position [611, 0]
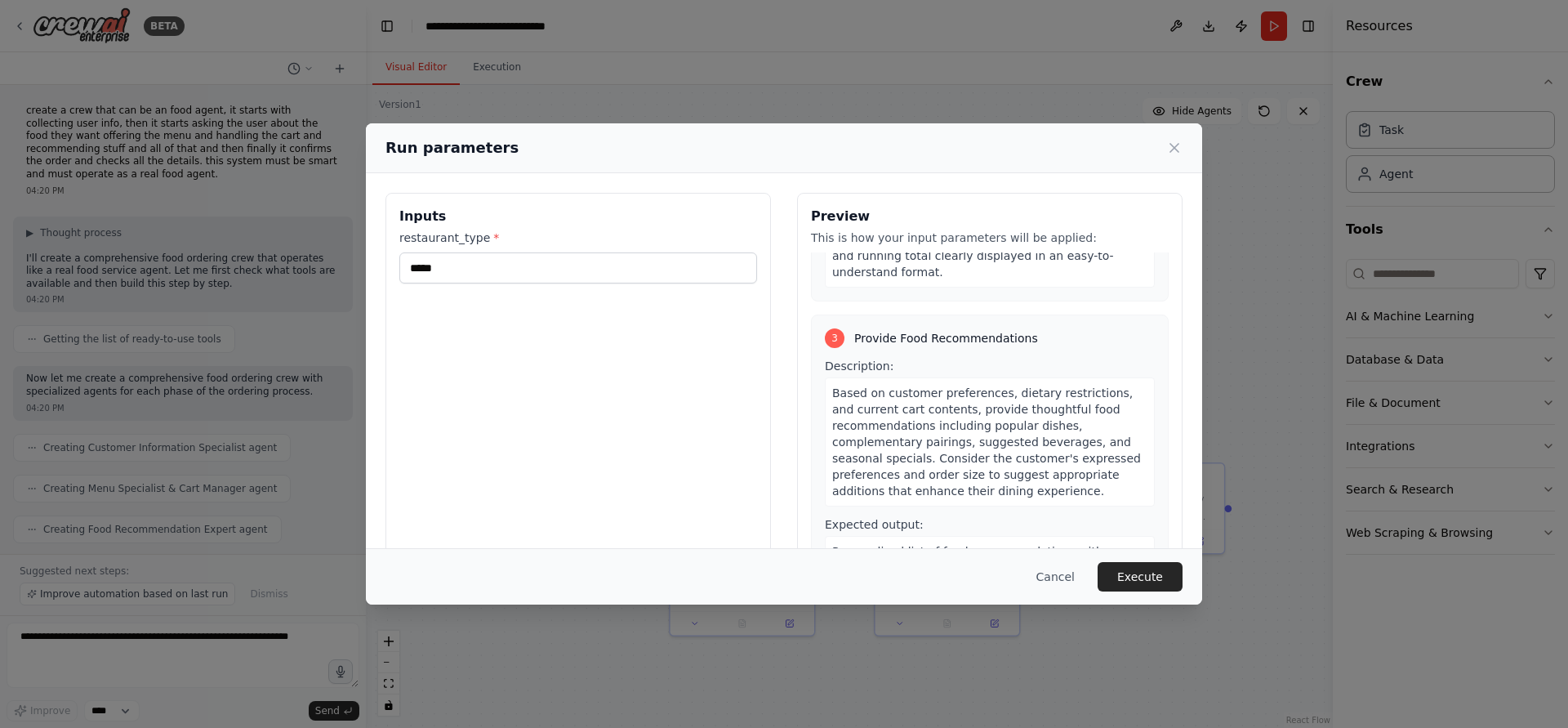
click at [1054, 560] on div "Cancel Execute" at bounding box center [784, 576] width 836 height 56
click at [1054, 569] on button "Cancel" at bounding box center [1055, 576] width 65 height 29
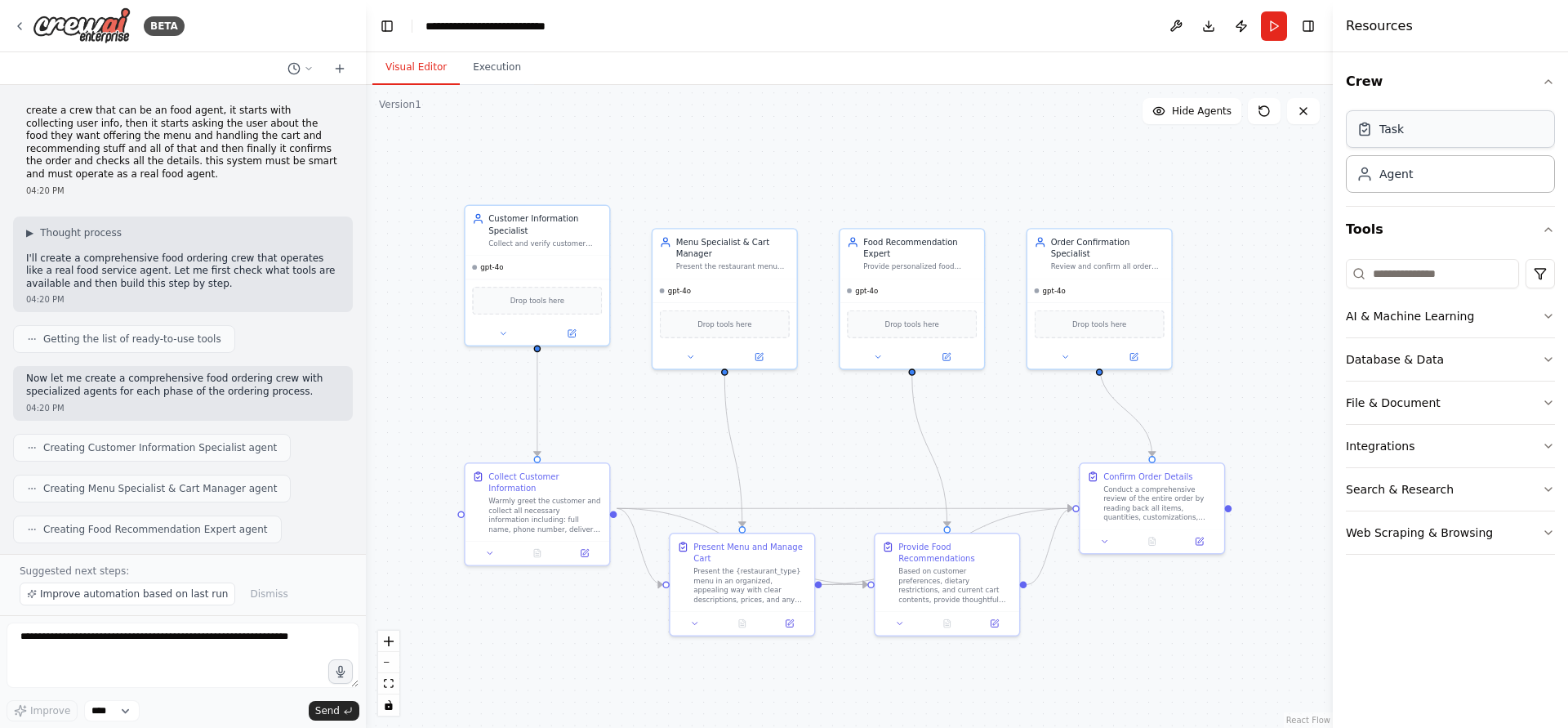
click at [1428, 145] on div "Task" at bounding box center [1451, 128] width 209 height 37
click at [525, 520] on div "Collect Customer Information Warmly greet the customer and collect all necessar…" at bounding box center [537, 500] width 144 height 77
click at [547, 497] on div "Warmly greet the customer and collect all necessary information including: full…" at bounding box center [544, 513] width 114 height 37
click at [584, 547] on icon at bounding box center [584, 551] width 7 height 7
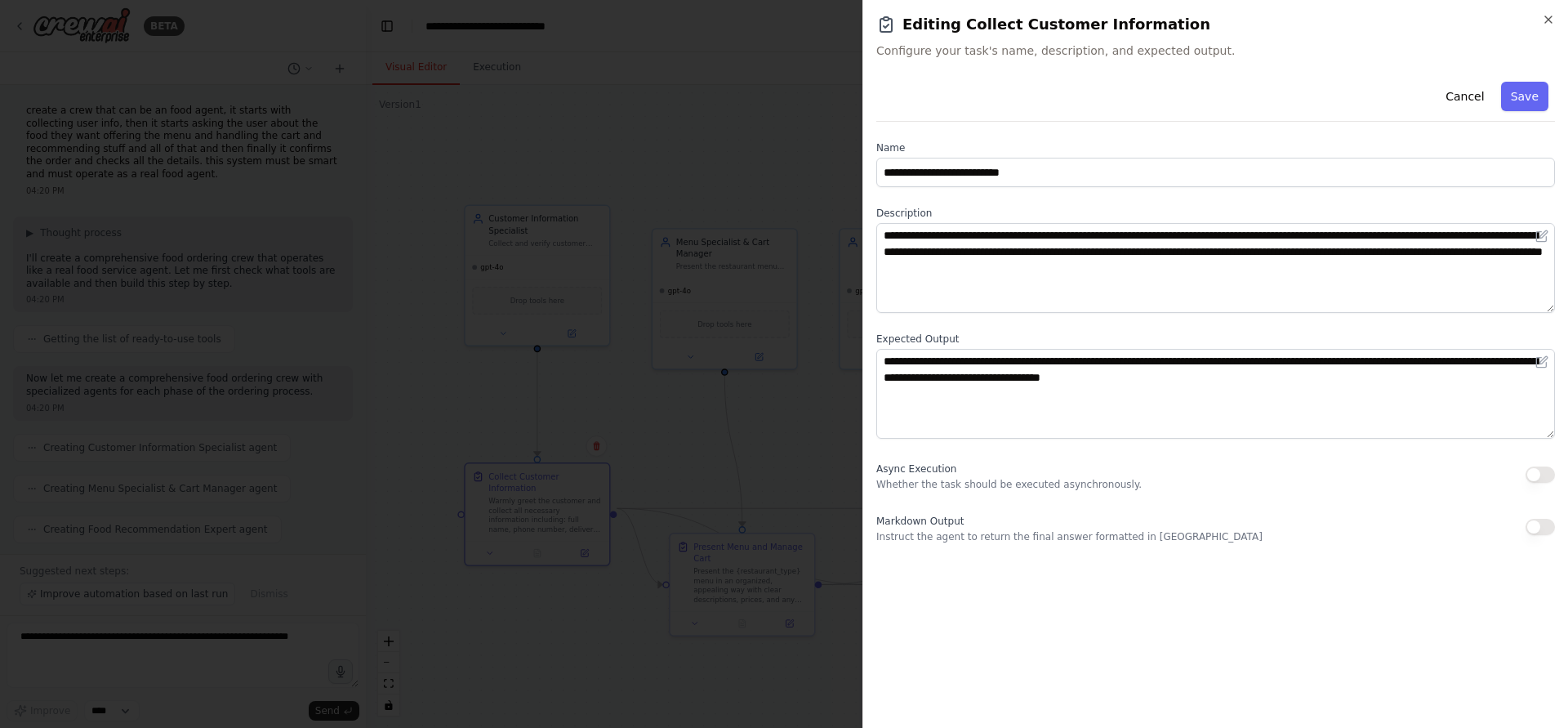
click at [693, 520] on div at bounding box center [784, 364] width 1568 height 728
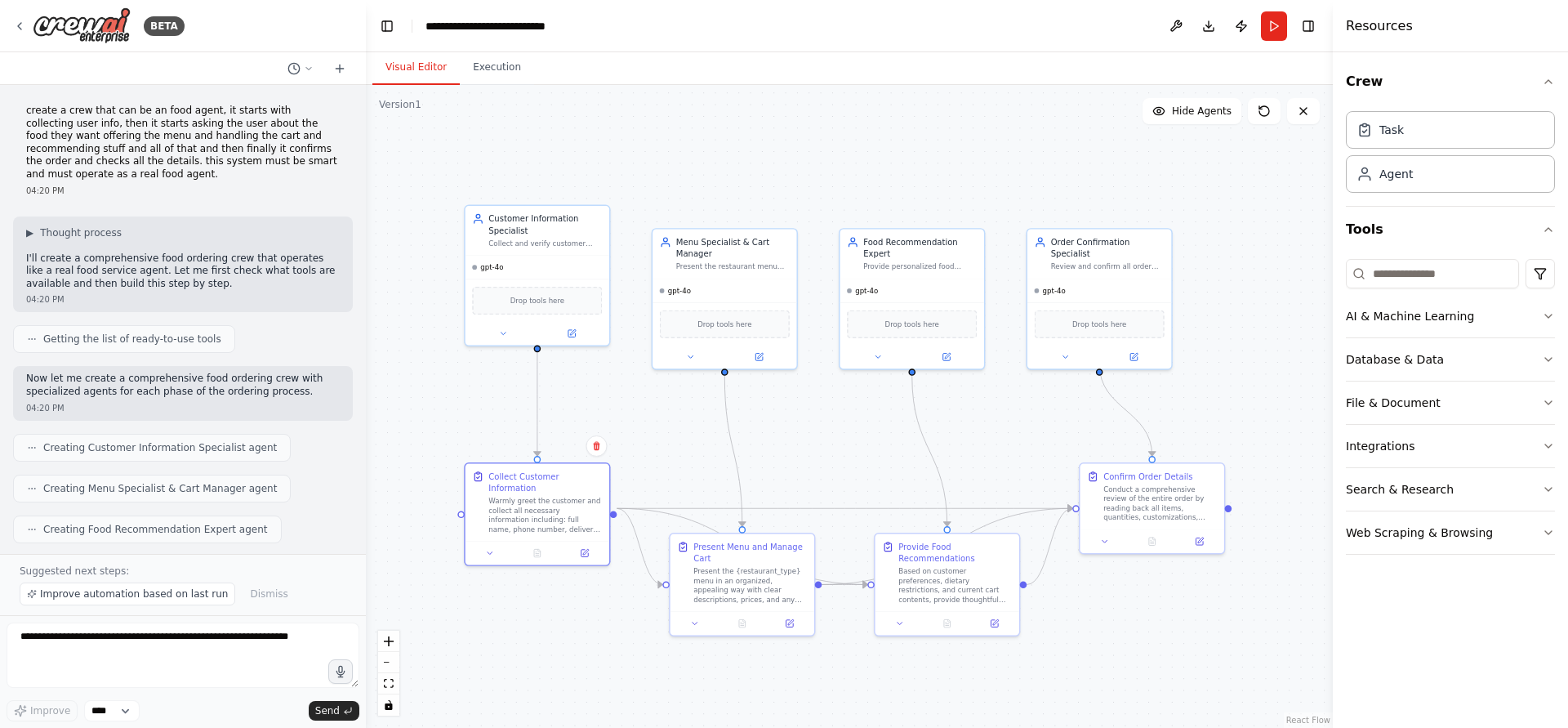
click at [442, 108] on div ".deletable-edge-delete-btn { width: 20px; height: 20px; border: 0px solid #ffff…" at bounding box center [850, 405] width 967 height 643
click at [189, 587] on button "Improve automation based on last run" at bounding box center [127, 593] width 215 height 23
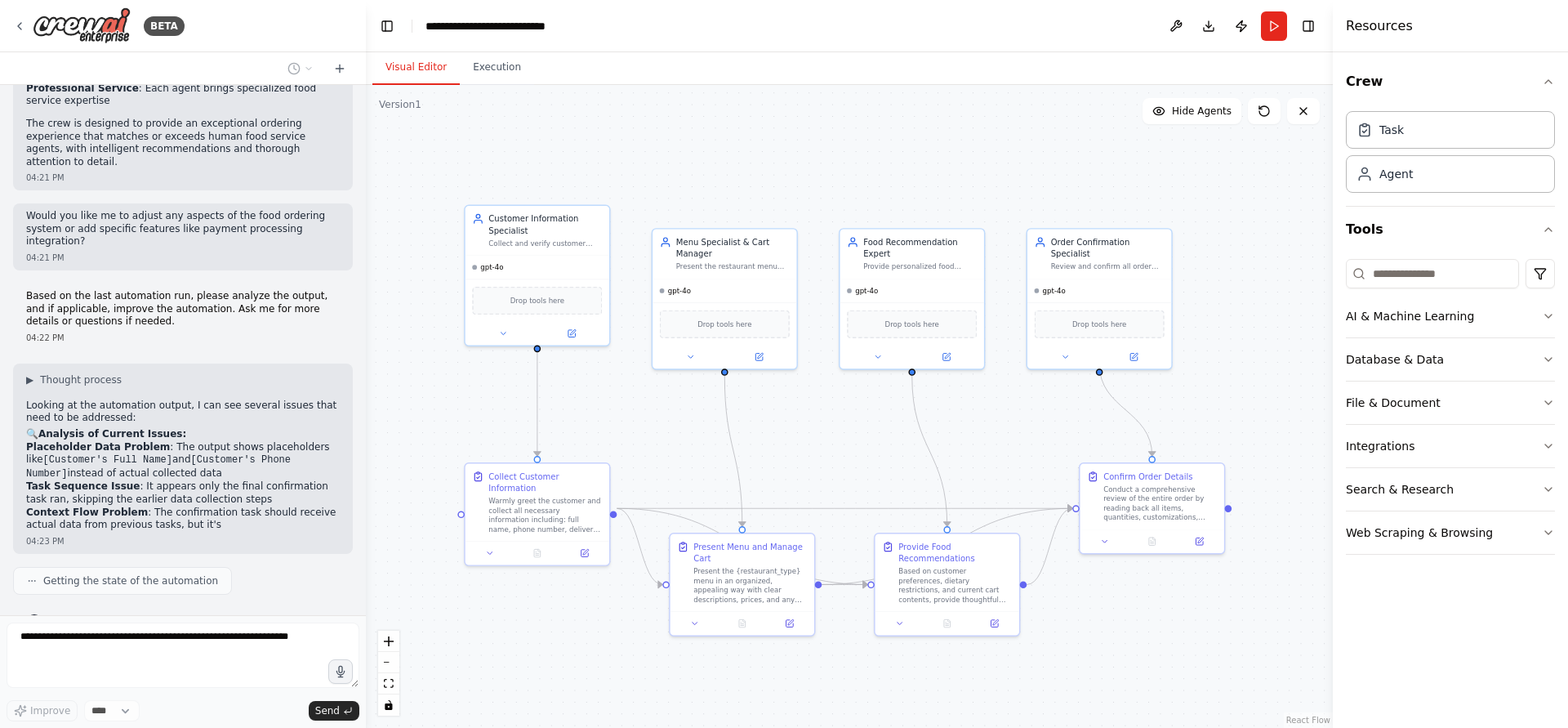
scroll to position [1318, 0]
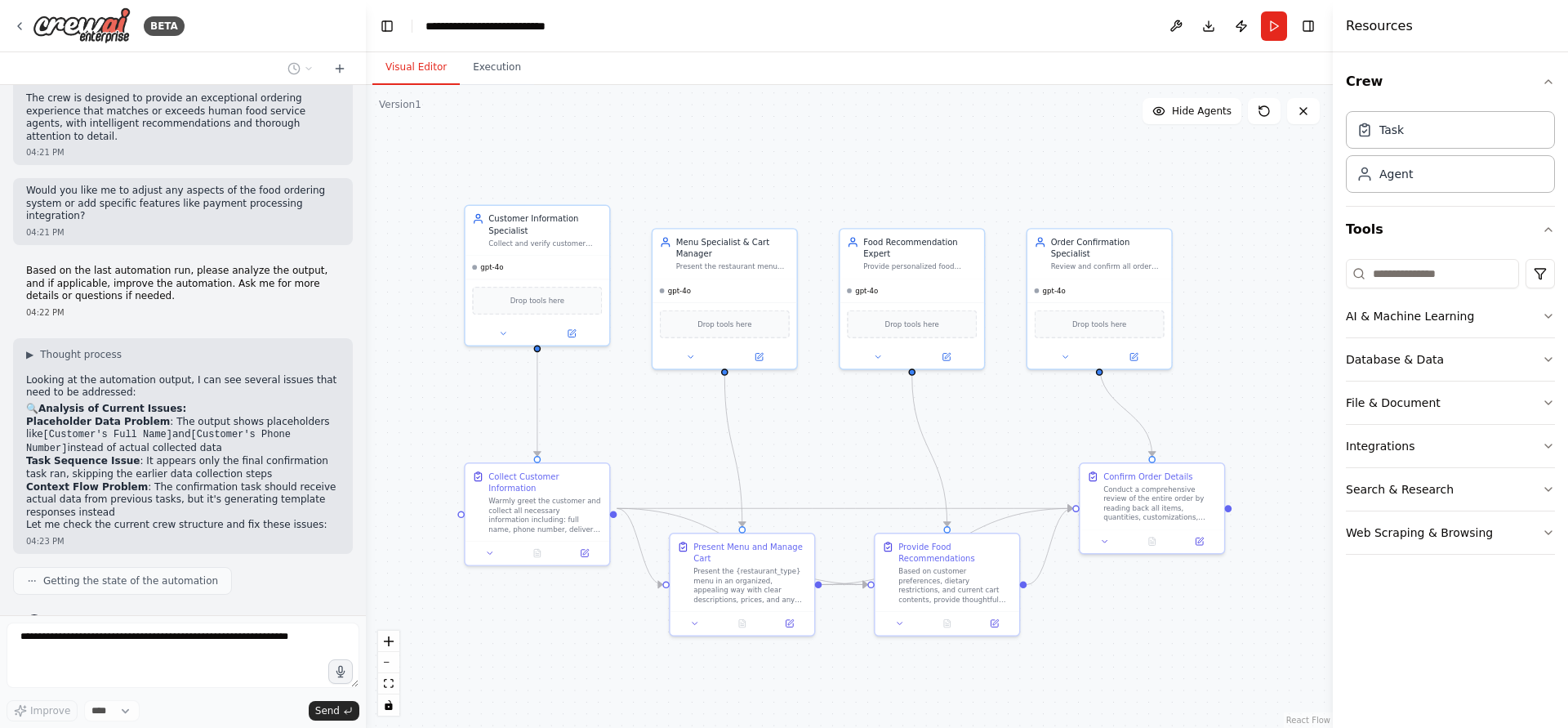
click at [31, 567] on div "Getting the state of the automation" at bounding box center [122, 581] width 219 height 28
click at [30, 576] on icon at bounding box center [32, 581] width 10 height 10
click at [488, 58] on button "Execution" at bounding box center [497, 68] width 75 height 35
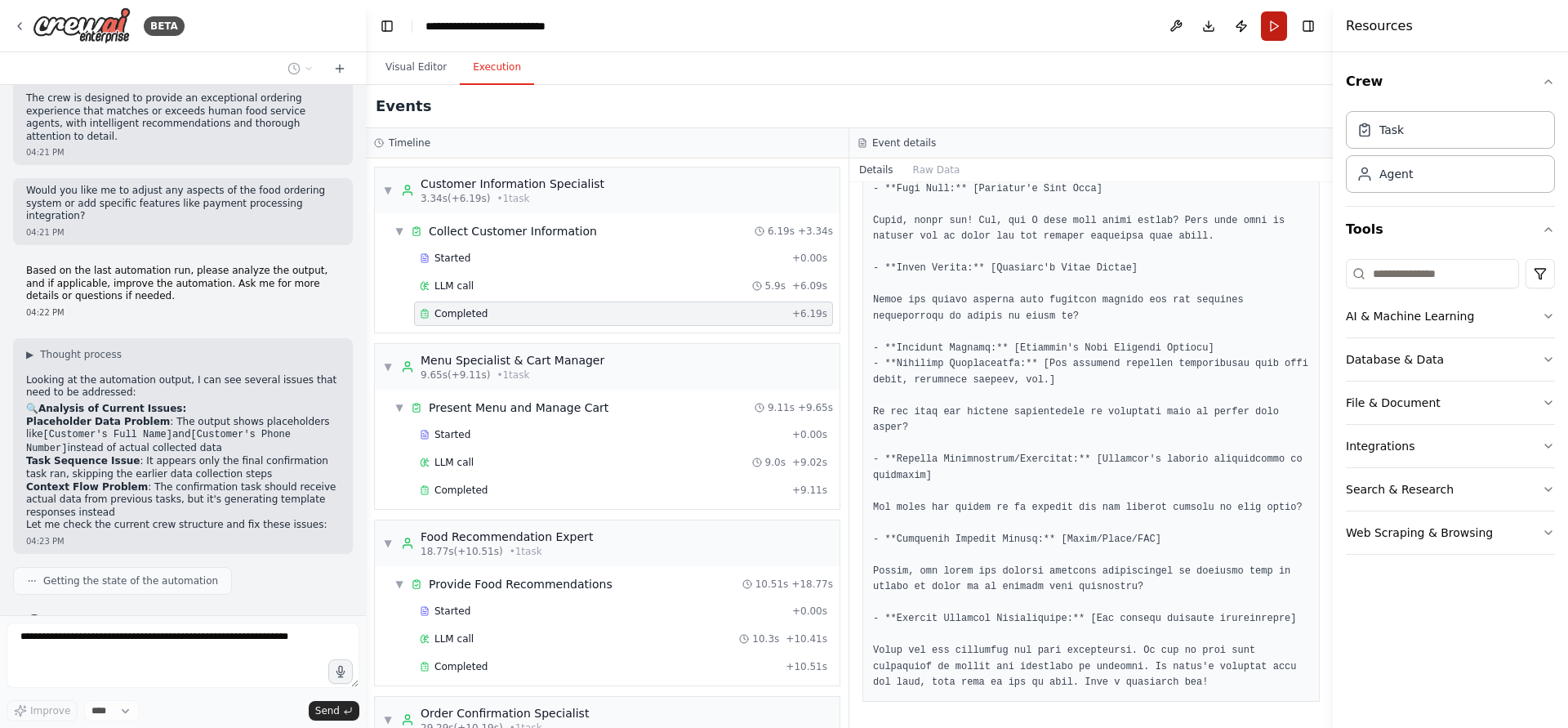
click at [1276, 34] on button "Run" at bounding box center [1273, 26] width 26 height 29
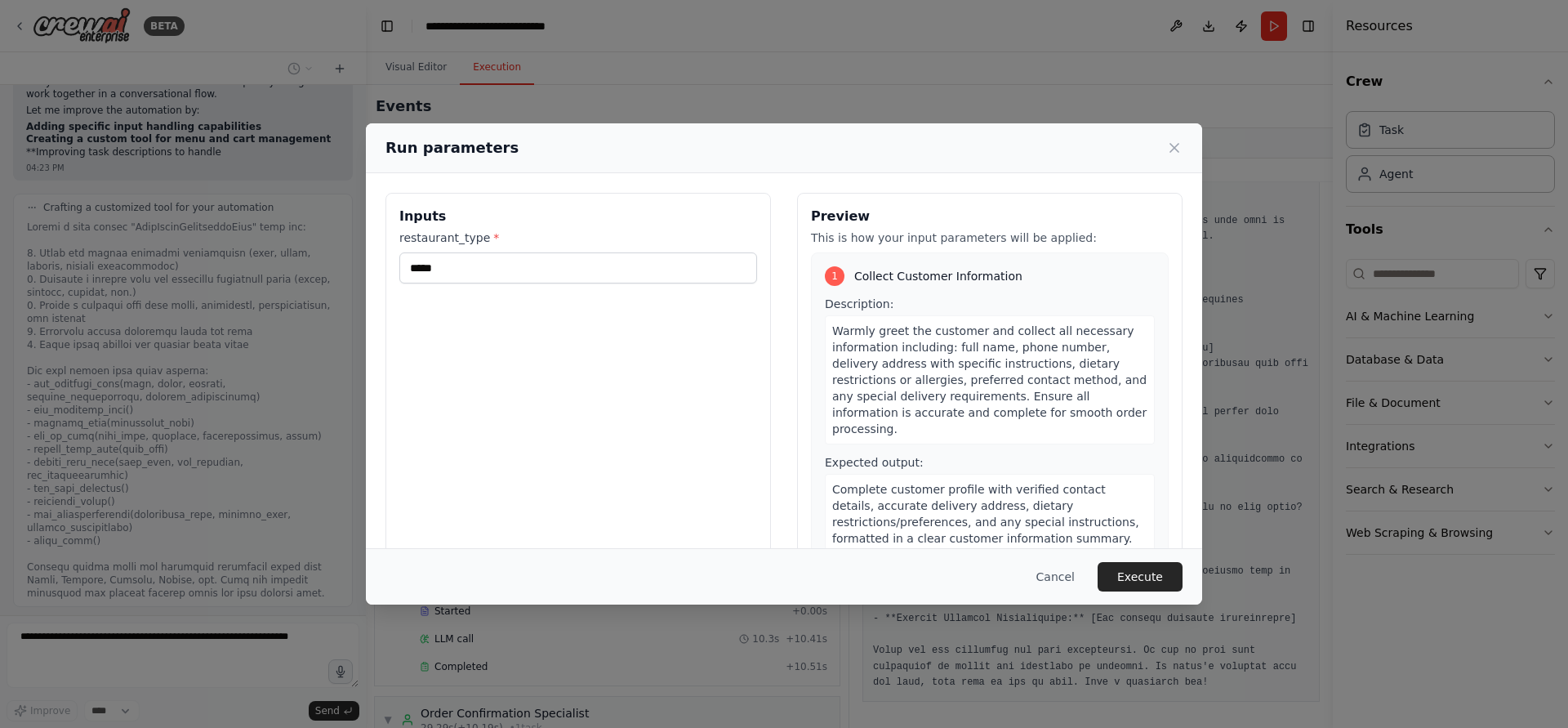
scroll to position [1908, 0]
click at [558, 286] on div "Inputs restaurant_type * *****" at bounding box center [578, 386] width 385 height 387
click at [560, 272] on input "*****" at bounding box center [578, 268] width 358 height 31
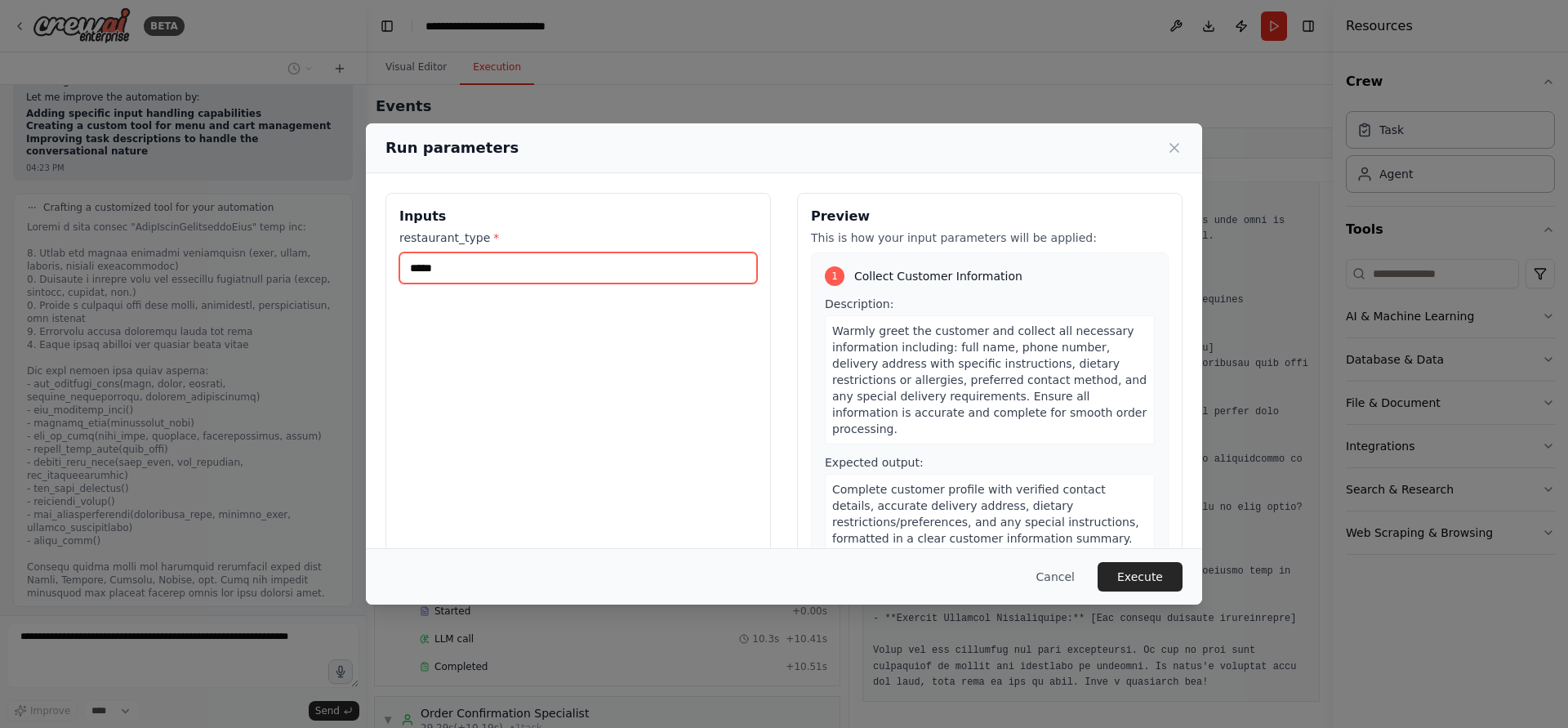
scroll to position [196, 0]
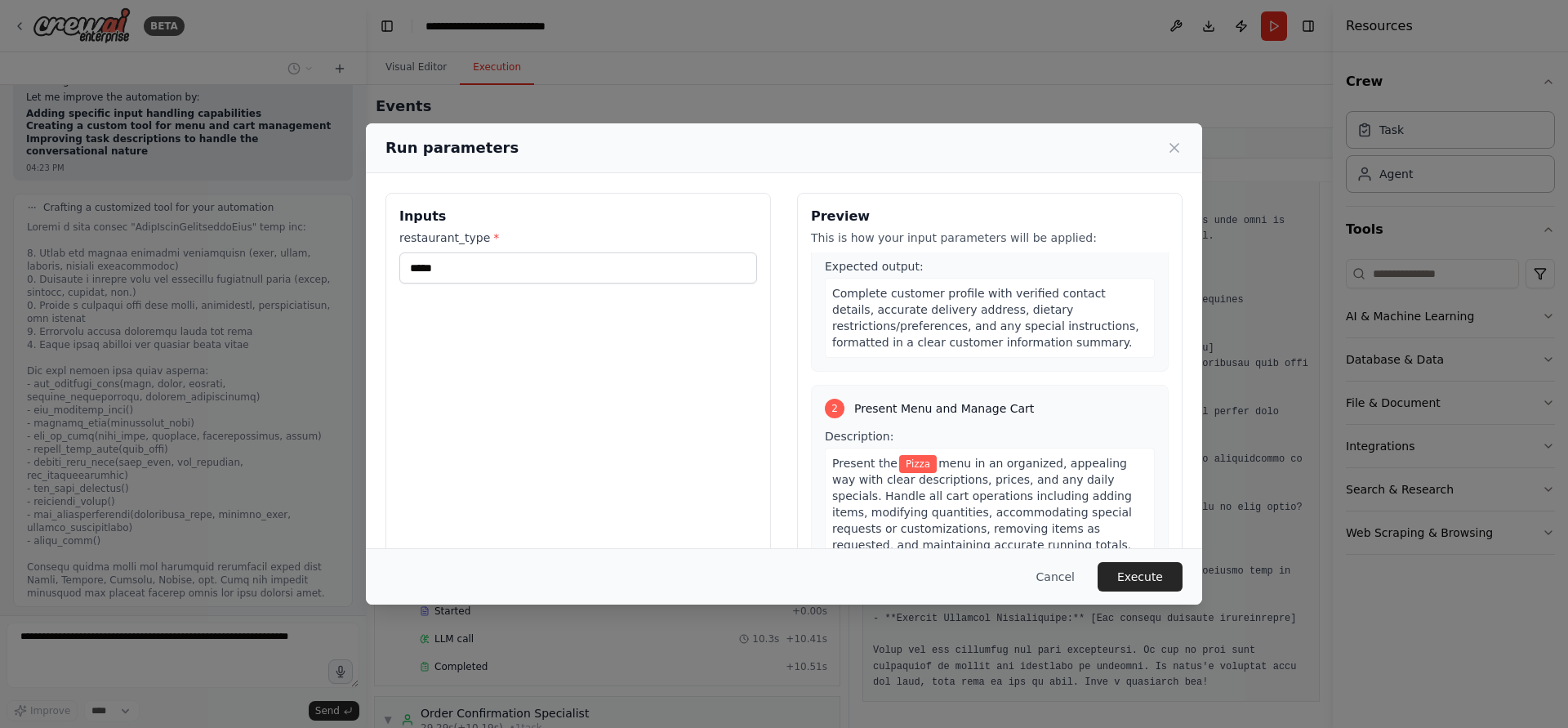
click at [913, 455] on span "Pizza" at bounding box center [917, 464] width 37 height 18
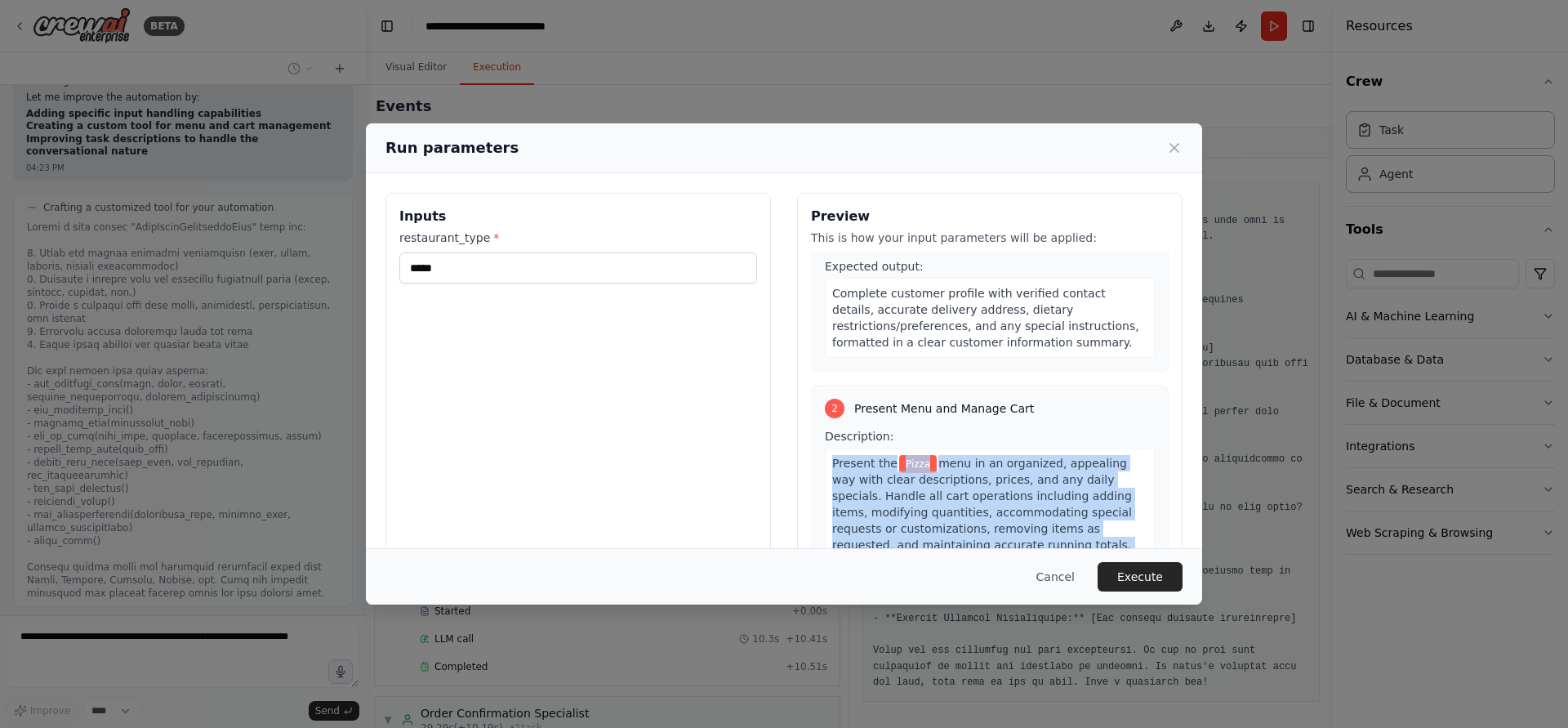
click at [913, 455] on span "Pizza" at bounding box center [917, 464] width 37 height 18
click at [1011, 456] on span "menu in an organized, appealing way with clear descriptions, prices, and any da…" at bounding box center [983, 520] width 300 height 127
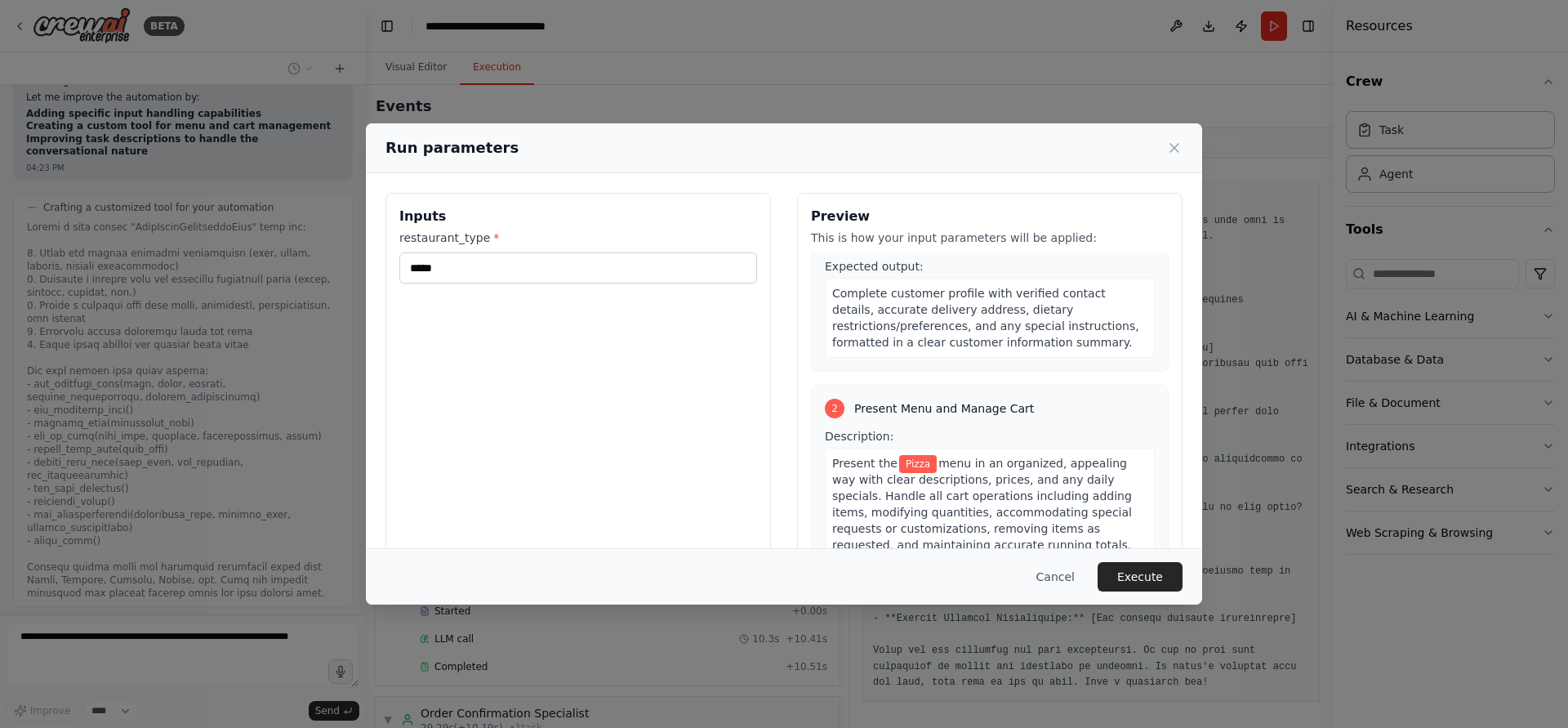
click at [567, 245] on label "restaurant_type *" at bounding box center [578, 238] width 358 height 16
click at [567, 253] on input "*****" at bounding box center [578, 268] width 358 height 31
click at [562, 261] on input "*****" at bounding box center [578, 268] width 358 height 31
type input "*"
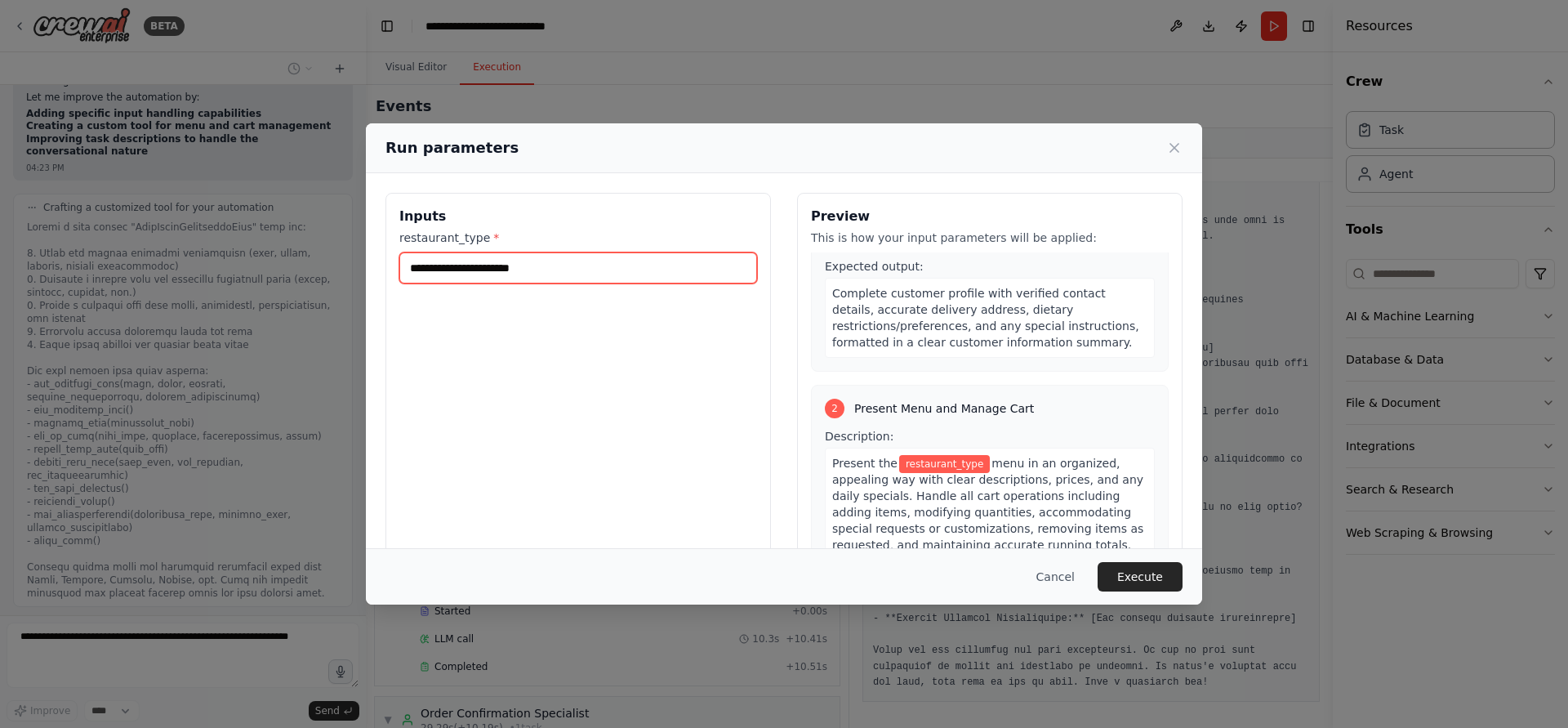
type input "*"
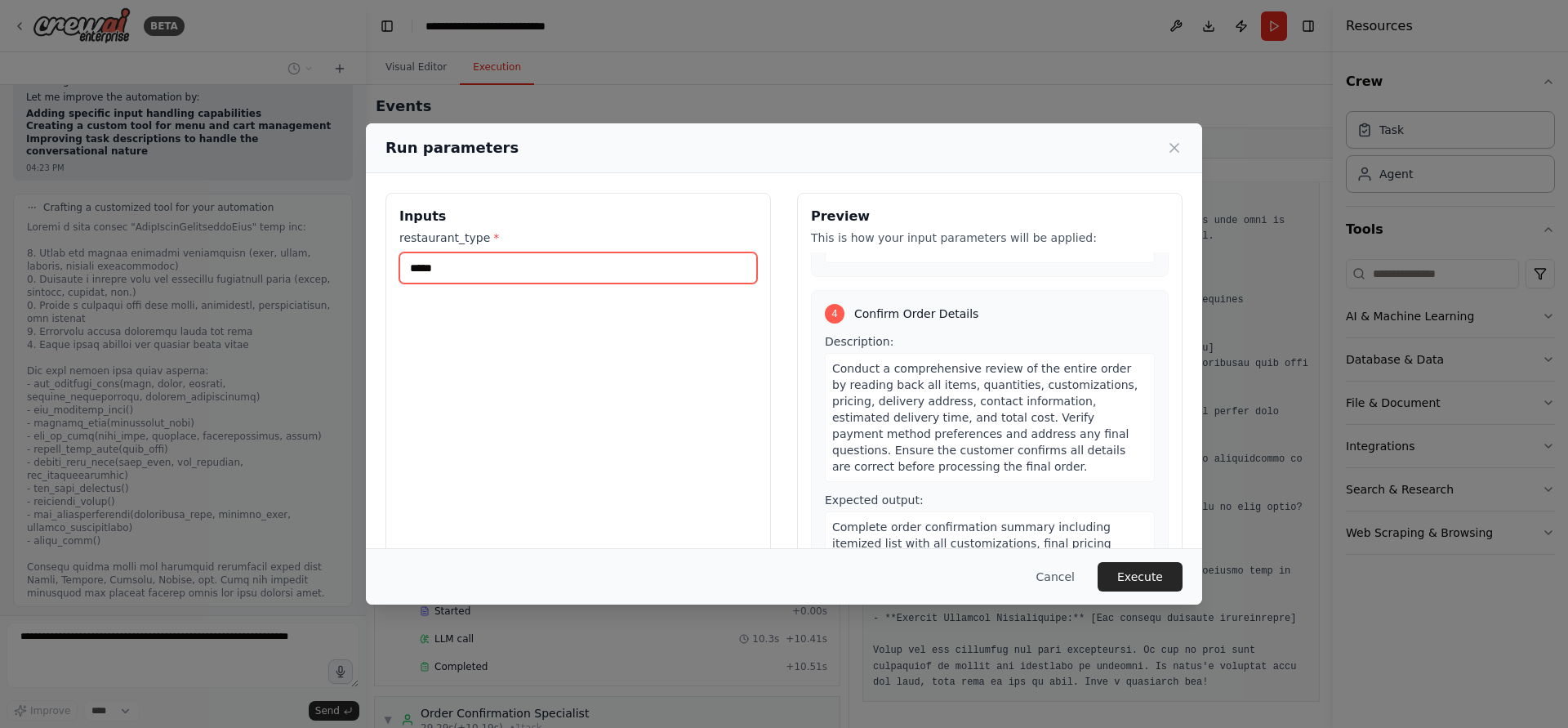
scroll to position [1002, 0]
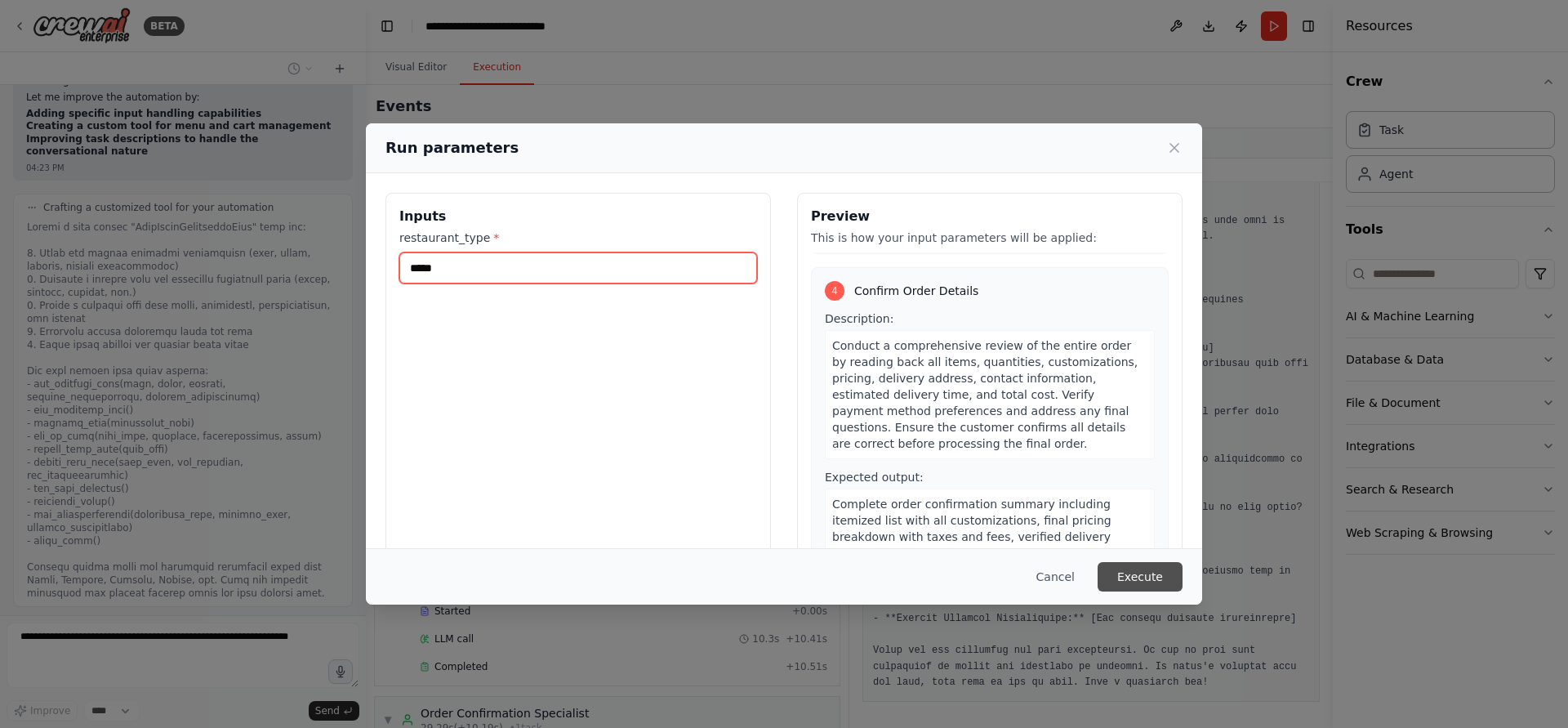
type input "*****"
click at [1131, 562] on button "Execute" at bounding box center [1140, 576] width 85 height 29
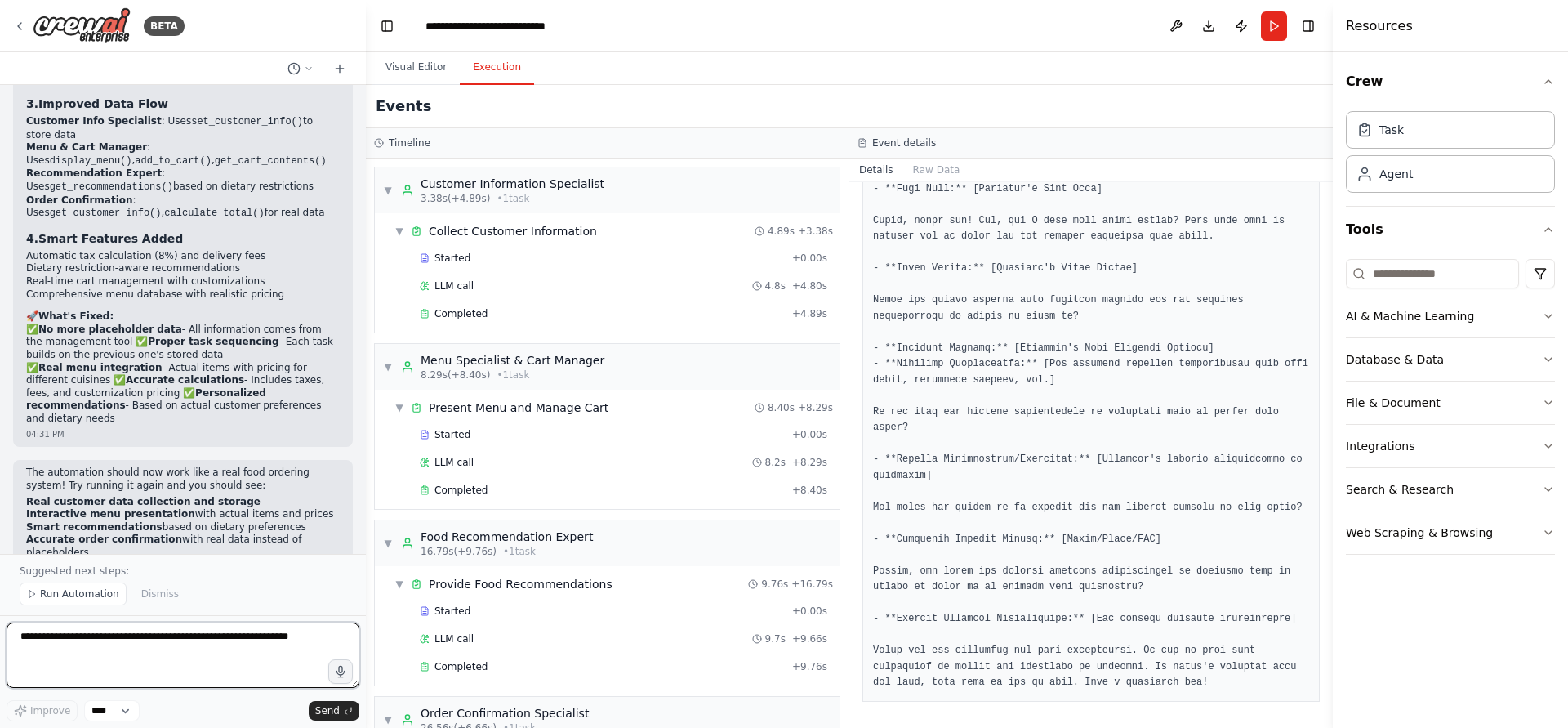
scroll to position [3326, 0]
